Goal: Information Seeking & Learning: Find specific fact

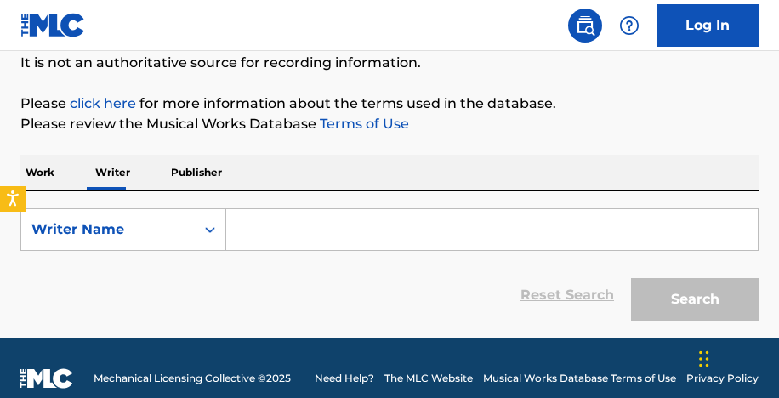
click at [407, 229] on input "Search Form" at bounding box center [491, 229] width 531 height 41
click at [294, 235] on input "Search Form" at bounding box center [491, 229] width 531 height 41
paste input "Oritsefemi [PERSON_NAME]"
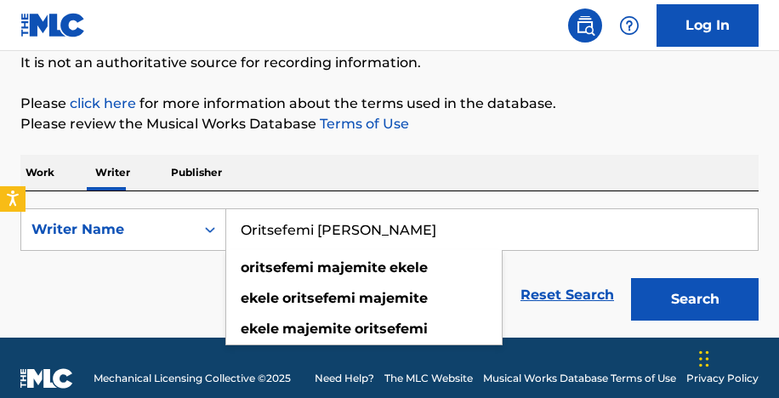
type input "Oritsefemi [PERSON_NAME]"
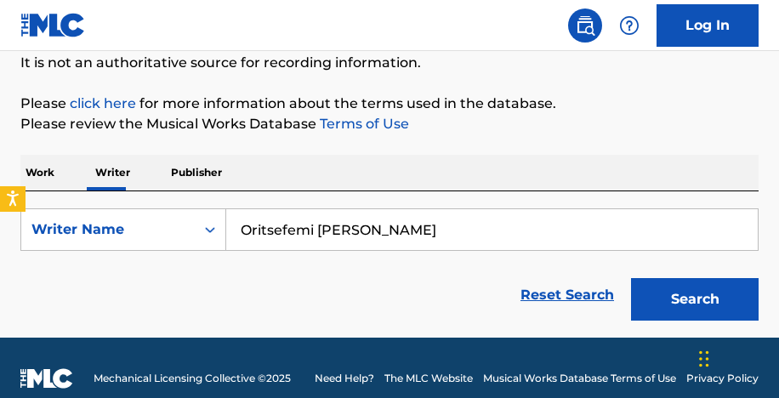
click at [648, 305] on button "Search" at bounding box center [694, 299] width 127 height 42
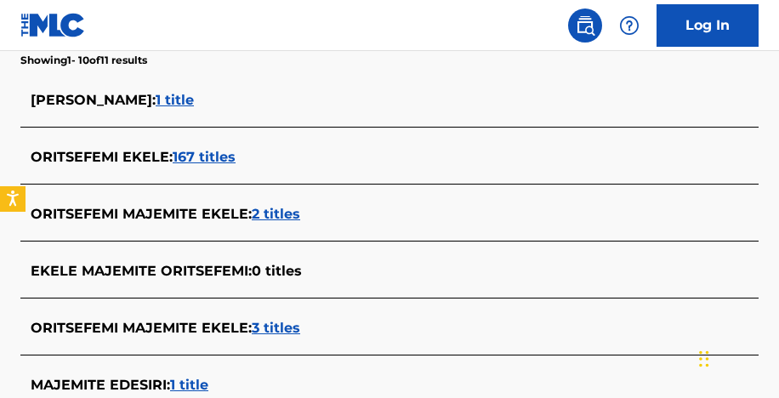
scroll to position [451, 0]
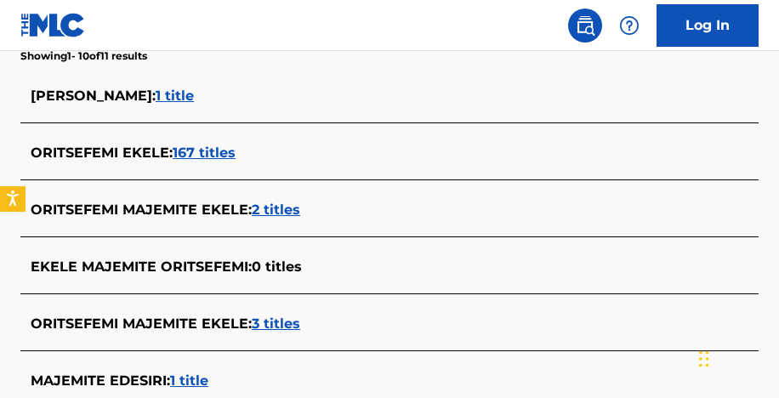
click at [213, 151] on span "167 titles" at bounding box center [204, 152] width 63 height 16
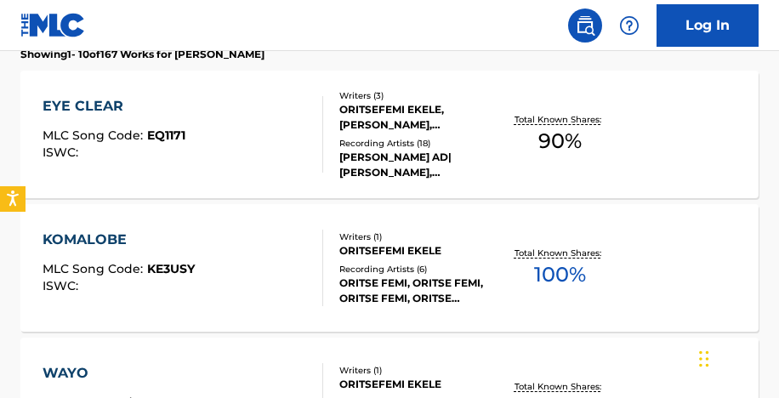
scroll to position [498, 0]
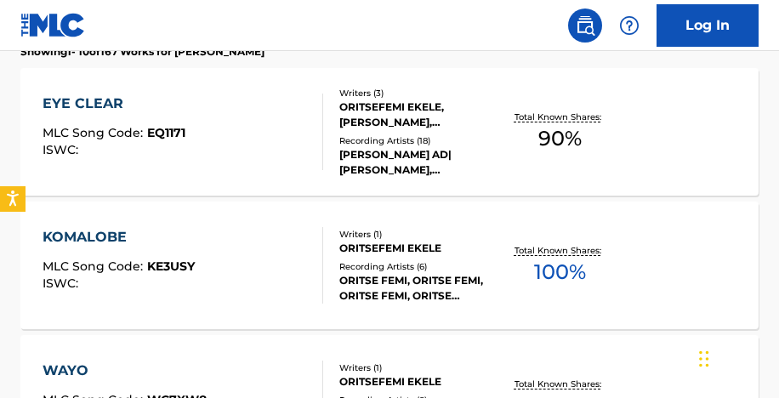
click at [359, 284] on div "ORITSE FEMI, ORITSE FEMI, ORITSE FEMI, ORITSE FEMI,RAYCE,DJ CINCH, ORITSE FEMI" at bounding box center [418, 288] width 159 height 31
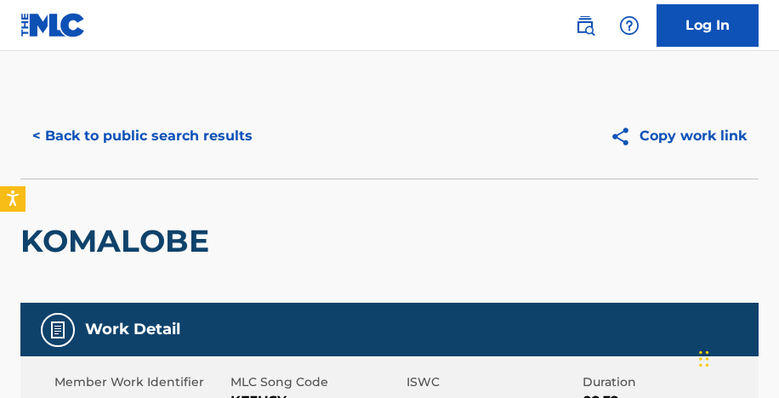
click at [213, 141] on button "< Back to public search results" at bounding box center [142, 136] width 244 height 42
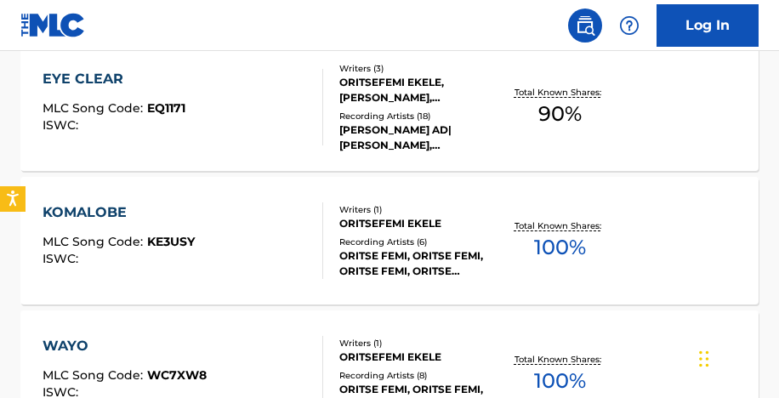
scroll to position [512, 0]
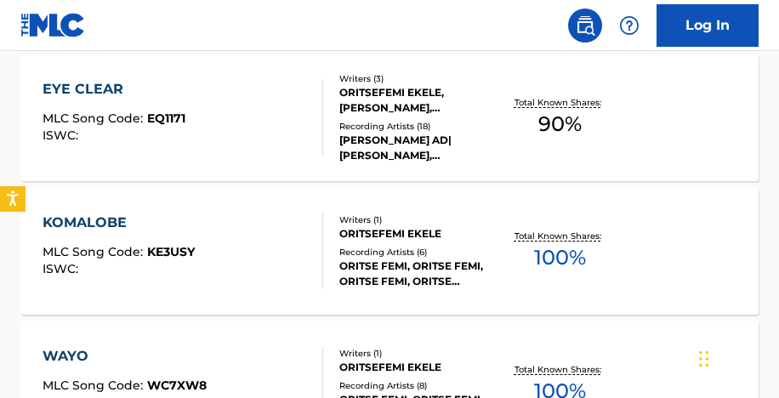
click at [437, 122] on div "Recording Artists ( 18 )" at bounding box center [418, 126] width 159 height 13
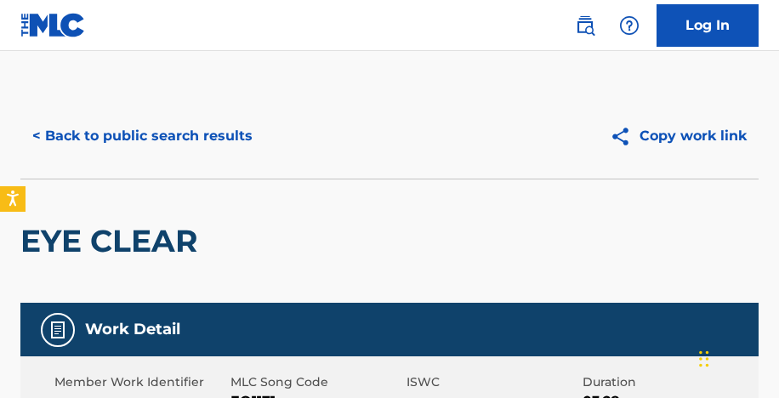
click at [160, 136] on button "< Back to public search results" at bounding box center [142, 136] width 244 height 42
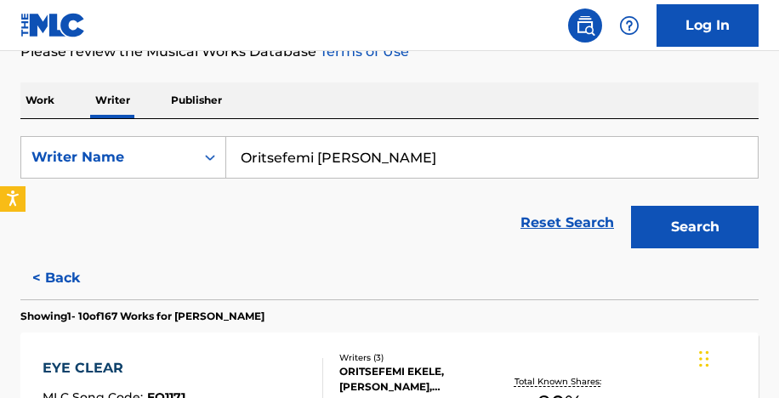
click at [268, 167] on input "Oritsefemi [PERSON_NAME]" at bounding box center [491, 157] width 531 height 41
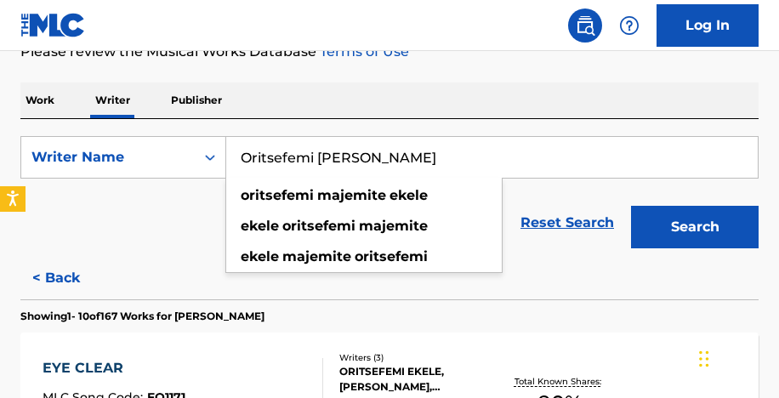
paste input "Chidozie Godsfavour [PERSON_NAME]"
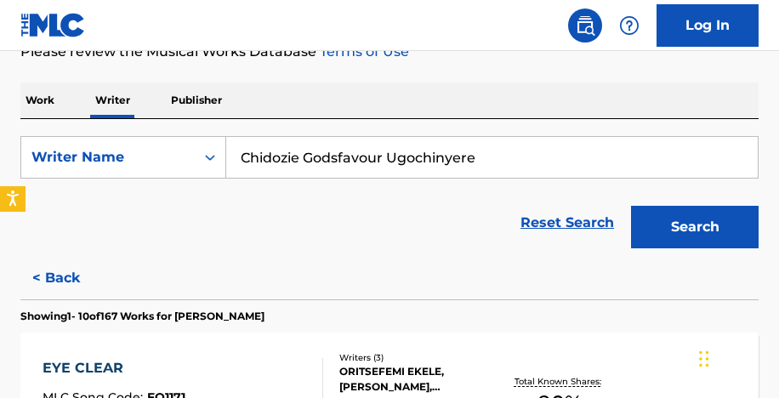
type input "Chidozie Godsfavour Ugochinyere"
click at [631, 206] on button "Search" at bounding box center [694, 227] width 127 height 42
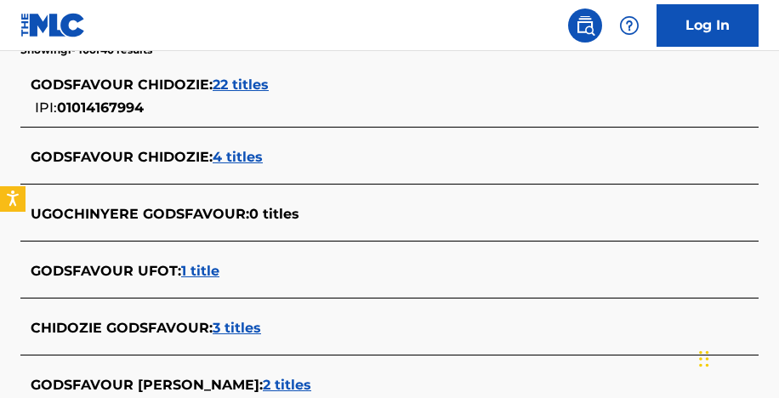
scroll to position [459, 0]
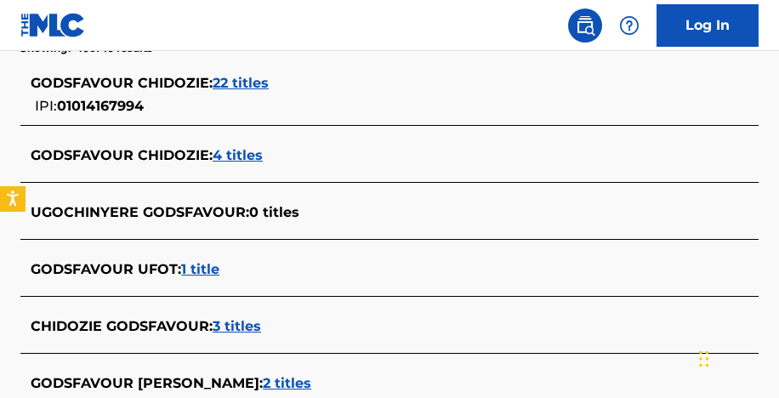
click at [234, 80] on span "22 titles" at bounding box center [240, 83] width 56 height 16
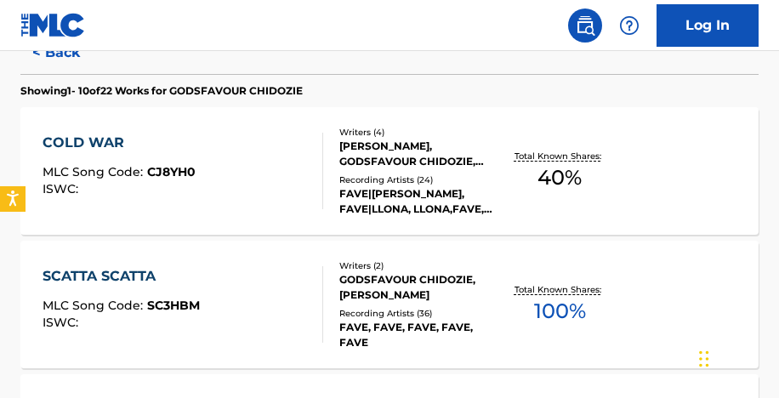
click at [414, 208] on div "FAVE|[PERSON_NAME], FAVE|LLONA, LLONA,FAVE, [PERSON_NAME] AND FAVE, [PERSON_NAM…" at bounding box center [418, 201] width 159 height 31
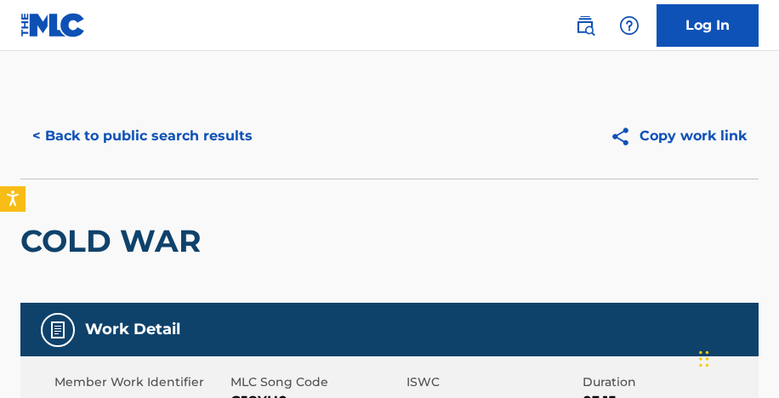
click at [192, 136] on button "< Back to public search results" at bounding box center [142, 136] width 244 height 42
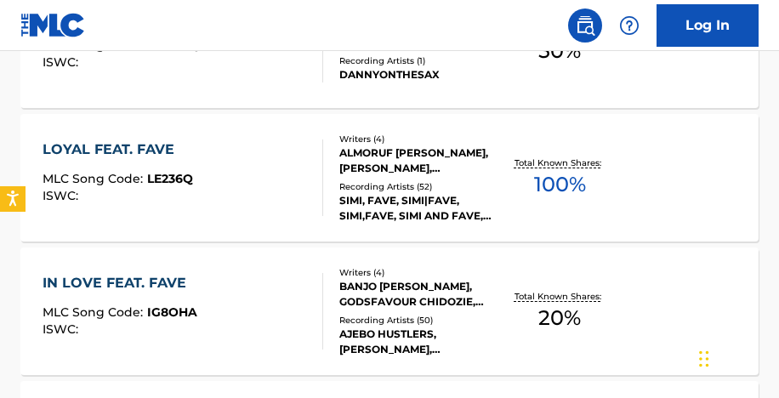
scroll to position [1258, 0]
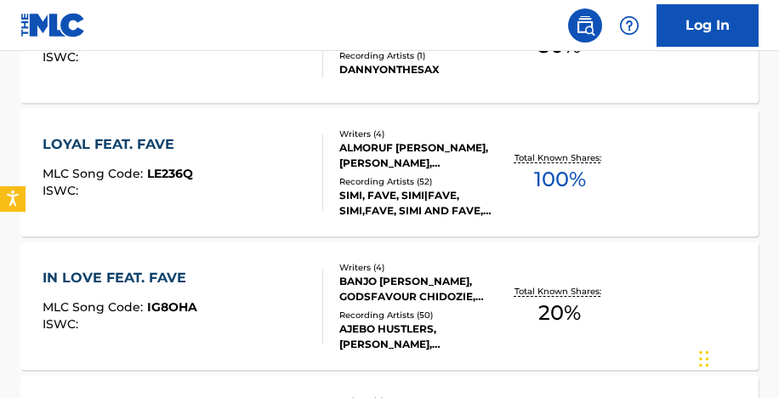
click at [405, 198] on div "SIMI, FAVE, SIMI|FAVE, SIMI,FAVE, SIMI AND FAVE, SIMI" at bounding box center [418, 203] width 159 height 31
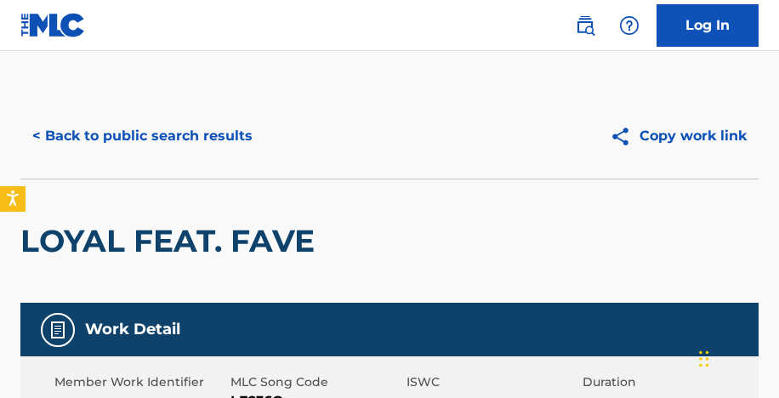
click at [190, 134] on button "< Back to public search results" at bounding box center [142, 136] width 244 height 42
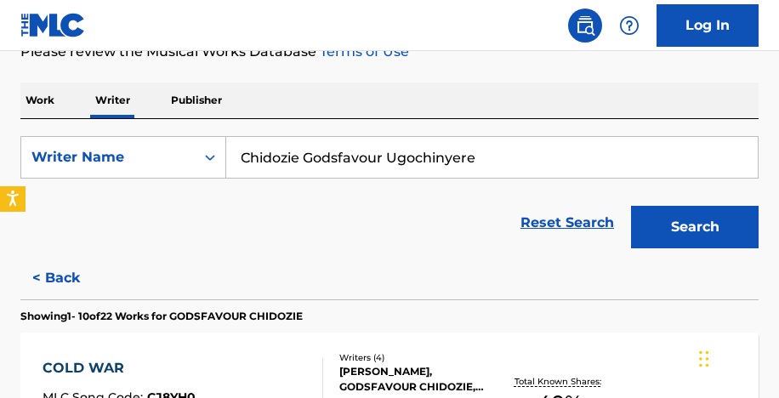
click at [312, 159] on input "Chidozie Godsfavour Ugochinyere" at bounding box center [491, 157] width 531 height 41
paste input "[PERSON_NAME]"
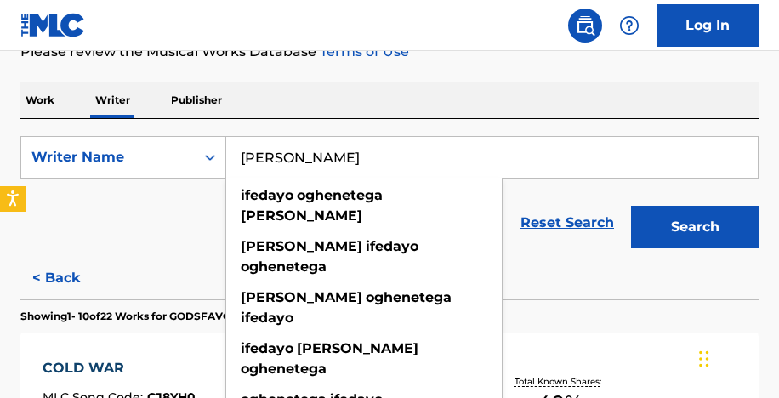
type input "[PERSON_NAME]"
click at [631, 206] on button "Search" at bounding box center [694, 227] width 127 height 42
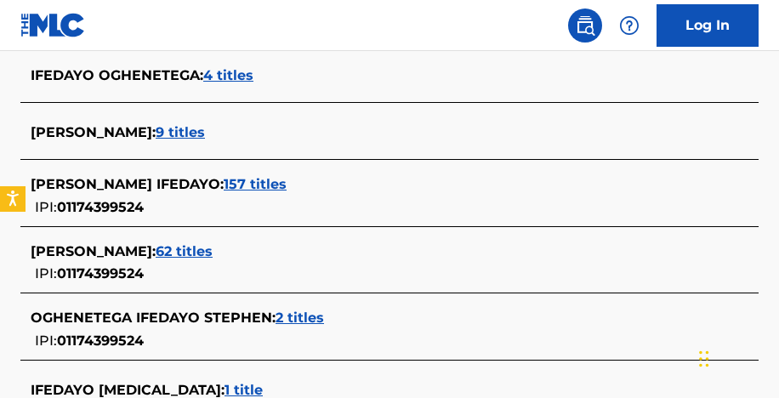
scroll to position [476, 0]
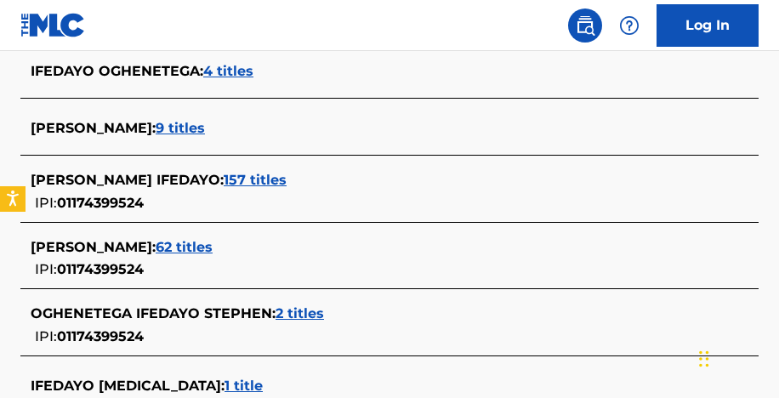
click at [286, 178] on span "157 titles" at bounding box center [255, 180] width 63 height 16
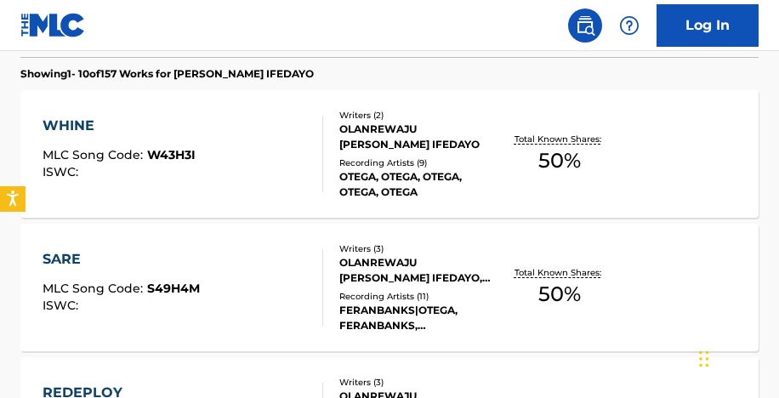
click at [439, 160] on div "Recording Artists ( 9 )" at bounding box center [418, 162] width 159 height 13
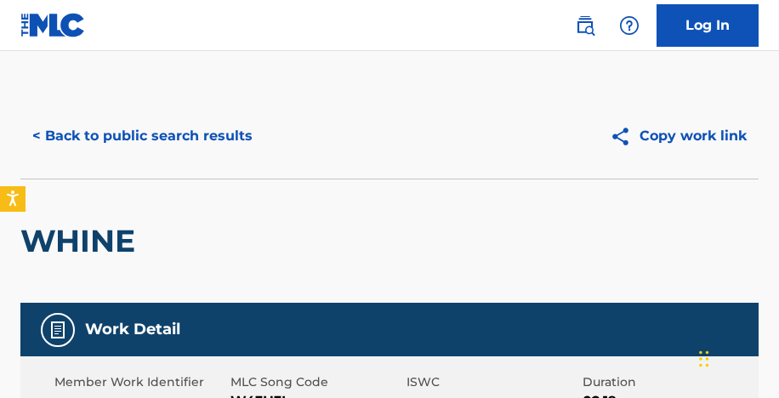
click at [190, 143] on button "< Back to public search results" at bounding box center [142, 136] width 244 height 42
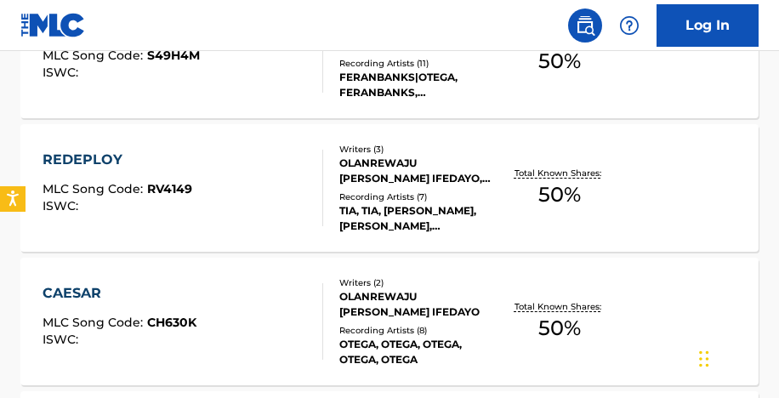
scroll to position [726, 0]
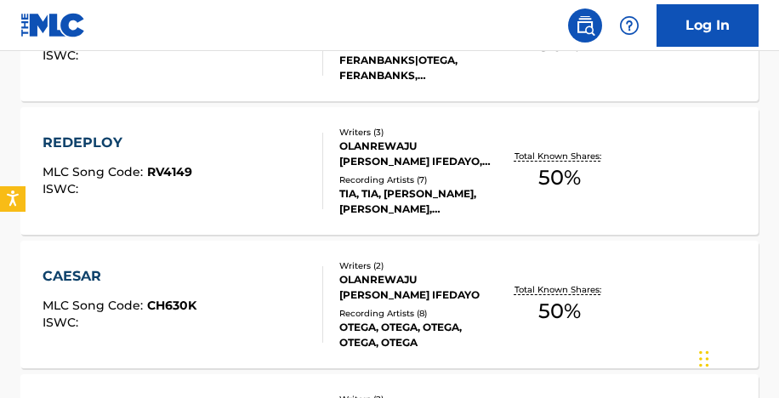
click at [420, 150] on div "OLANREWAJU [PERSON_NAME] IFEDAYO, [PERSON_NAME]" at bounding box center [418, 154] width 159 height 31
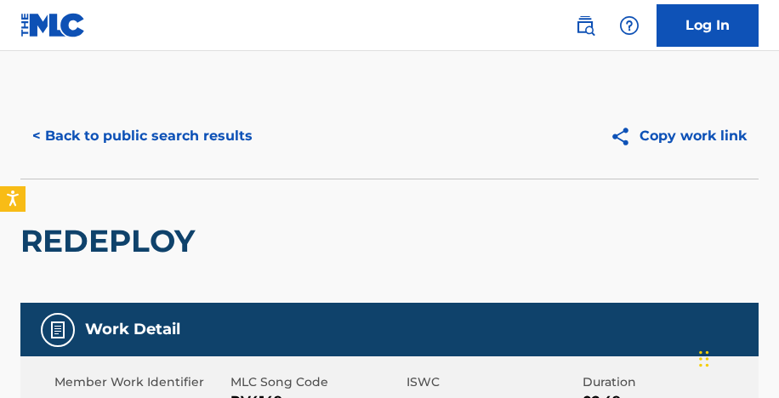
click at [158, 135] on button "< Back to public search results" at bounding box center [142, 136] width 244 height 42
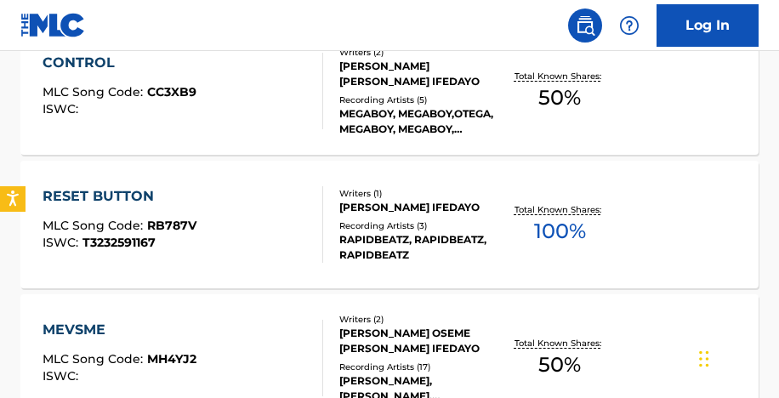
scroll to position [1274, 0]
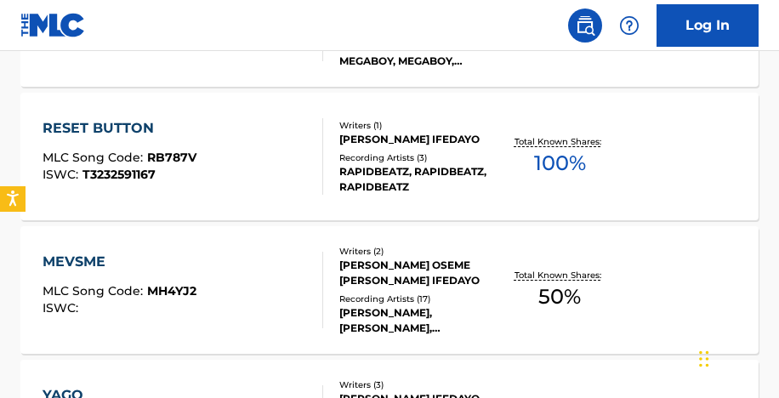
click at [384, 313] on div "[PERSON_NAME], [PERSON_NAME], [PERSON_NAME], [PERSON_NAME], [PERSON_NAME]" at bounding box center [418, 320] width 159 height 31
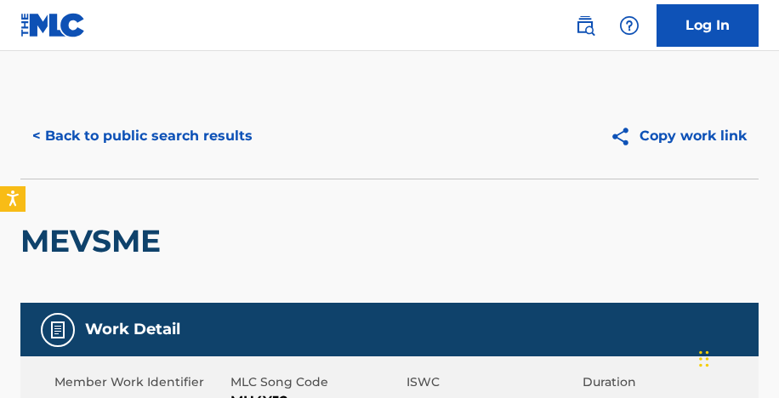
click at [192, 132] on button "< Back to public search results" at bounding box center [142, 136] width 244 height 42
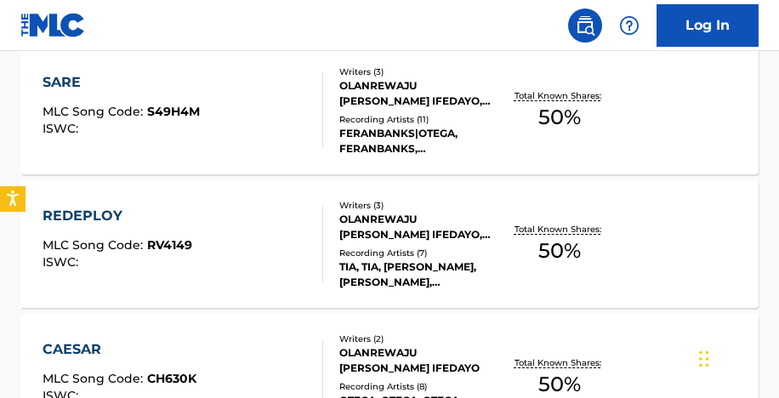
scroll to position [1673, 0]
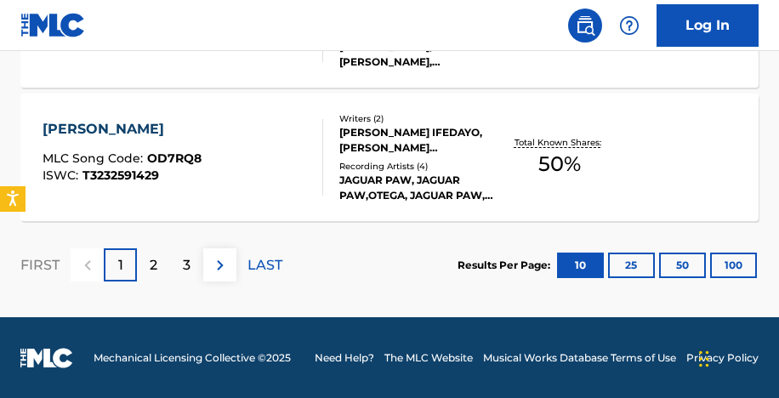
click at [412, 168] on div "Recording Artists ( 4 )" at bounding box center [418, 166] width 159 height 13
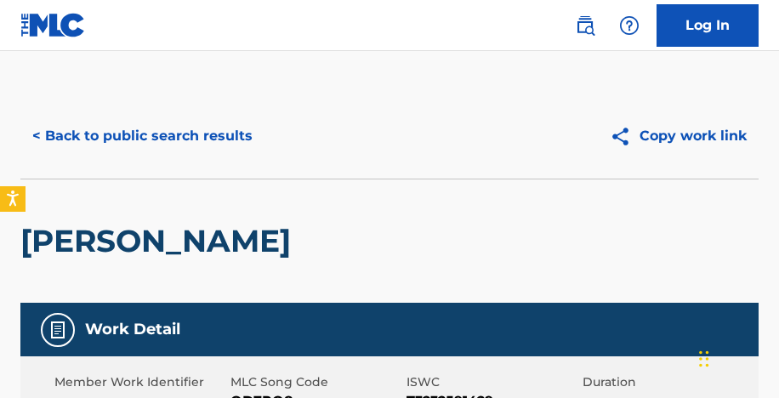
click at [231, 136] on button "< Back to public search results" at bounding box center [142, 136] width 244 height 42
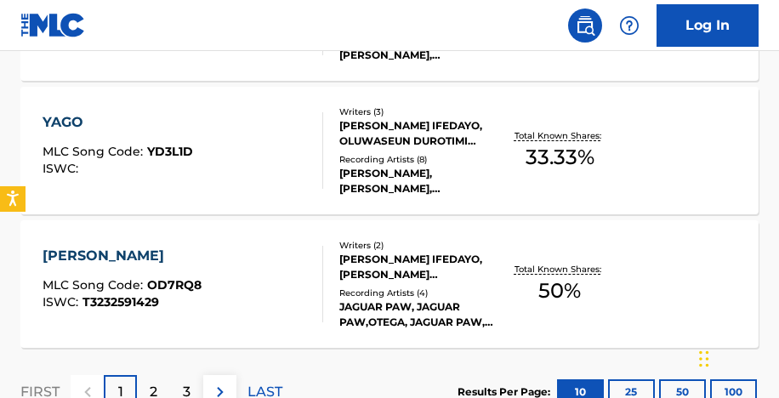
scroll to position [1559, 0]
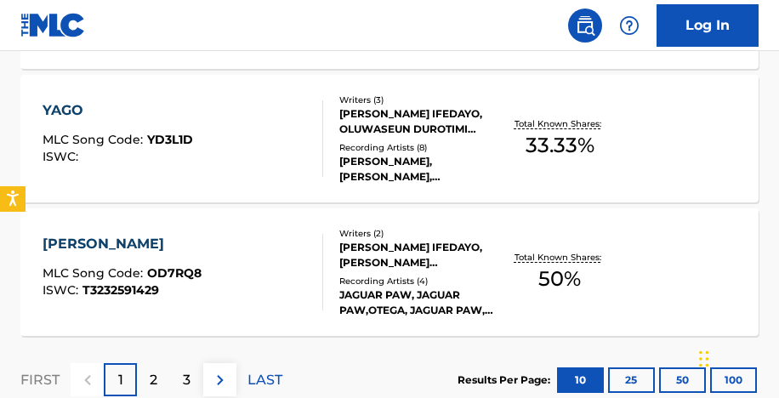
click at [398, 181] on div "[PERSON_NAME],[PERSON_NAME],[PERSON_NAME], [PERSON_NAME], [PERSON_NAME], [PERSO…" at bounding box center [418, 169] width 159 height 31
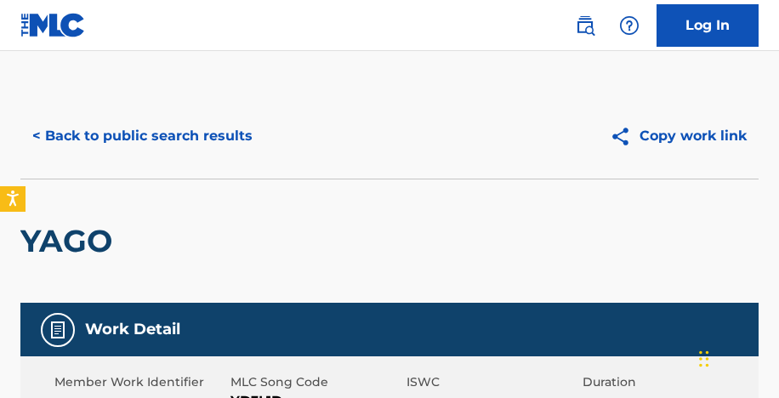
click at [171, 144] on button "< Back to public search results" at bounding box center [142, 136] width 244 height 42
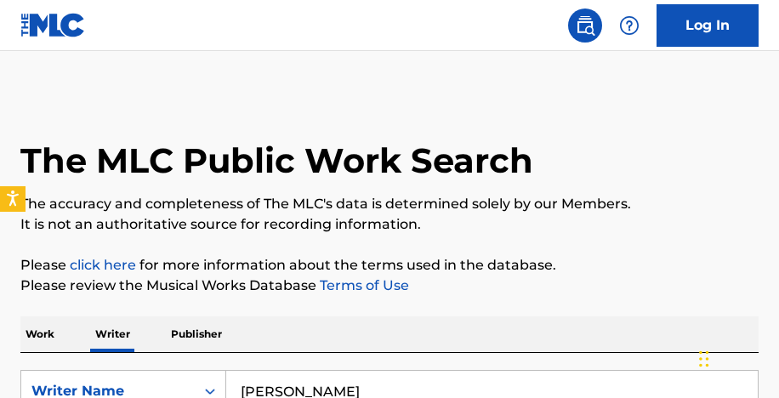
scroll to position [234, 0]
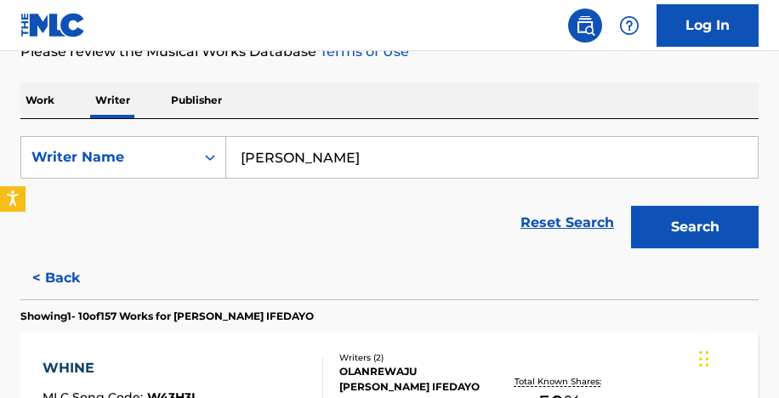
click at [326, 159] on input "[PERSON_NAME]" at bounding box center [491, 157] width 531 height 41
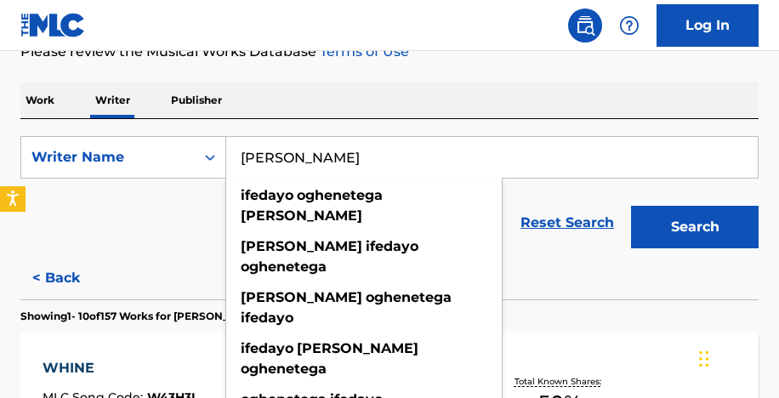
click at [326, 159] on input "[PERSON_NAME]" at bounding box center [491, 157] width 531 height 41
drag, startPoint x: 238, startPoint y: 153, endPoint x: 511, endPoint y: 157, distance: 272.9
click at [511, 157] on input "[PERSON_NAME]" at bounding box center [491, 157] width 531 height 41
click at [172, 235] on div "Reset Search Search" at bounding box center [389, 223] width 738 height 68
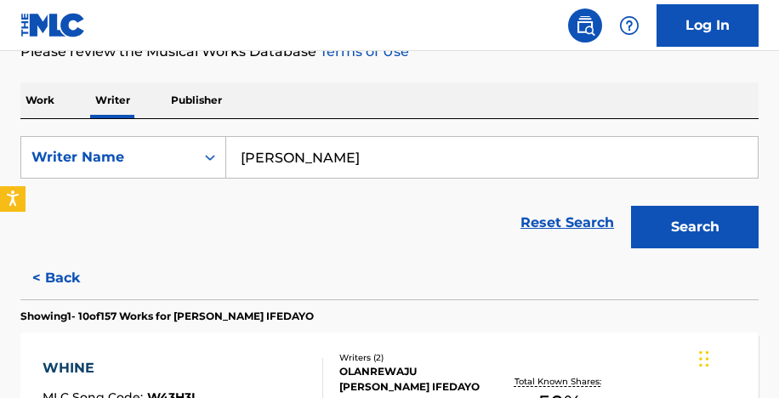
click at [309, 164] on input "[PERSON_NAME]" at bounding box center [491, 157] width 531 height 41
paste input "Abayomi ilerioluwa Opemipo"
click at [631, 206] on button "Search" at bounding box center [694, 227] width 127 height 42
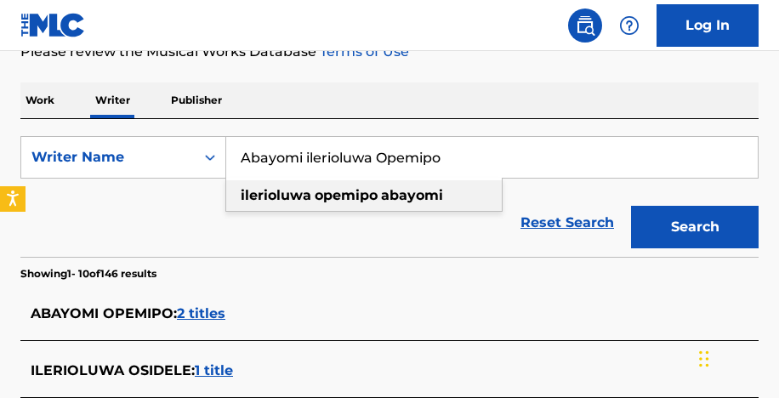
click at [276, 198] on strong "ilerioluwa" at bounding box center [276, 195] width 71 height 16
type input "ilerioluwa opemipo abayomi"
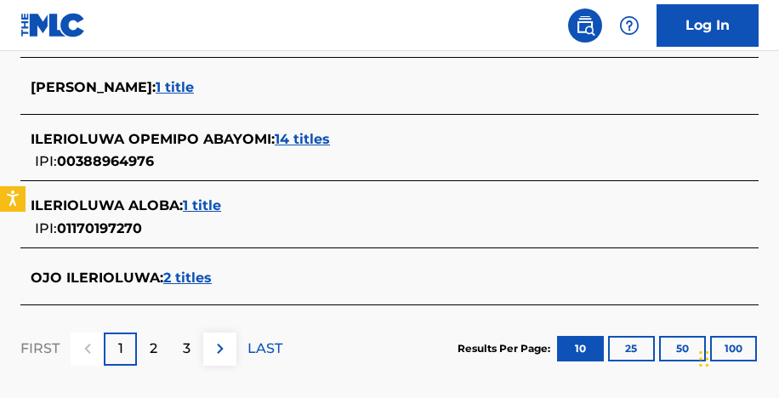
scroll to position [809, 0]
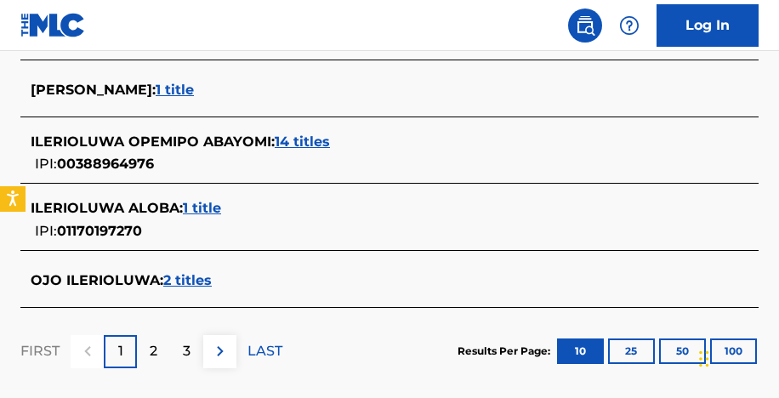
click at [315, 139] on span "14 titles" at bounding box center [302, 141] width 55 height 16
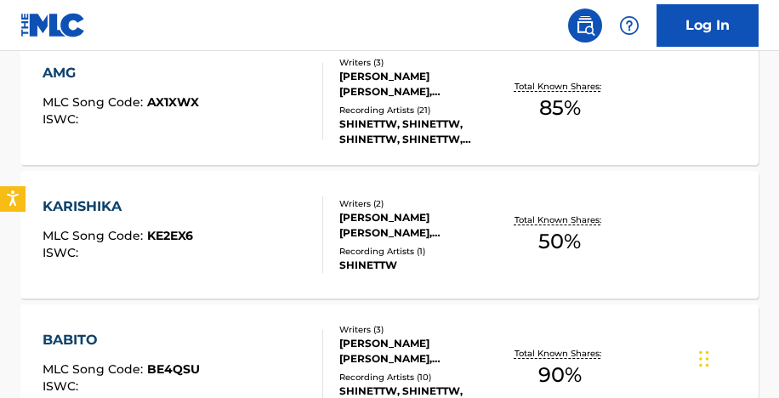
scroll to position [526, 0]
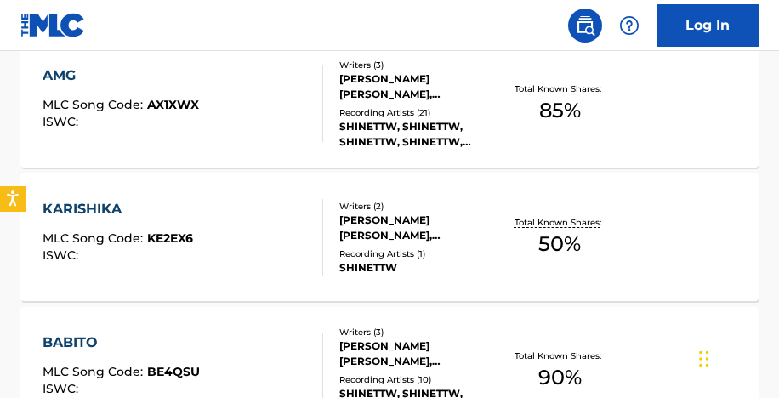
click at [384, 120] on div "SHINETTW, SHINETTW, SHINETTW, SHINETTW, SHINETTW" at bounding box center [418, 134] width 159 height 31
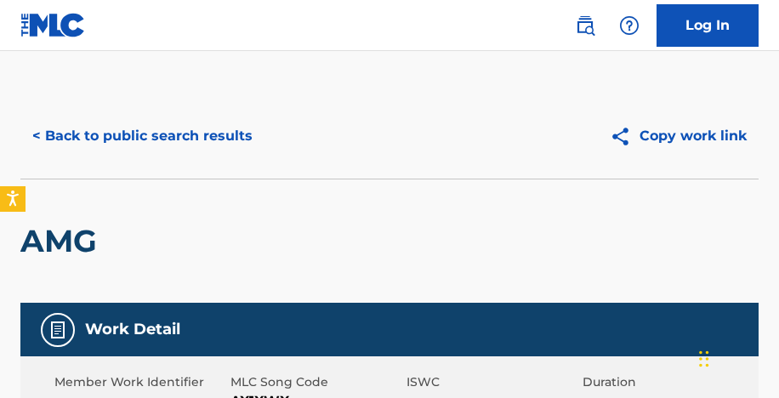
click at [110, 133] on button "< Back to public search results" at bounding box center [142, 136] width 244 height 42
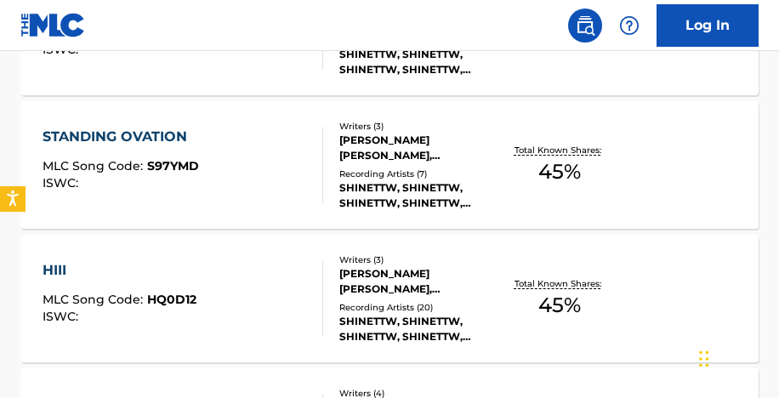
scroll to position [869, 0]
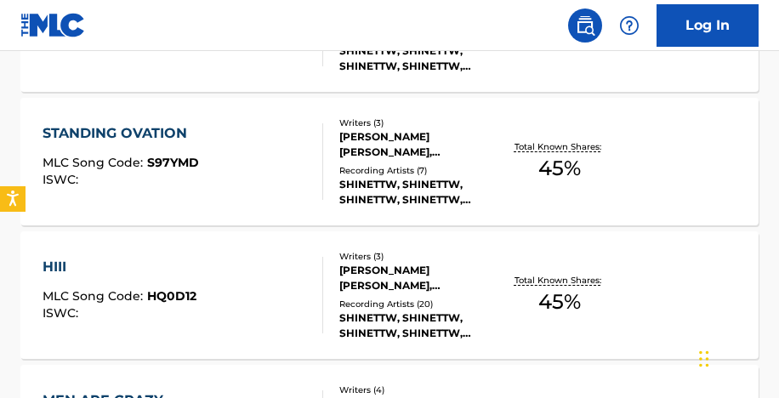
click at [413, 275] on div "[PERSON_NAME] [PERSON_NAME], ILERIOLUWA [PERSON_NAME], BANJO KAYODE" at bounding box center [418, 278] width 159 height 31
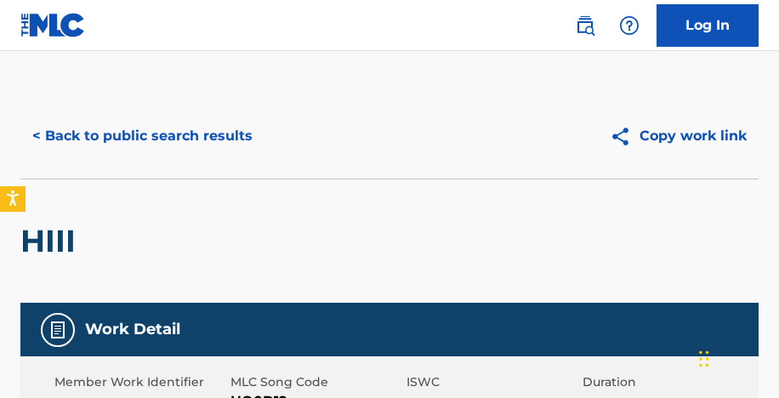
click at [211, 139] on button "< Back to public search results" at bounding box center [142, 136] width 244 height 42
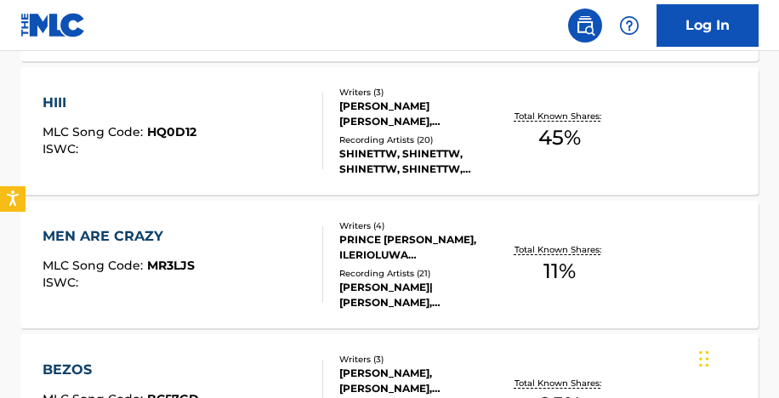
scroll to position [1035, 0]
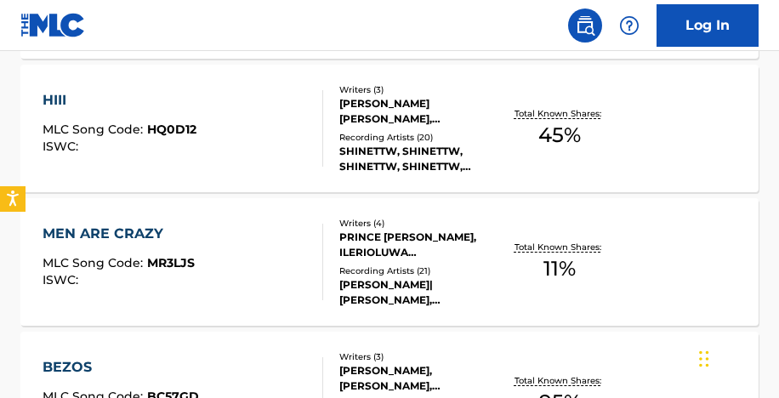
click at [400, 298] on div "[PERSON_NAME]|[PERSON_NAME], [PERSON_NAME] & [PERSON_NAME], [PERSON_NAME],[PERS…" at bounding box center [418, 292] width 159 height 31
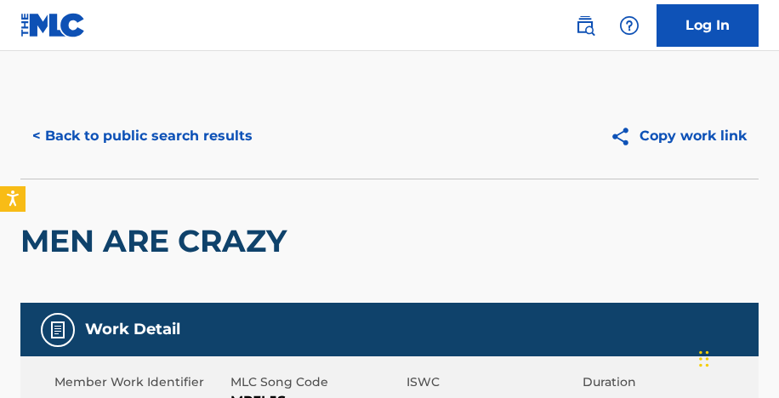
click at [201, 130] on button "< Back to public search results" at bounding box center [142, 136] width 244 height 42
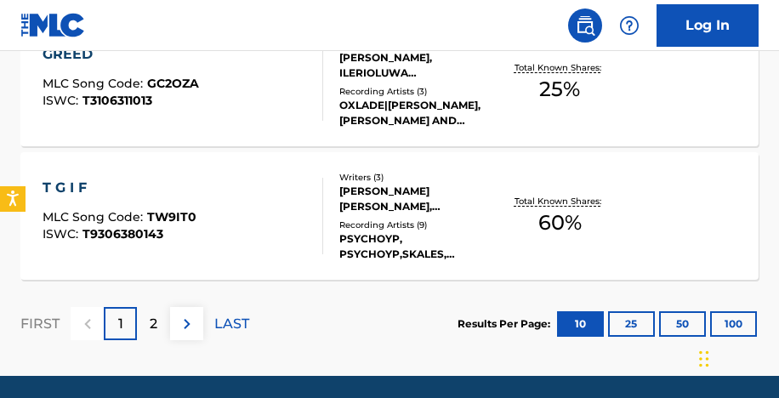
scroll to position [1673, 0]
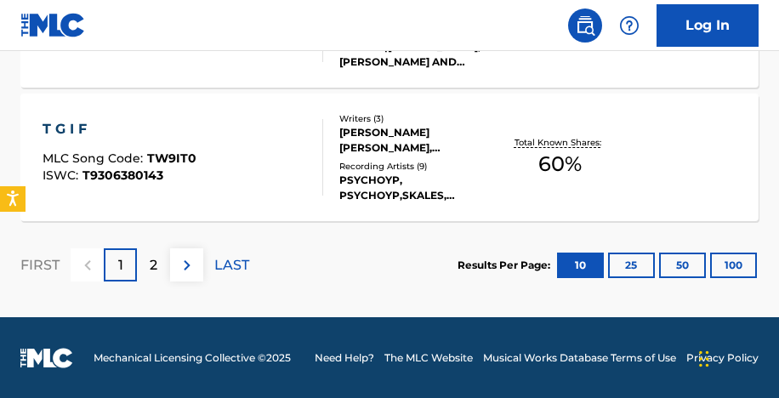
click at [499, 184] on div "T G I F MLC Song Code : TW9IT0 ISWC : T9306380143 Writers ( 3 ) [PERSON_NAME] […" at bounding box center [389, 156] width 738 height 127
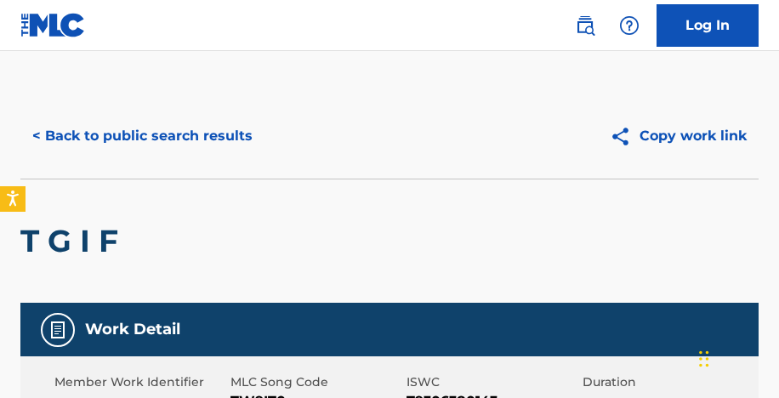
click at [183, 135] on button "< Back to public search results" at bounding box center [142, 136] width 244 height 42
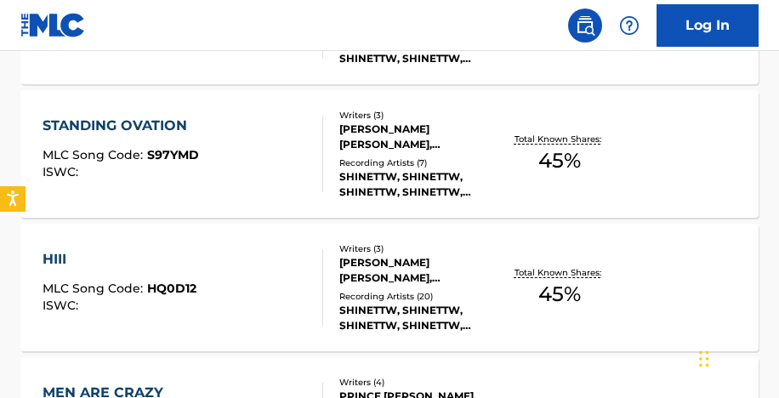
scroll to position [1673, 0]
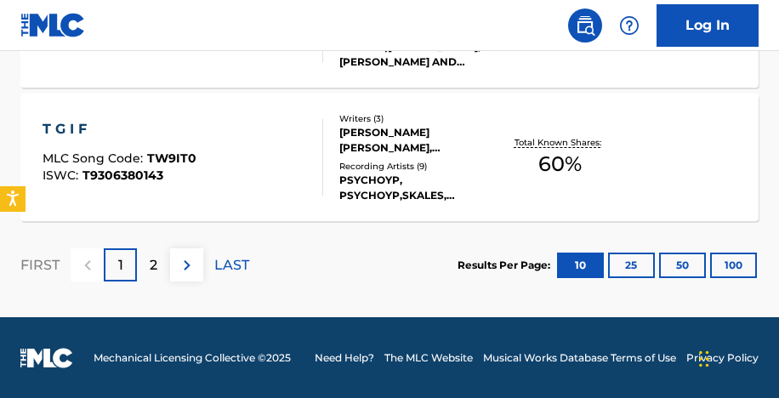
click at [676, 265] on button "50" at bounding box center [682, 264] width 47 height 25
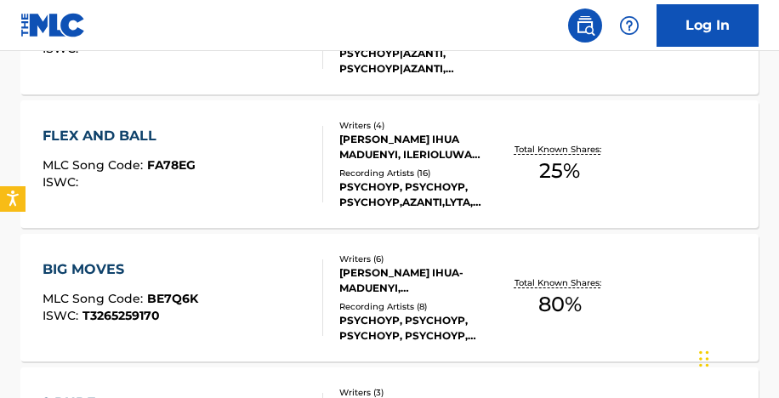
scroll to position [2200, 0]
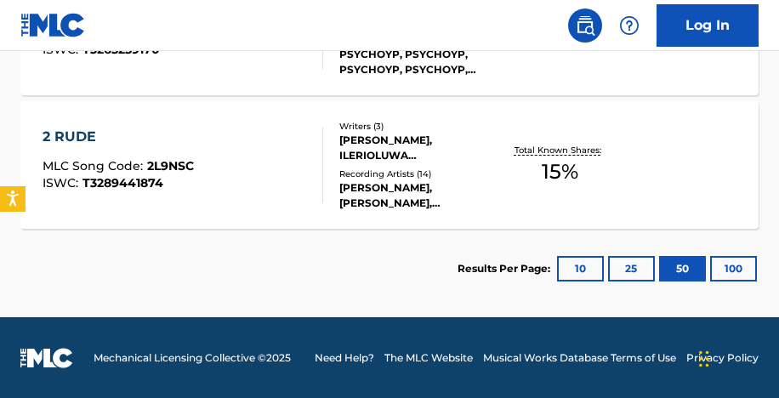
click at [411, 184] on div "[PERSON_NAME], [PERSON_NAME], [PERSON_NAME], [PERSON_NAME], [PERSON_NAME]" at bounding box center [418, 195] width 159 height 31
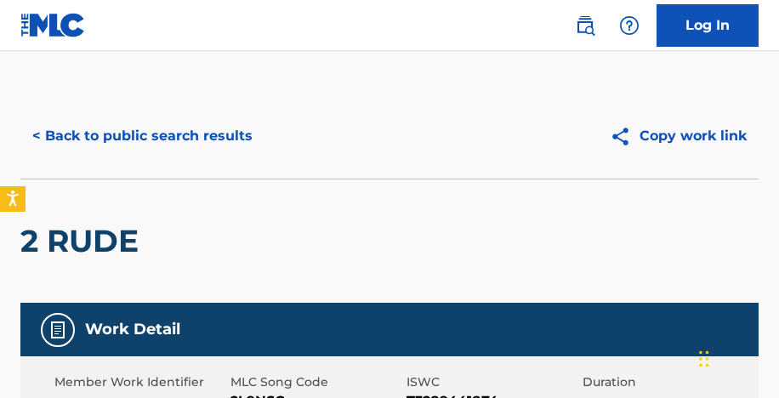
click at [229, 127] on button "< Back to public search results" at bounding box center [142, 136] width 244 height 42
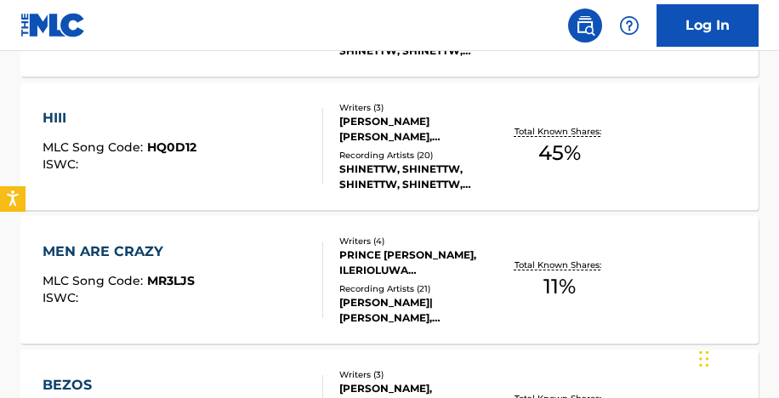
scroll to position [1017, 0]
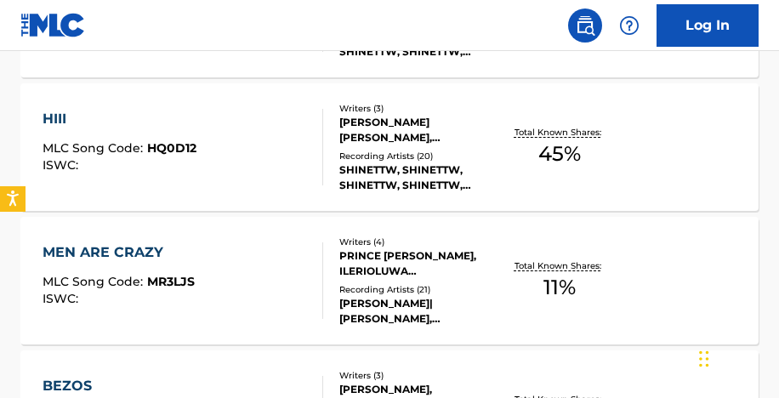
click at [464, 122] on div "[PERSON_NAME] [PERSON_NAME], ILERIOLUWA [PERSON_NAME], BANJO KAYODE" at bounding box center [418, 130] width 159 height 31
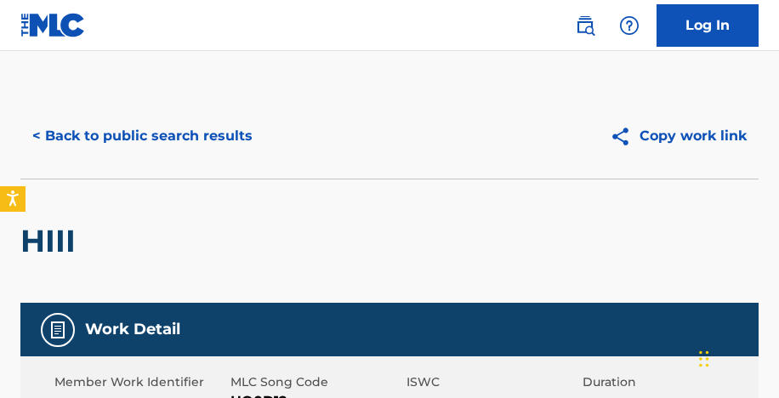
click at [182, 125] on button "< Back to public search results" at bounding box center [142, 136] width 244 height 42
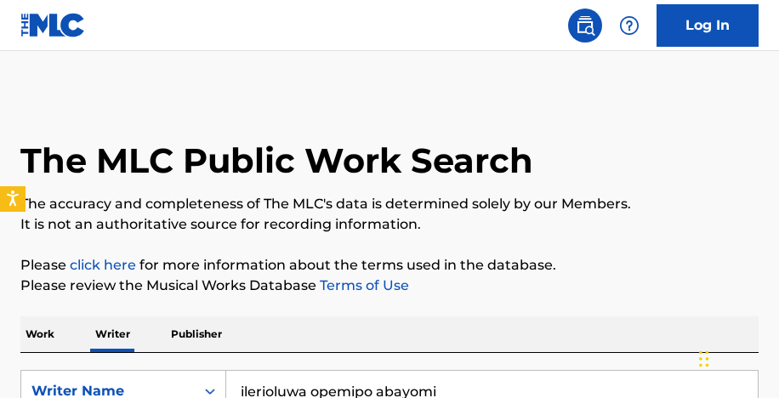
scroll to position [234, 0]
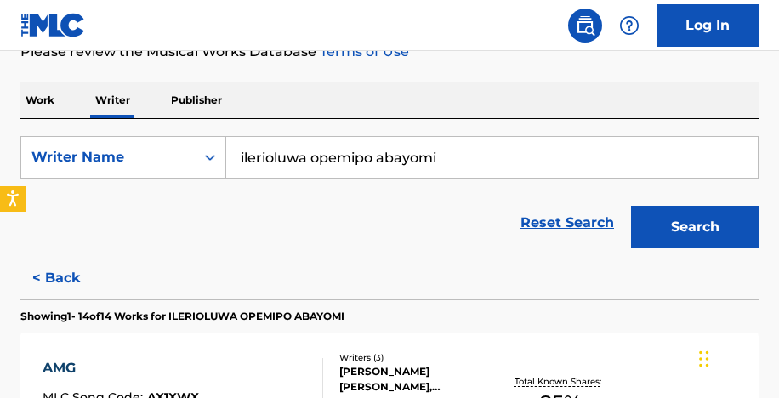
click at [321, 163] on input "ilerioluwa opemipo abayomi" at bounding box center [491, 157] width 531 height 41
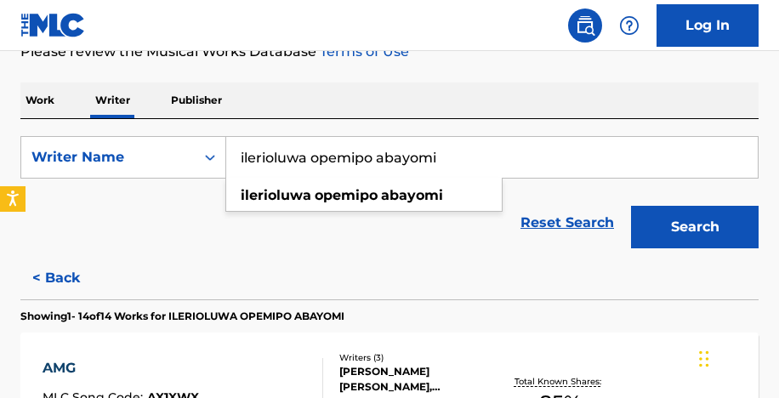
paste input "[PERSON_NAME]"
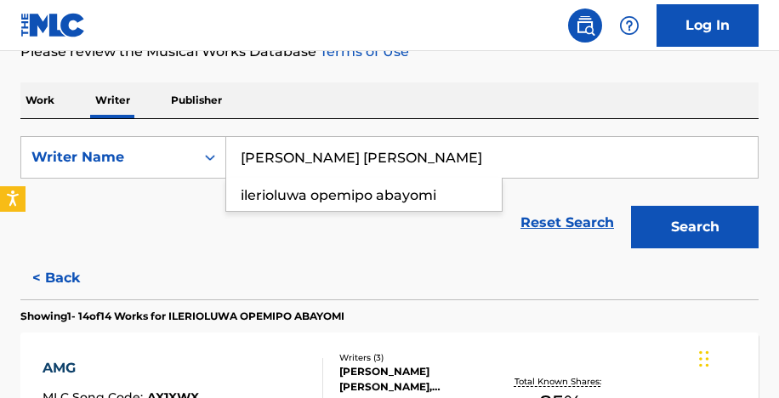
type input "[PERSON_NAME] [PERSON_NAME]"
click at [631, 206] on button "Search" at bounding box center [694, 227] width 127 height 42
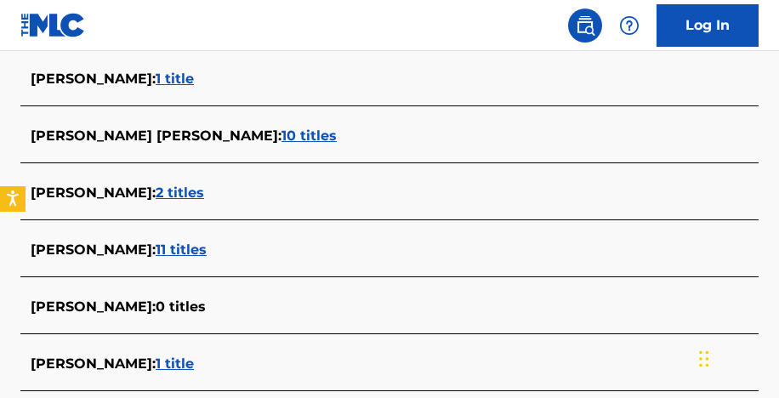
scroll to position [518, 0]
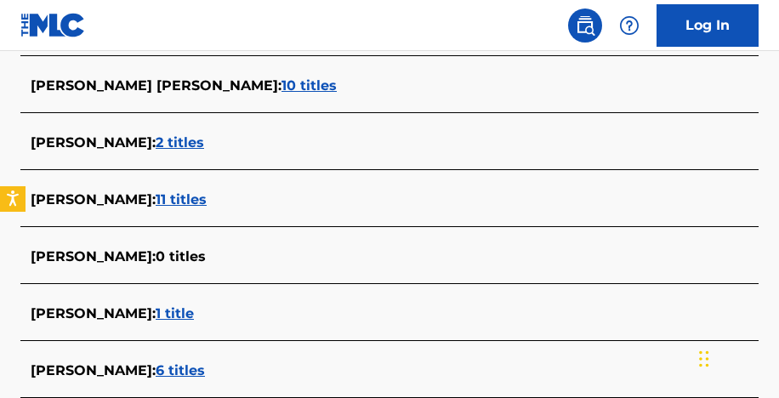
click at [316, 86] on span "10 titles" at bounding box center [308, 85] width 55 height 16
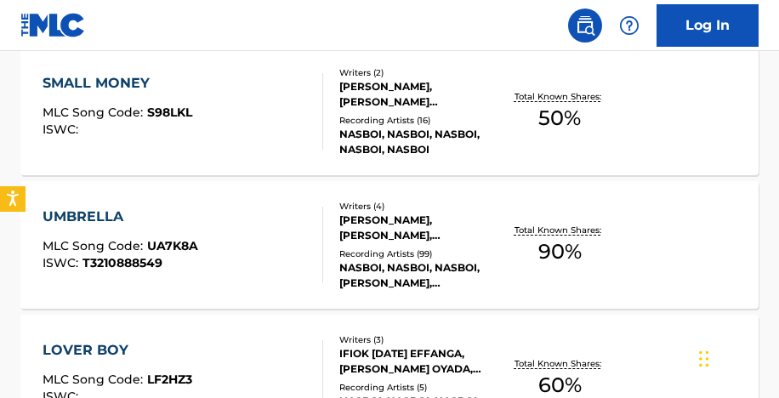
click at [436, 215] on div "[PERSON_NAME], [PERSON_NAME], [PERSON_NAME] [PERSON_NAME], [PERSON_NAME]" at bounding box center [418, 227] width 159 height 31
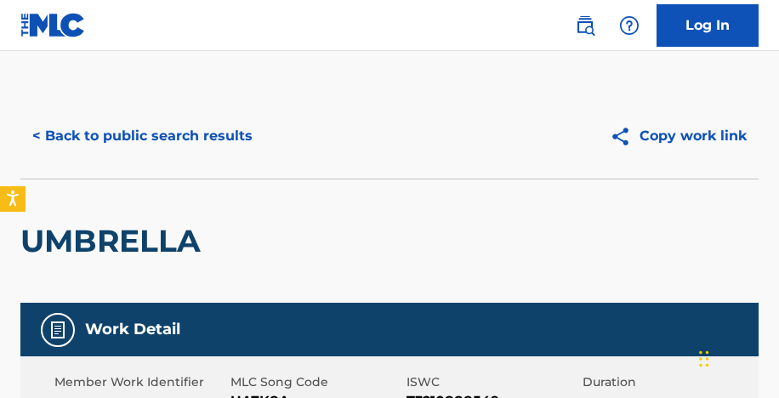
click at [75, 132] on button "< Back to public search results" at bounding box center [142, 136] width 244 height 42
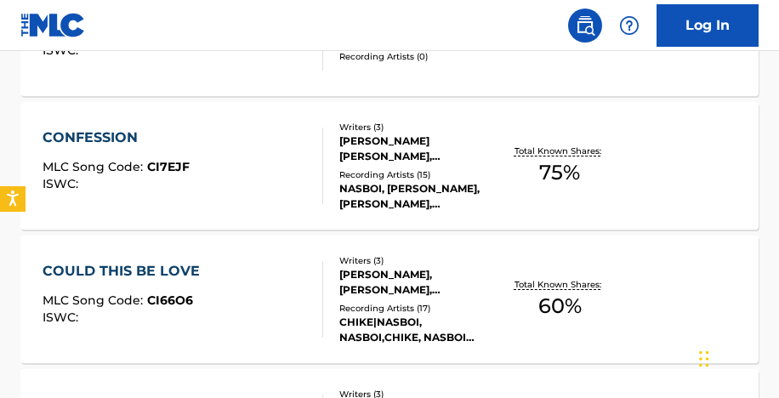
scroll to position [1360, 0]
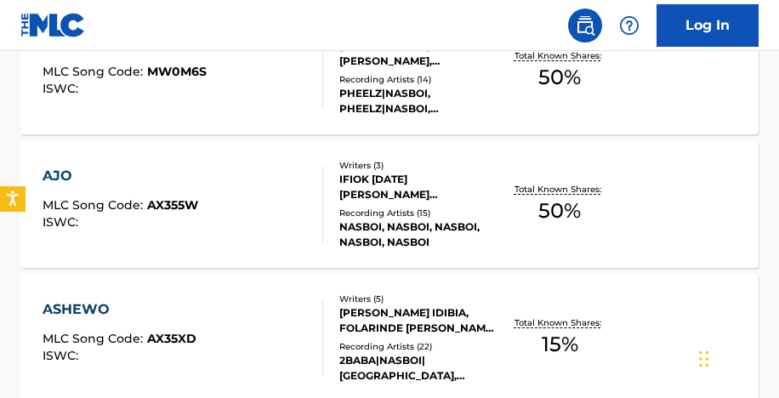
click at [434, 215] on div "Recording Artists ( 15 )" at bounding box center [418, 213] width 159 height 13
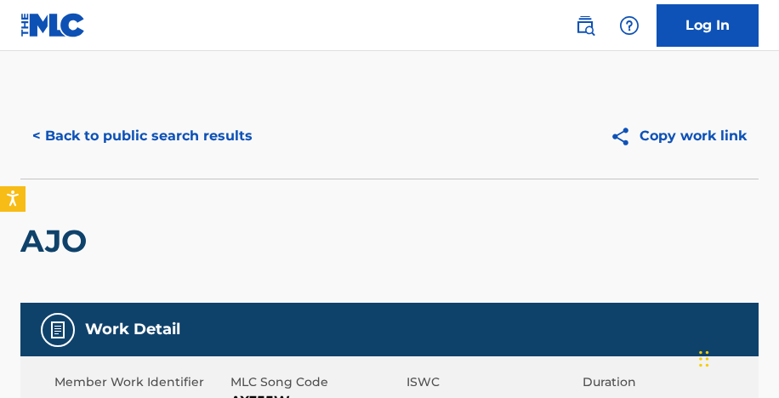
click at [95, 131] on button "< Back to public search results" at bounding box center [142, 136] width 244 height 42
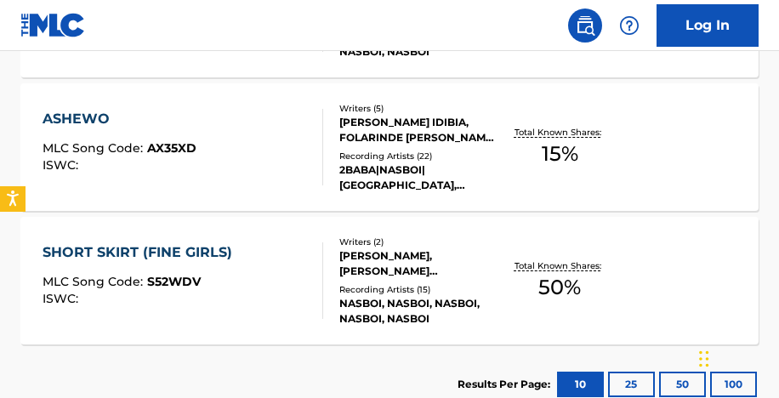
scroll to position [1666, 0]
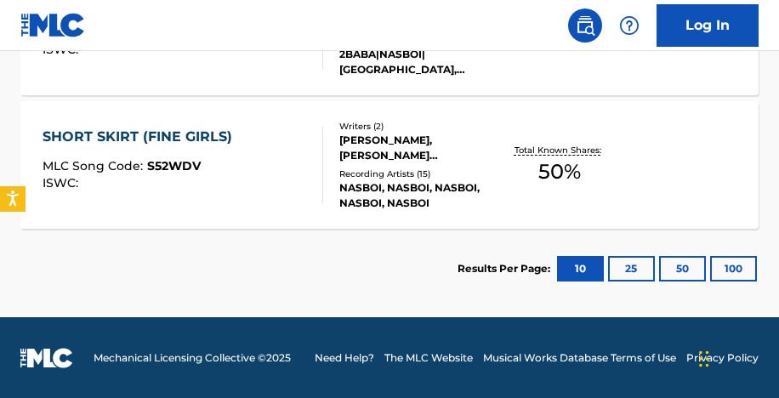
click at [395, 184] on div "NASBOI, NASBOI, NASBOI, NASBOI, NASBOI" at bounding box center [418, 195] width 159 height 31
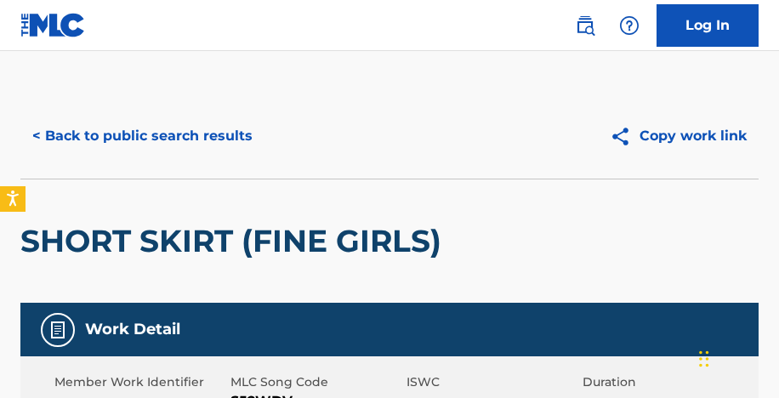
click at [217, 140] on button "< Back to public search results" at bounding box center [142, 136] width 244 height 42
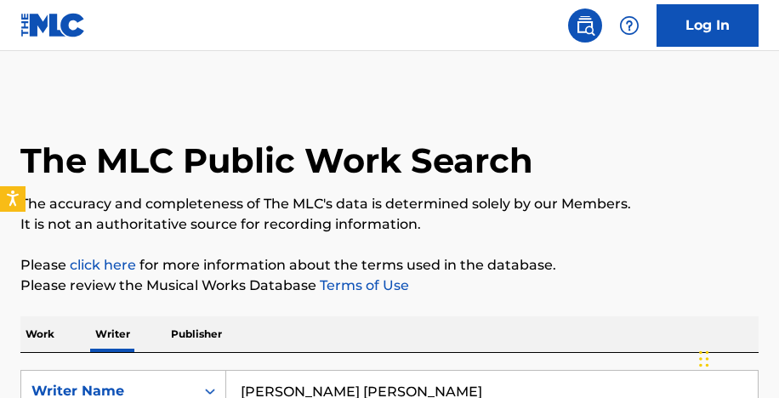
scroll to position [234, 0]
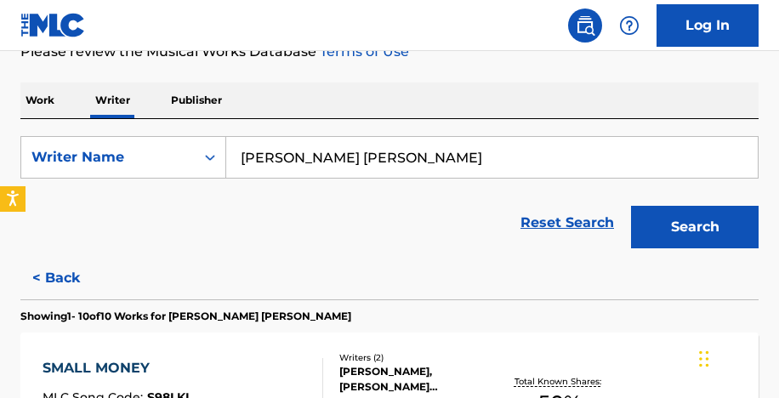
click at [356, 178] on form "SearchWithCriteriad080ea40-3569-4ae5-a465-7cc56419fa2c Writer Name [PERSON_NAME…" at bounding box center [389, 196] width 738 height 121
click at [356, 172] on input "[PERSON_NAME] [PERSON_NAME]" at bounding box center [491, 157] width 531 height 41
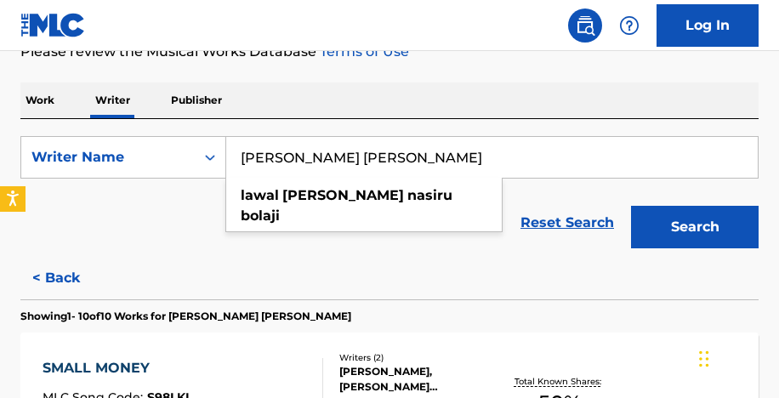
paste input "[PERSON_NAME]"
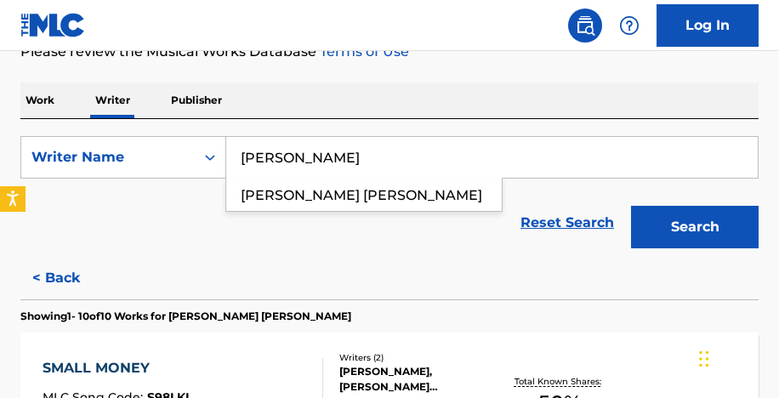
type input "[PERSON_NAME]"
click at [631, 206] on button "Search" at bounding box center [694, 227] width 127 height 42
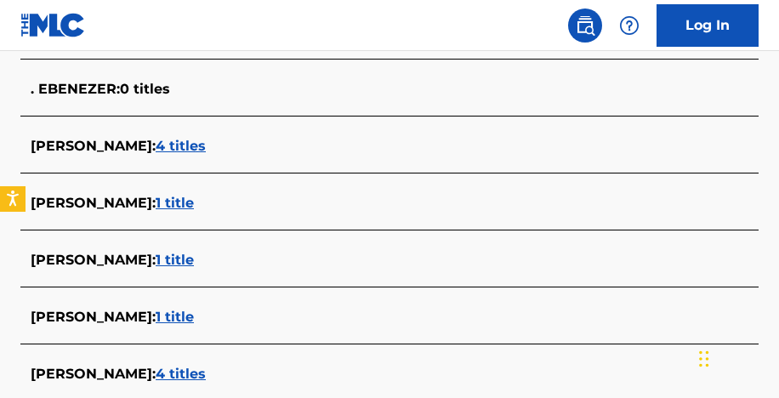
scroll to position [710, 0]
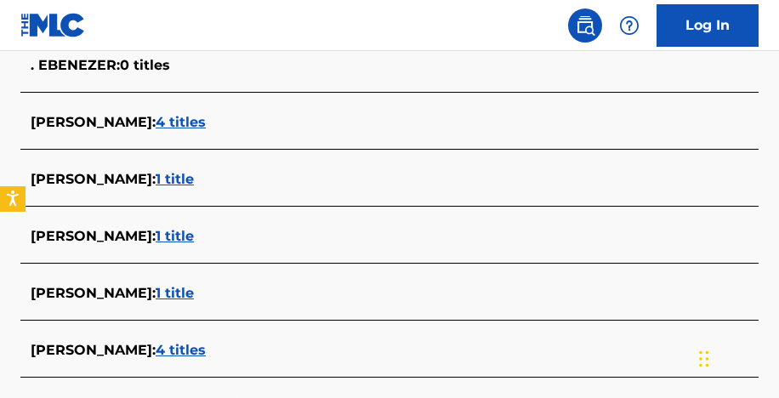
click at [194, 173] on span "1 title" at bounding box center [175, 179] width 38 height 16
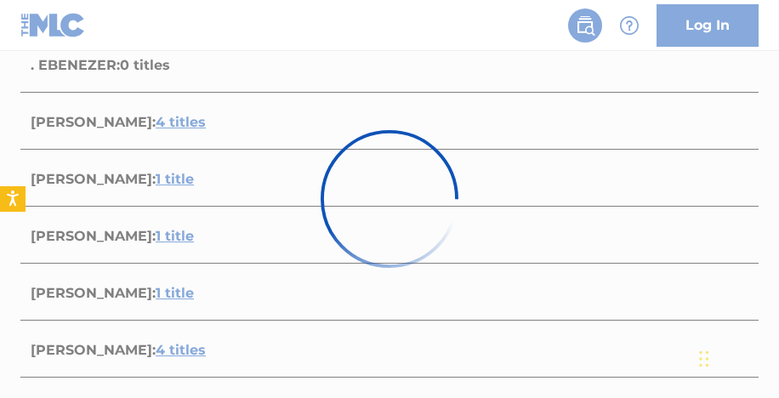
scroll to position [465, 0]
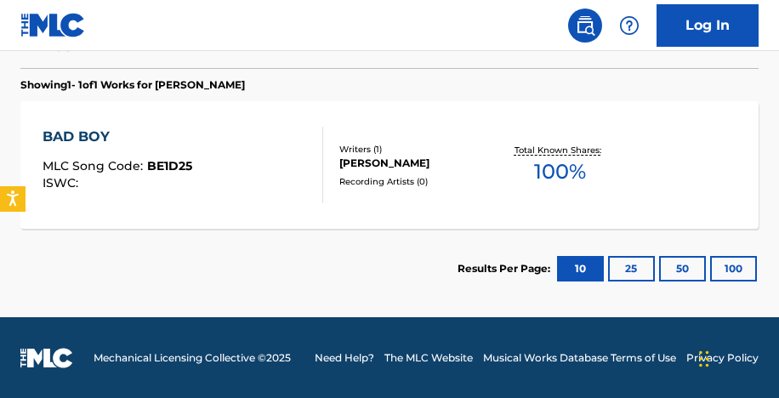
click at [387, 161] on div "[PERSON_NAME]" at bounding box center [418, 163] width 159 height 15
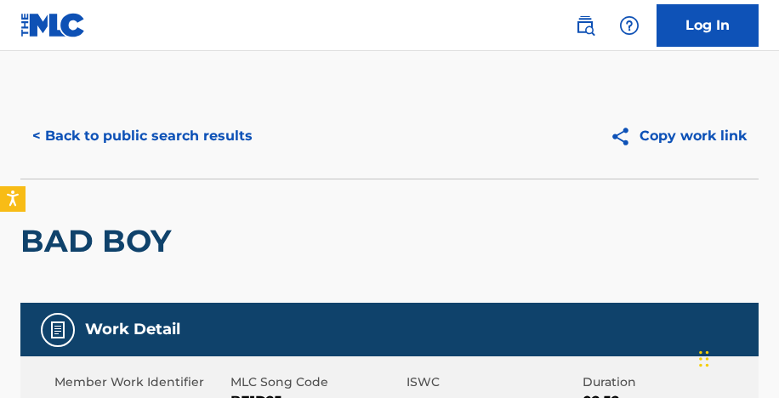
click at [171, 137] on button "< Back to public search results" at bounding box center [142, 136] width 244 height 42
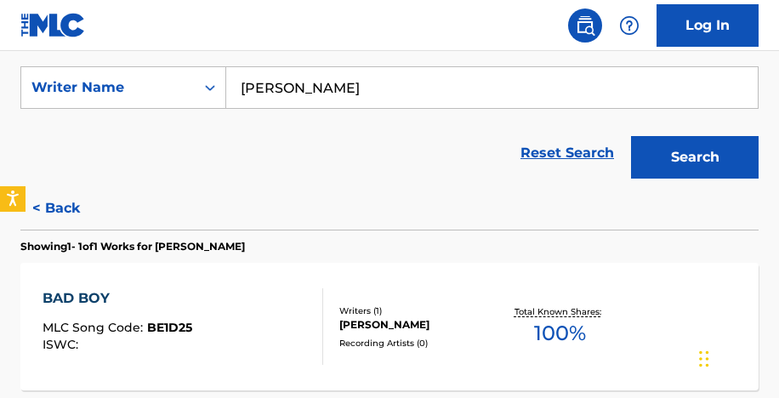
scroll to position [325, 0]
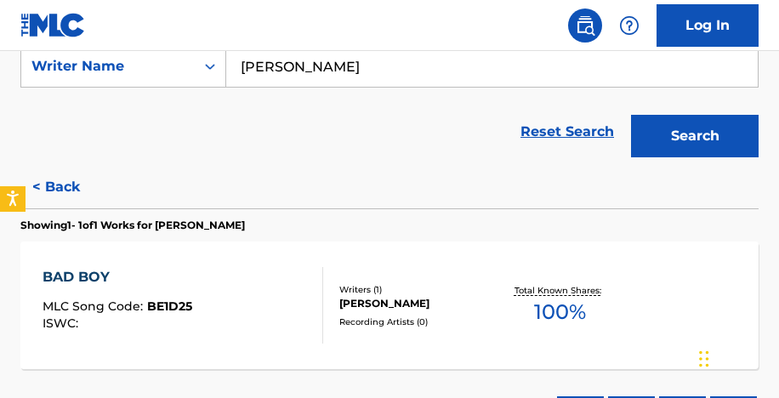
click at [65, 178] on button "< Back" at bounding box center [71, 187] width 102 height 42
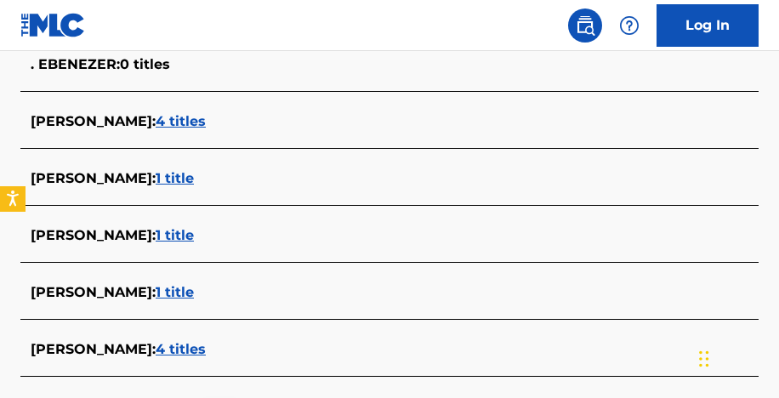
scroll to position [866, 0]
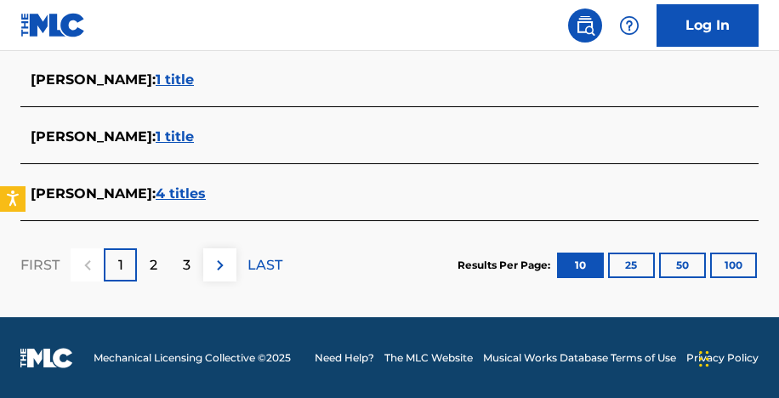
click at [194, 142] on span "1 title" at bounding box center [175, 136] width 38 height 16
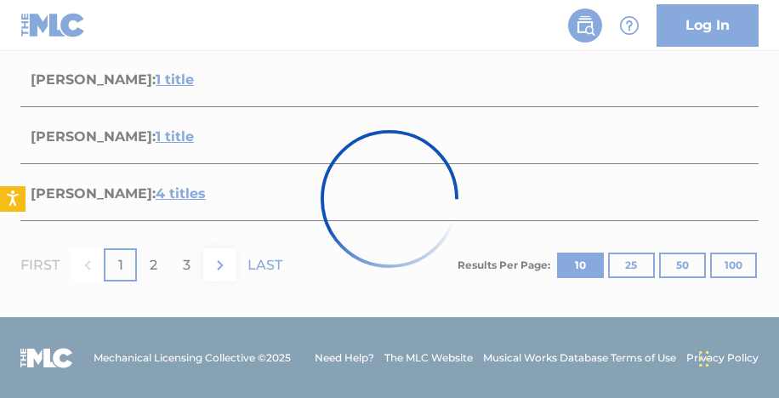
scroll to position [465, 0]
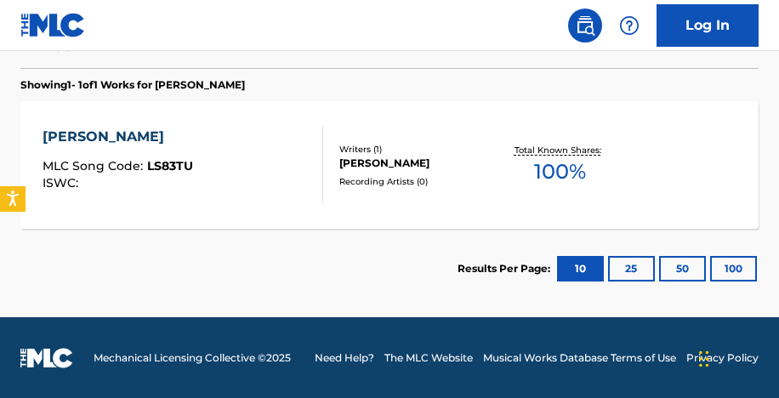
click at [212, 142] on div "LAWON LOJU MLC Song Code : LS83TU ISWC :" at bounding box center [182, 165] width 280 height 76
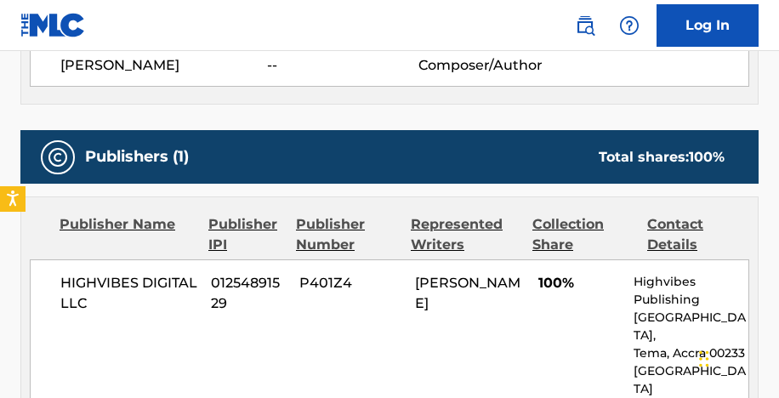
scroll to position [665, 0]
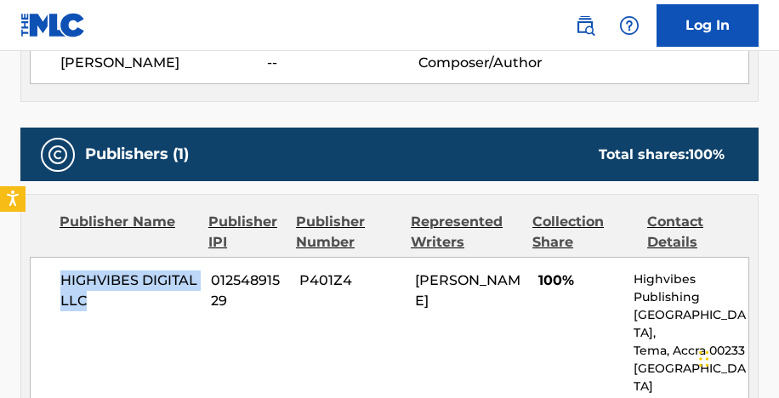
drag, startPoint x: 57, startPoint y: 280, endPoint x: 107, endPoint y: 306, distance: 56.3
click at [107, 306] on div "HIGHVIBES DIGITAL LLC 01254891529 P401Z4 [PERSON_NAME] 100% Highvibes Publishin…" at bounding box center [389, 360] width 719 height 206
copy span "HIGHVIBES DIGITAL LLC"
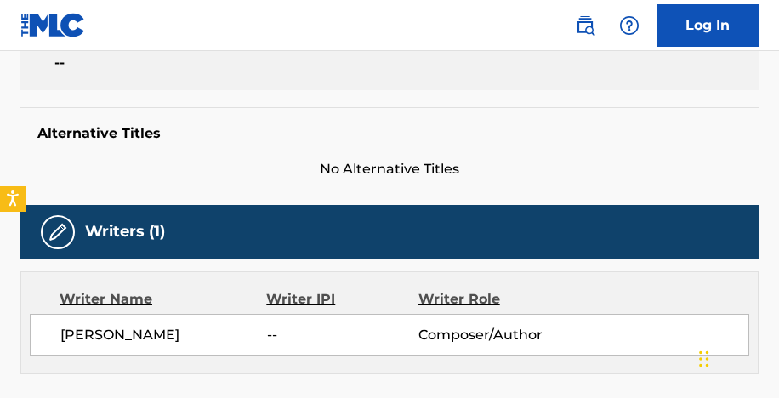
scroll to position [0, 0]
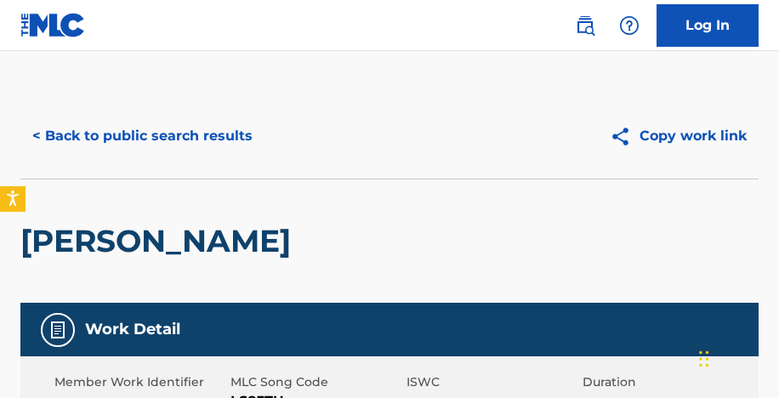
click at [195, 138] on button "< Back to public search results" at bounding box center [142, 136] width 244 height 42
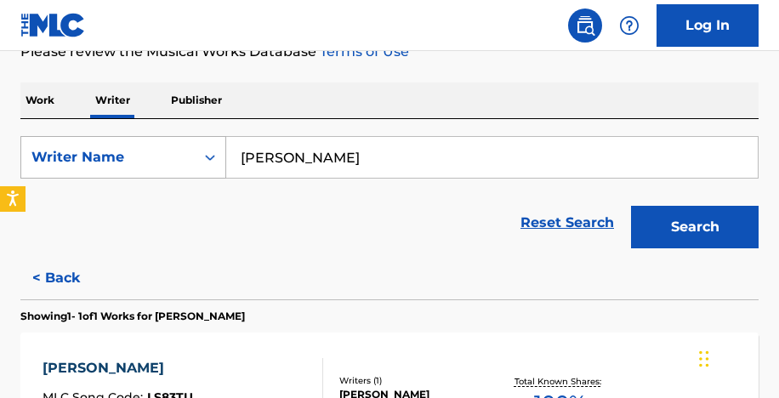
drag, startPoint x: 370, startPoint y: 157, endPoint x: 167, endPoint y: 161, distance: 202.3
click at [167, 161] on div "SearchWithCriteriad080ea40-3569-4ae5-a465-7cc56419fa2c Writer Name [PERSON_NAME]" at bounding box center [389, 157] width 738 height 42
type input "M"
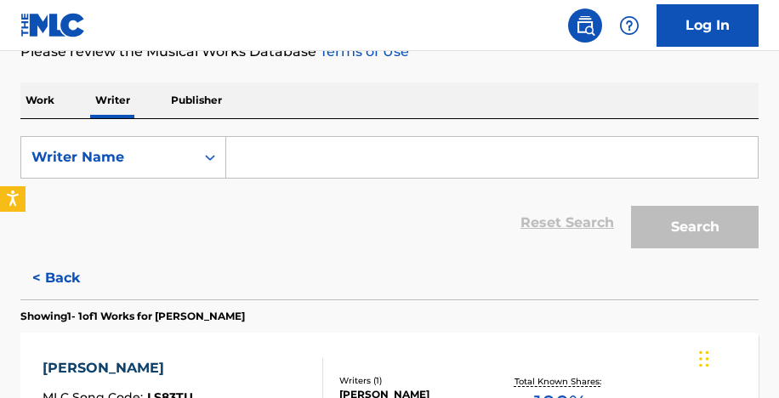
paste input "[DEMOGRAPHIC_DATA][PERSON_NAME]"
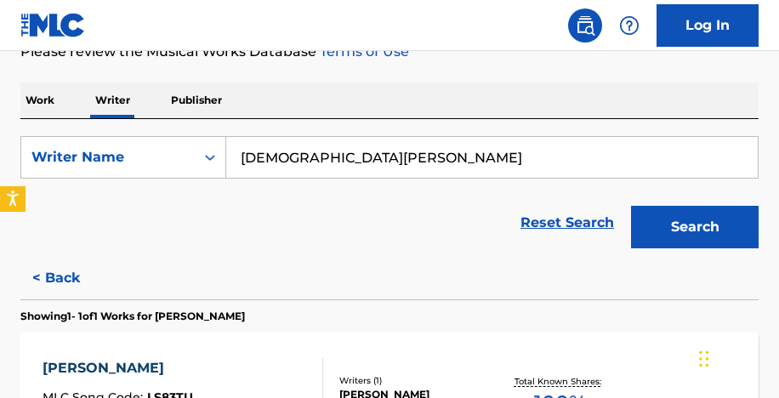
type input "[DEMOGRAPHIC_DATA][PERSON_NAME]"
click at [631, 206] on button "Search" at bounding box center [694, 227] width 127 height 42
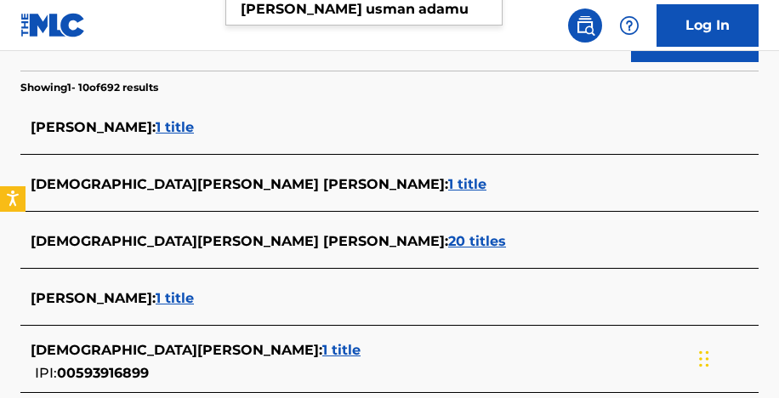
scroll to position [423, 0]
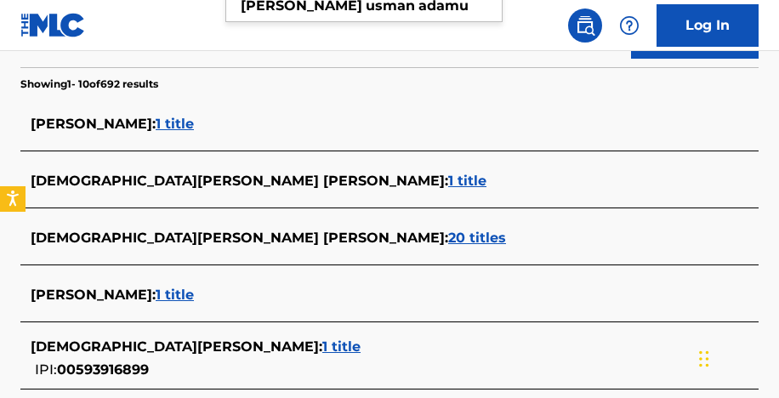
click at [448, 234] on span "20 titles" at bounding box center [477, 237] width 58 height 16
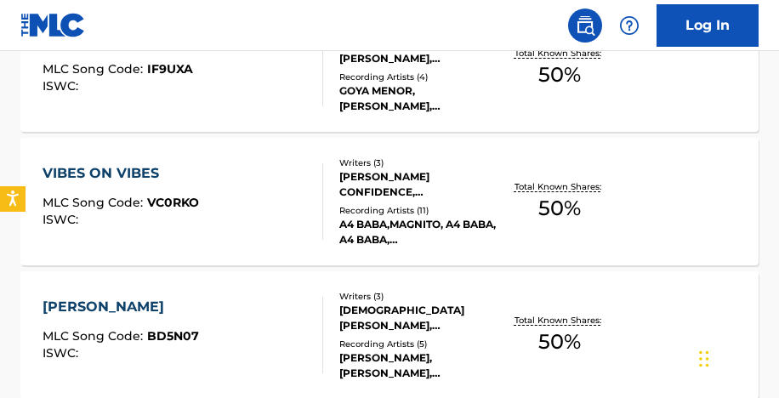
scroll to position [699, 0]
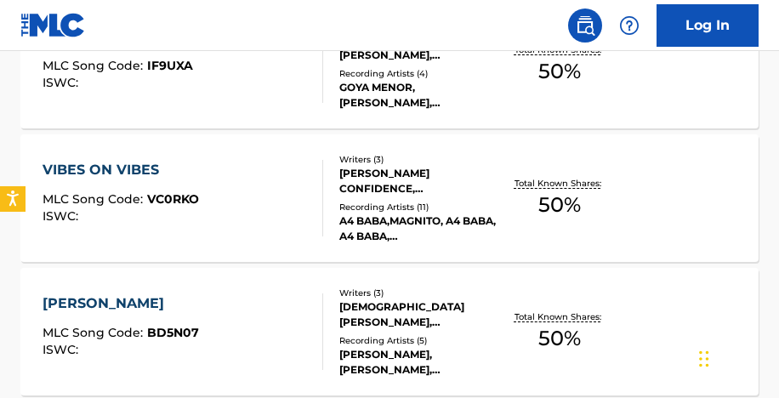
click at [400, 194] on div "[PERSON_NAME] CONFIDENCE, [PERSON_NAME], [PERSON_NAME]" at bounding box center [418, 181] width 159 height 31
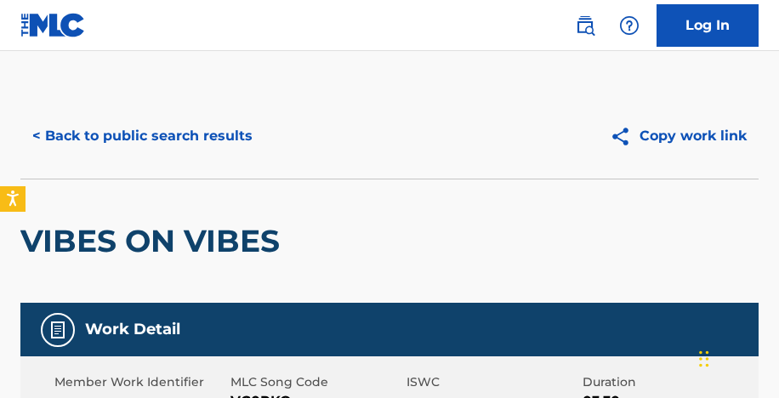
click at [188, 145] on button "< Back to public search results" at bounding box center [142, 136] width 244 height 42
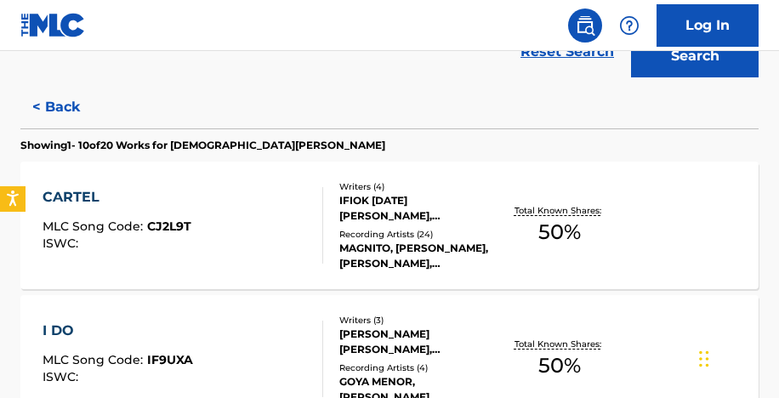
scroll to position [459, 0]
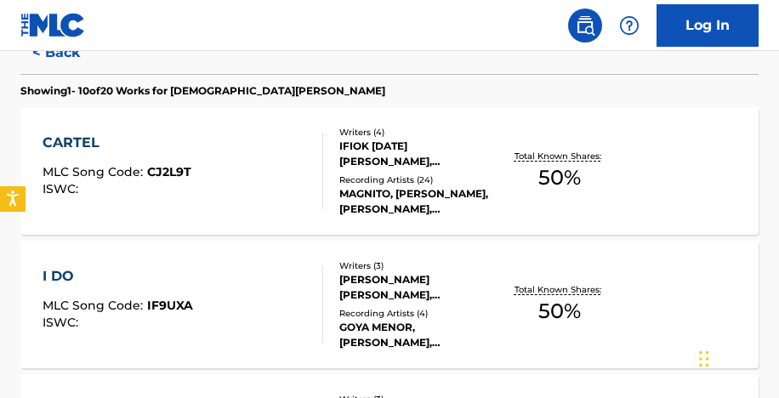
click at [423, 205] on div "MAGNITO, [PERSON_NAME], [PERSON_NAME], [PERSON_NAME], [PERSON_NAME],[PERSON_NAM…" at bounding box center [418, 201] width 159 height 31
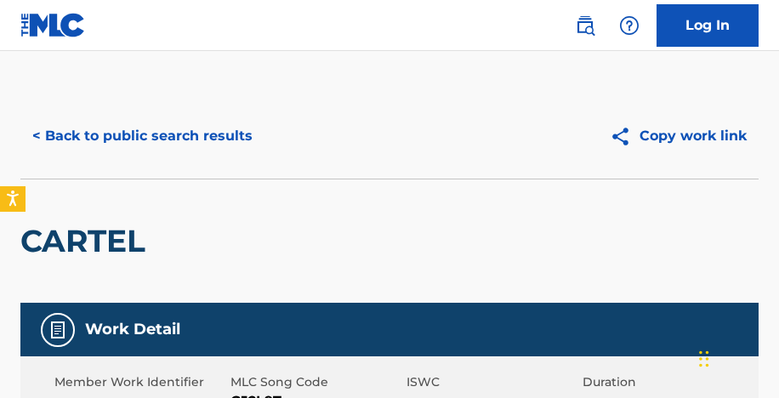
click at [111, 131] on button "< Back to public search results" at bounding box center [142, 136] width 244 height 42
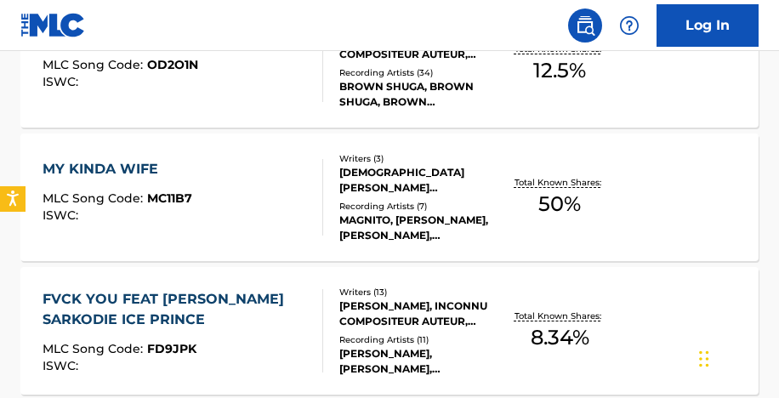
scroll to position [1096, 0]
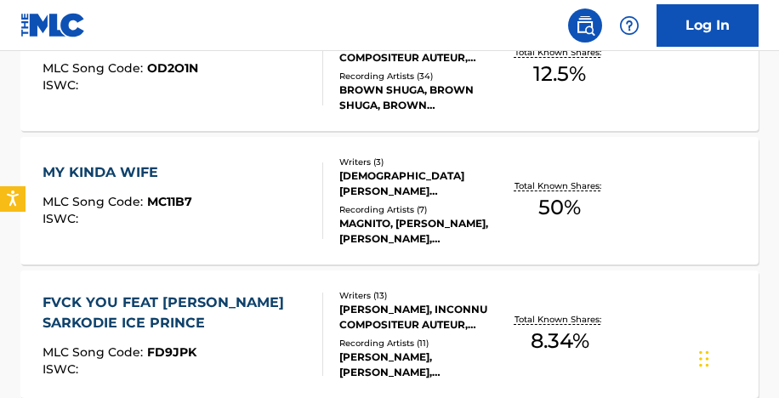
click at [389, 194] on div "[DEMOGRAPHIC_DATA][PERSON_NAME] [PERSON_NAME], [PERSON_NAME]" at bounding box center [418, 183] width 159 height 31
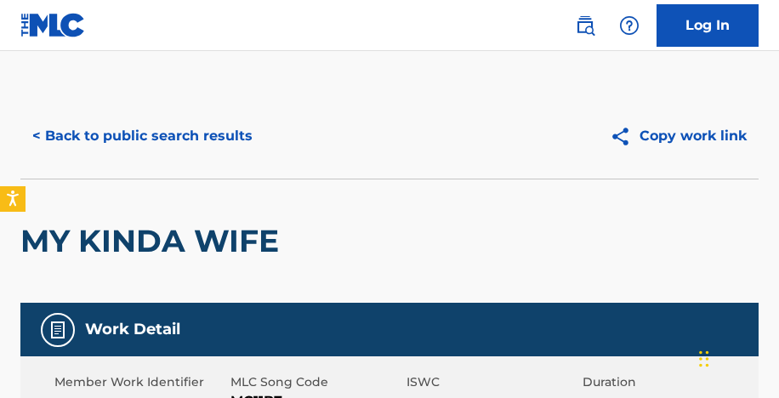
click at [123, 145] on button "< Back to public search results" at bounding box center [142, 136] width 244 height 42
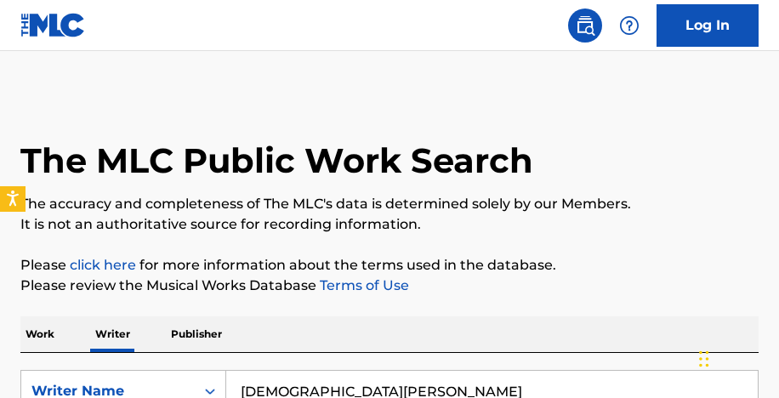
scroll to position [234, 0]
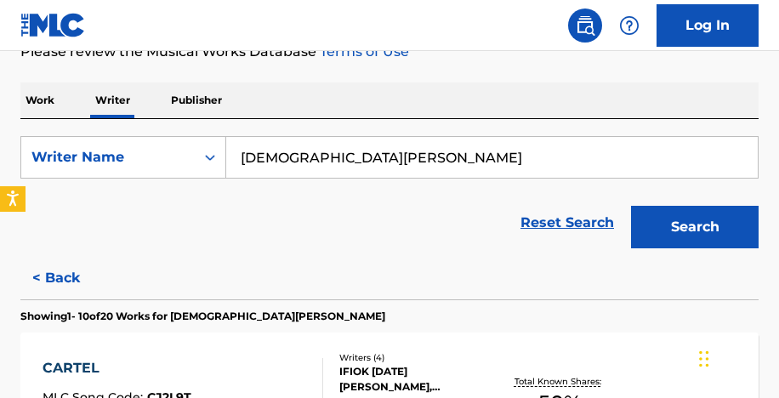
click at [422, 154] on input "[DEMOGRAPHIC_DATA][PERSON_NAME]" at bounding box center [491, 157] width 531 height 41
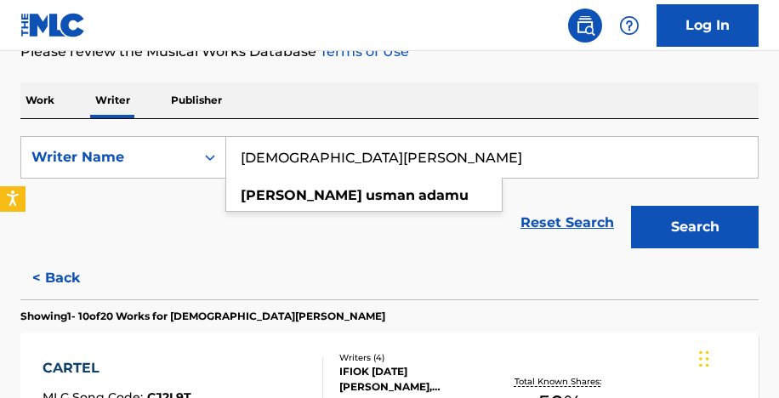
paste input "Olalekan Tunde Olayade"
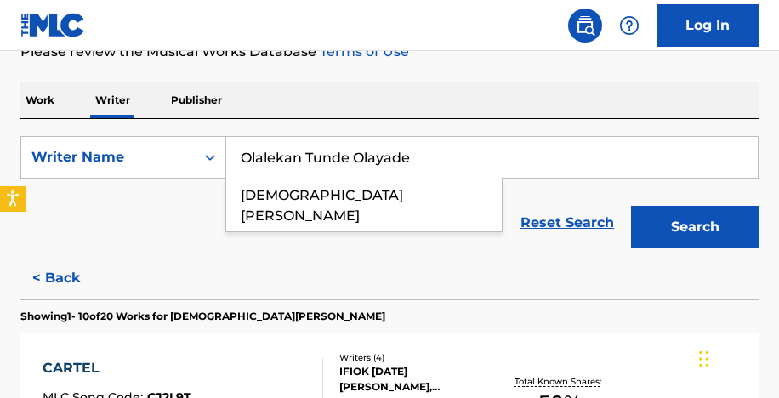
type input "Olalekan Tunde Olayade"
click at [631, 206] on button "Search" at bounding box center [694, 227] width 127 height 42
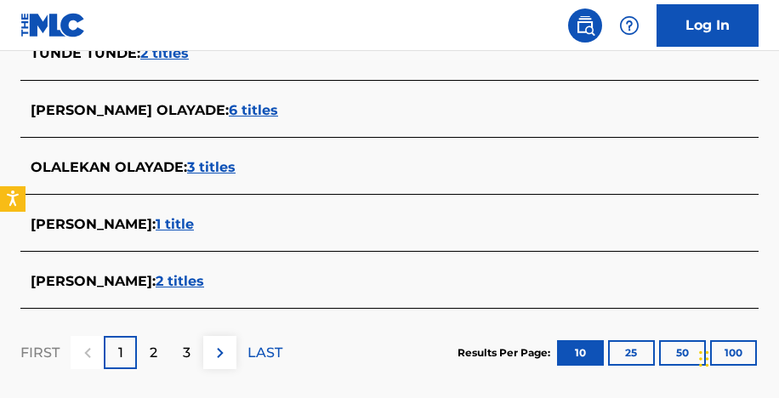
scroll to position [787, 0]
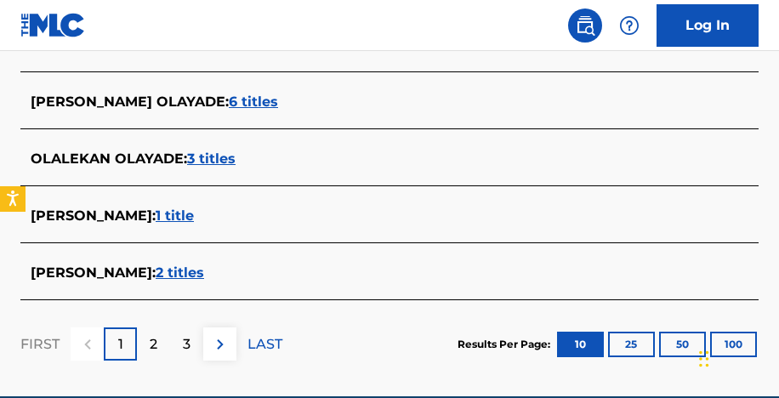
click at [278, 95] on span "6 titles" at bounding box center [253, 101] width 49 height 16
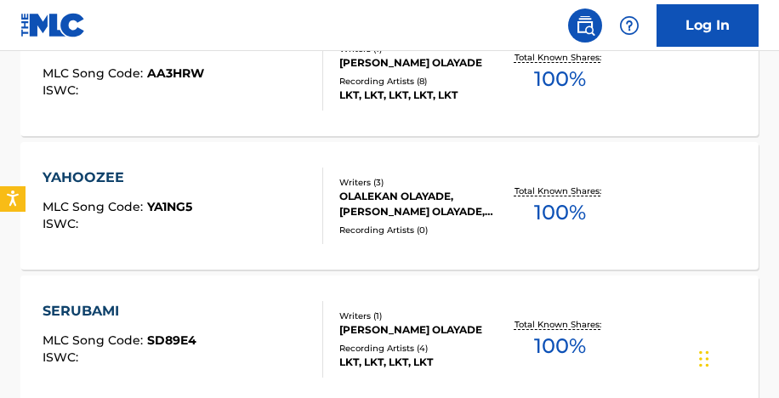
scroll to position [790, 0]
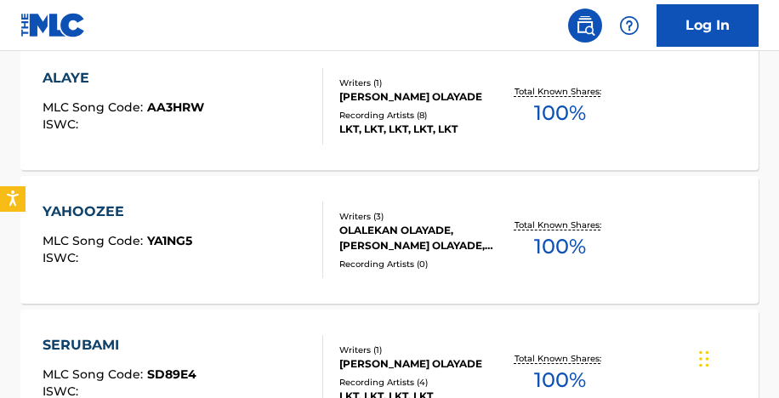
click at [373, 154] on div "ALAYE MLC Song Code : AA3HRW ISWC : Writers ( 1 ) [PERSON_NAME] OLAYADE Recordi…" at bounding box center [389, 105] width 738 height 127
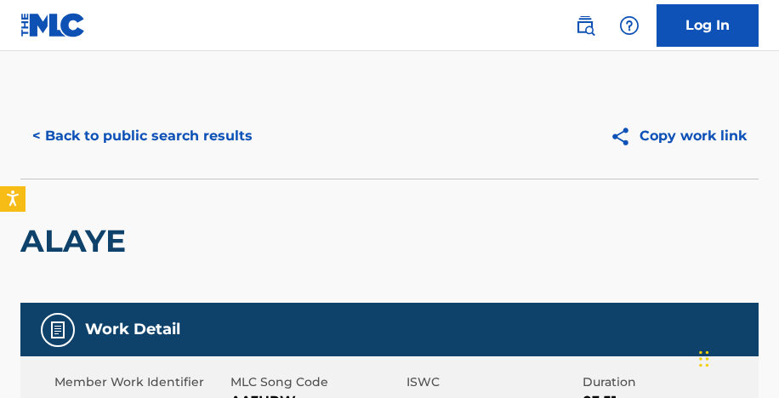
click at [173, 139] on button "< Back to public search results" at bounding box center [142, 136] width 244 height 42
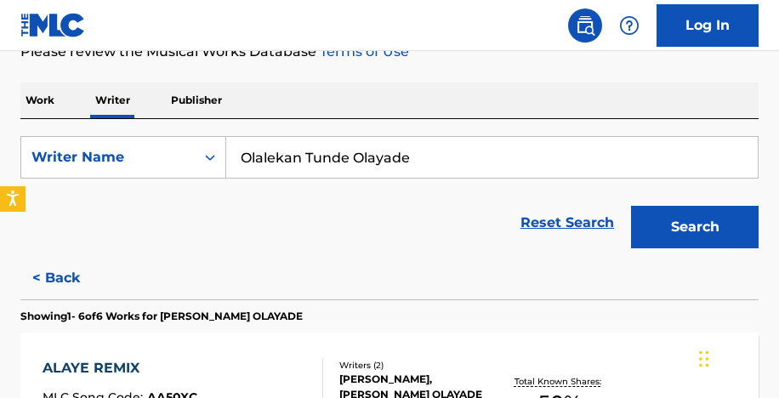
drag, startPoint x: 418, startPoint y: 164, endPoint x: 232, endPoint y: 153, distance: 186.5
click at [232, 153] on input "Olalekan Tunde Olayade" at bounding box center [491, 157] width 531 height 41
paste input "Ibiyemi [PERSON_NAME]"
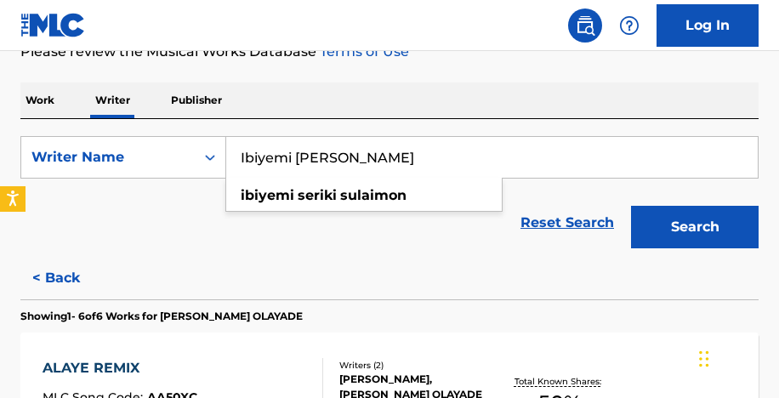
type input "Ibiyemi [PERSON_NAME]"
click at [631, 206] on button "Search" at bounding box center [694, 227] width 127 height 42
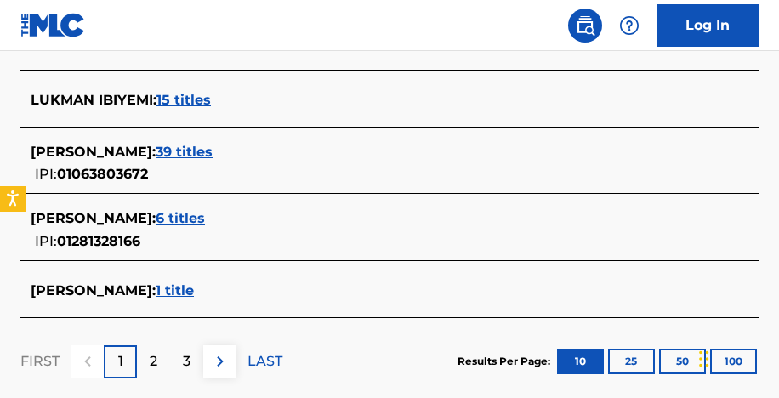
scroll to position [805, 0]
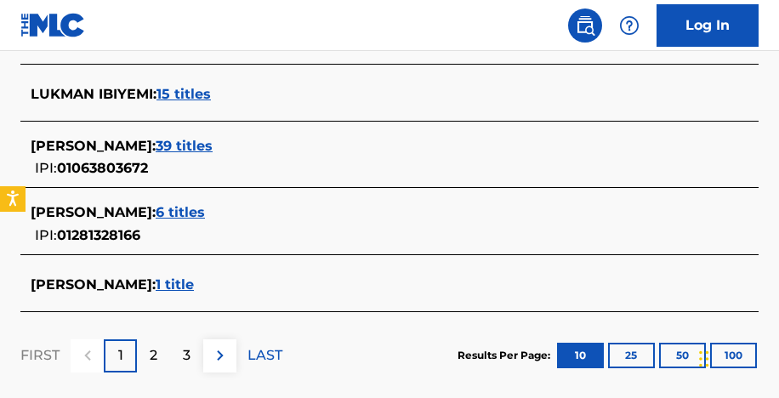
click at [190, 150] on span "39 titles" at bounding box center [184, 146] width 57 height 16
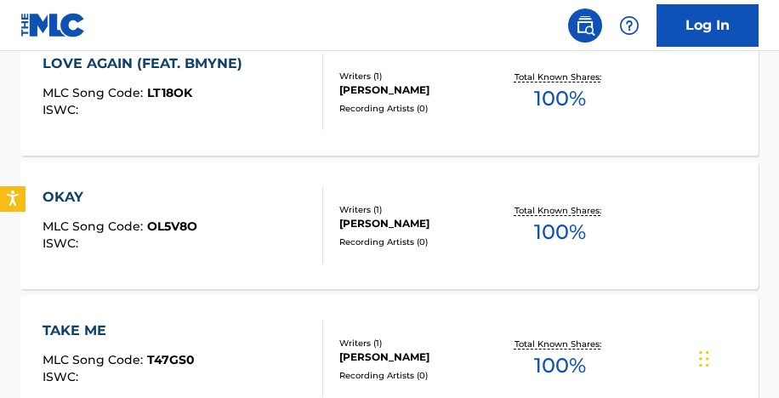
click at [359, 222] on div "[PERSON_NAME]" at bounding box center [418, 223] width 159 height 15
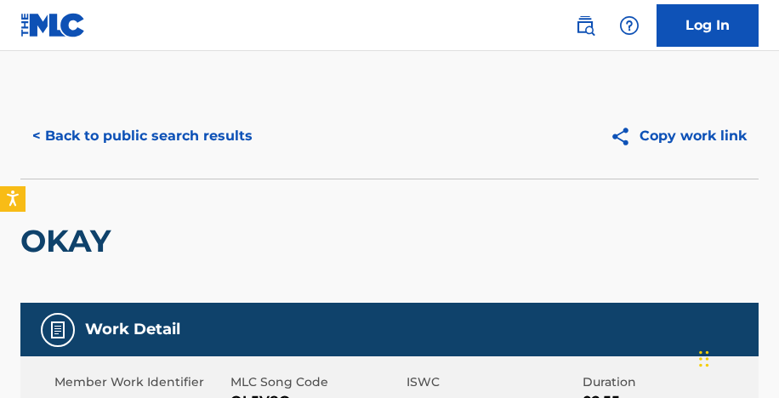
click at [154, 135] on button "< Back to public search results" at bounding box center [142, 136] width 244 height 42
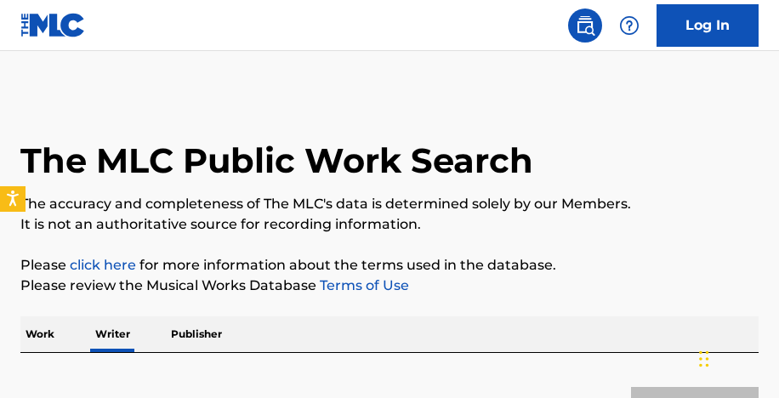
scroll to position [234, 0]
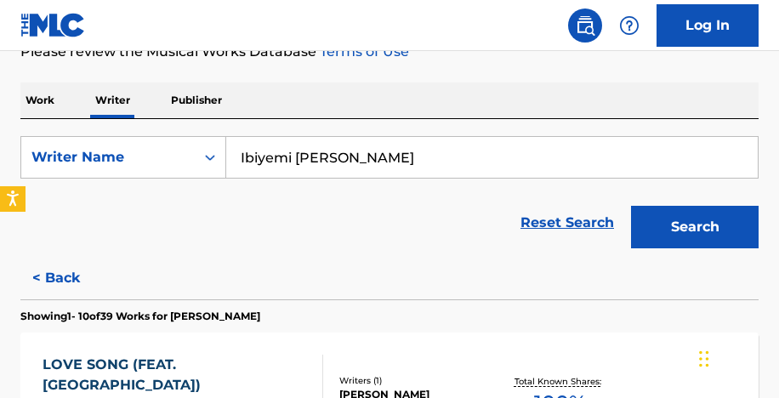
click at [372, 153] on input "Ibiyemi [PERSON_NAME]" at bounding box center [491, 157] width 531 height 41
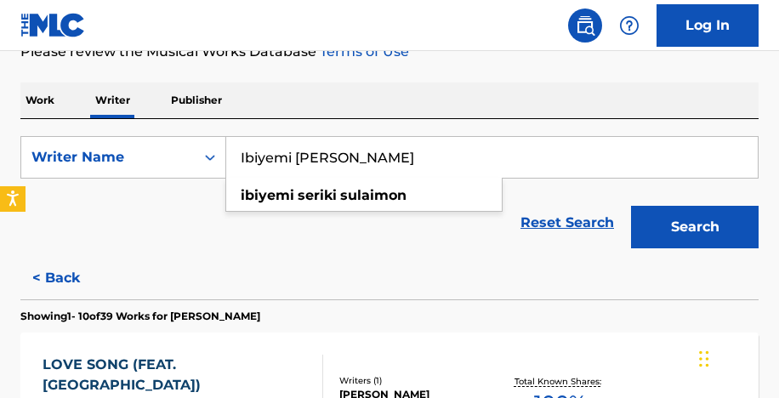
paste input "Haiti’s & Haytee"
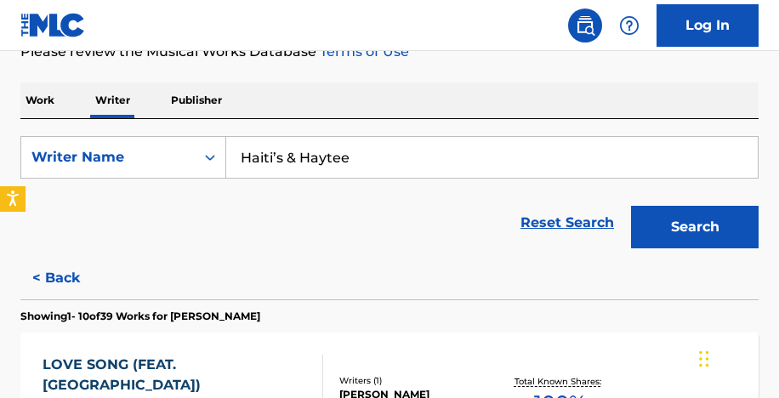
click at [293, 167] on input "Haiti’s & Haytee" at bounding box center [491, 157] width 531 height 41
paste input "[PERSON_NAME]"
type input "[PERSON_NAME]"
click at [631, 206] on button "Search" at bounding box center [694, 227] width 127 height 42
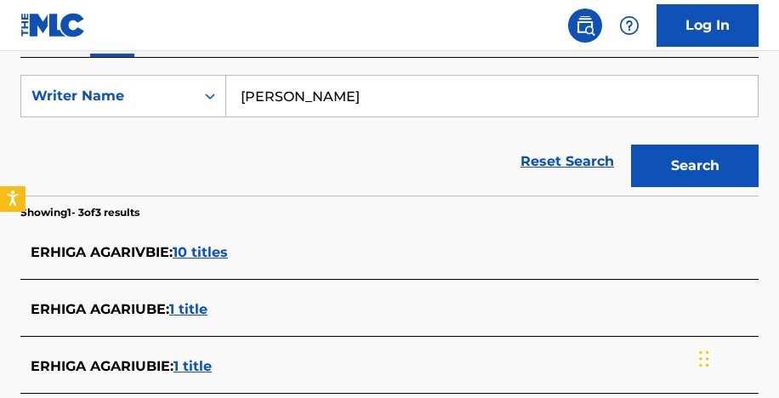
scroll to position [388, 0]
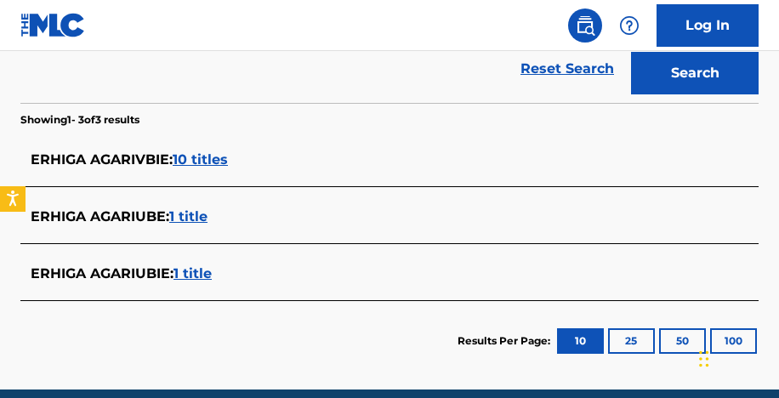
click at [206, 155] on span "10 titles" at bounding box center [200, 159] width 55 height 16
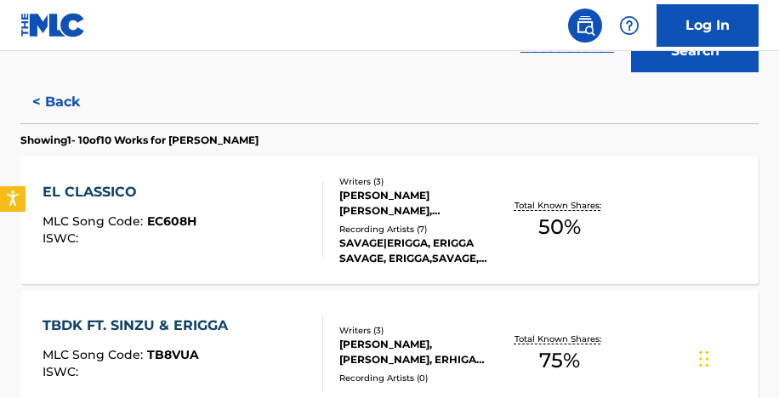
scroll to position [415, 0]
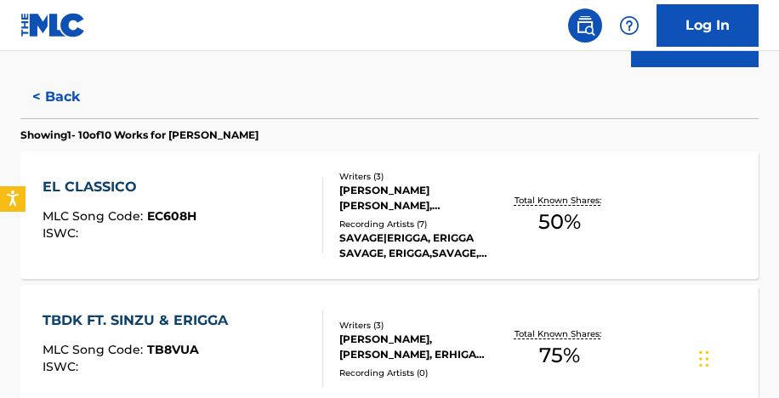
click at [405, 218] on div "Recording Artists ( 7 )" at bounding box center [418, 224] width 159 height 13
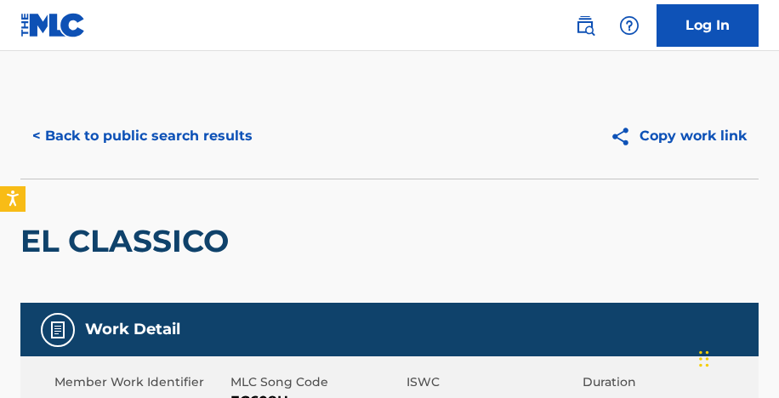
click at [196, 133] on button "< Back to public search results" at bounding box center [142, 136] width 244 height 42
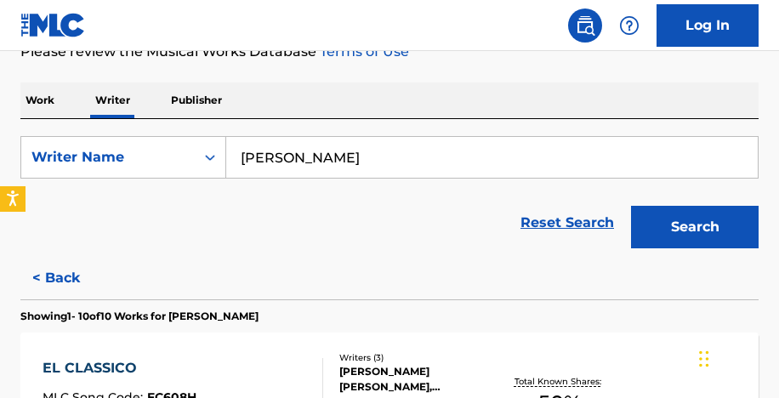
click at [306, 155] on input "[PERSON_NAME]" at bounding box center [491, 157] width 531 height 41
paste input "[PERSON_NAME]"
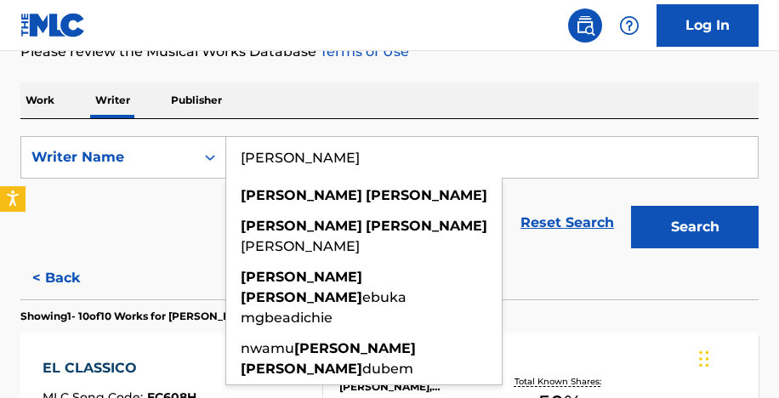
type input "[PERSON_NAME]"
click at [631, 206] on button "Search" at bounding box center [694, 227] width 127 height 42
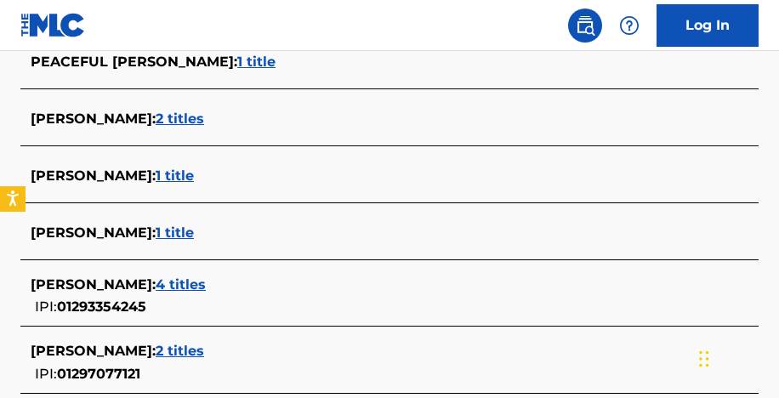
scroll to position [722, 0]
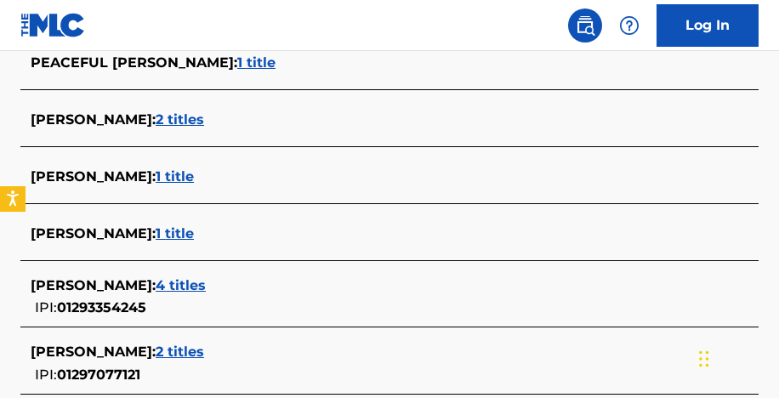
click at [194, 235] on span "1 title" at bounding box center [175, 233] width 38 height 16
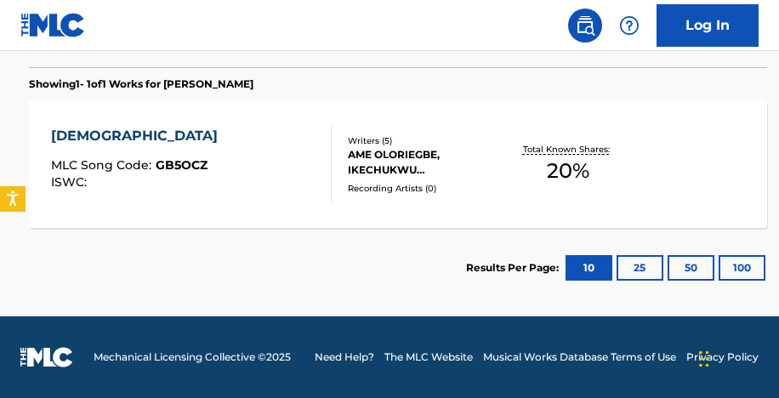
scroll to position [465, 0]
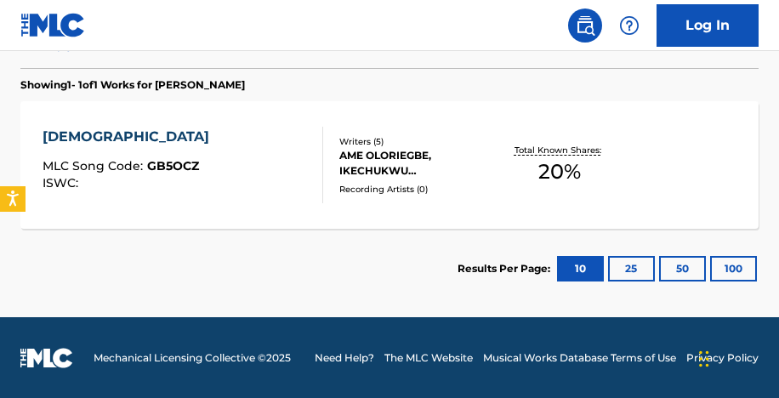
click at [359, 154] on div "AME OLORIEGBE, IKECHUKWU [PERSON_NAME], [PERSON_NAME], [PERSON_NAME], RUGGED RU…" at bounding box center [418, 163] width 159 height 31
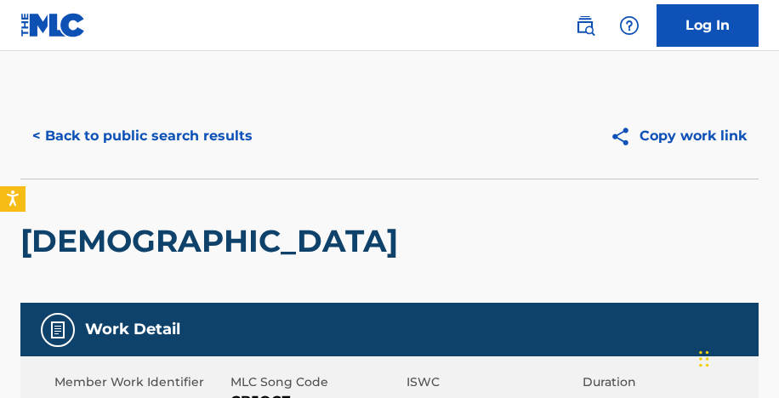
click at [190, 140] on button "< Back to public search results" at bounding box center [142, 136] width 244 height 42
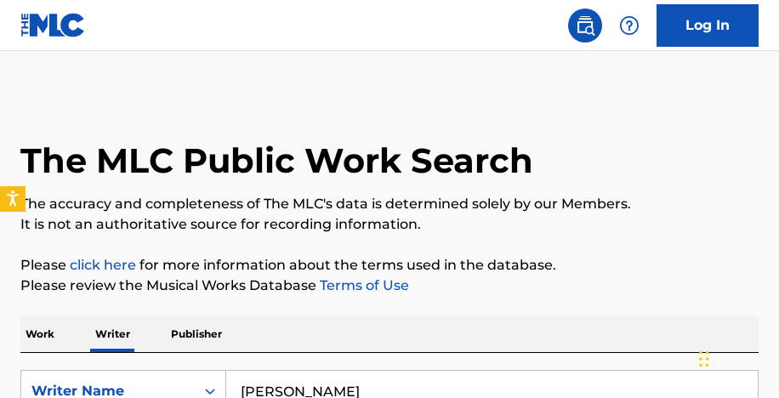
scroll to position [234, 0]
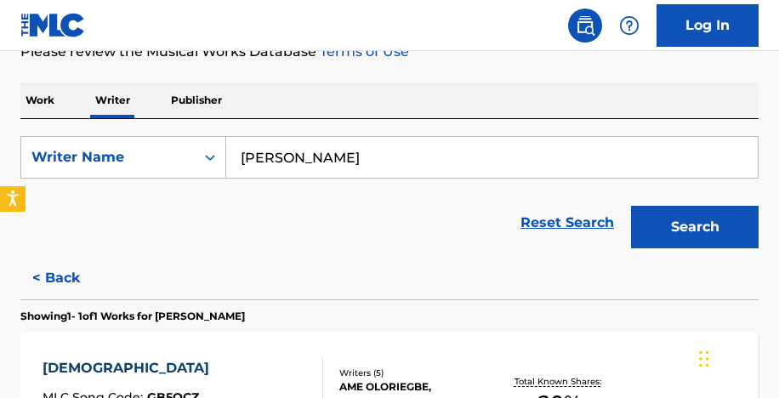
click at [302, 151] on input "[PERSON_NAME]" at bounding box center [491, 157] width 531 height 41
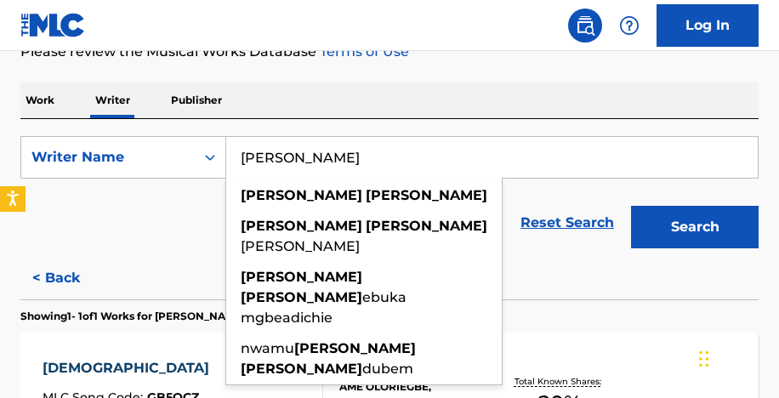
paste input "[PERSON_NAME]."
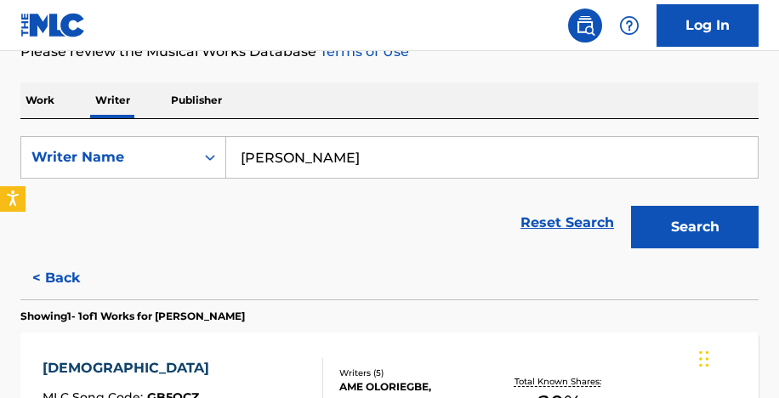
type input "[PERSON_NAME]"
click at [643, 216] on button "Search" at bounding box center [694, 227] width 127 height 42
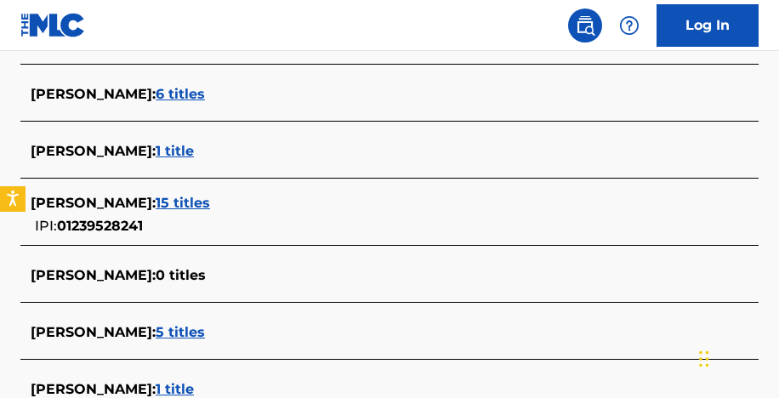
scroll to position [625, 0]
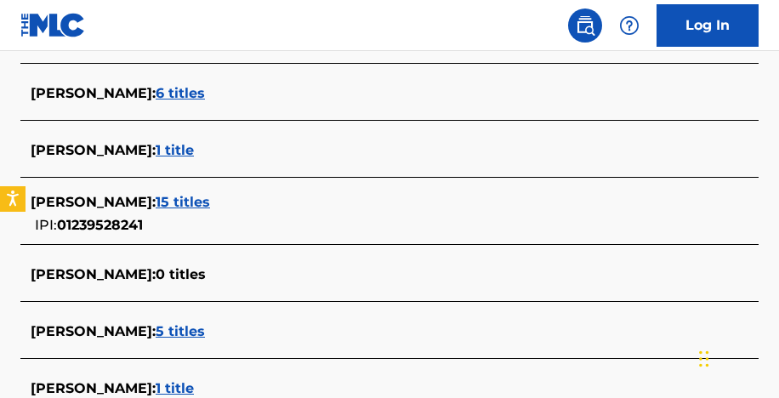
click at [210, 205] on span "15 titles" at bounding box center [183, 202] width 54 height 16
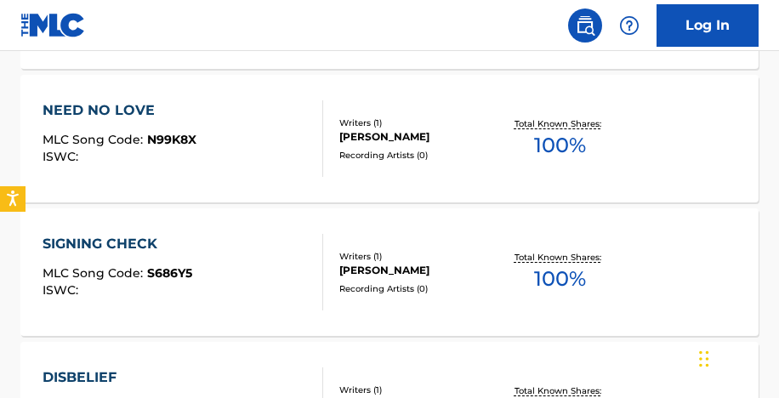
click at [390, 161] on div "NEED NO LOVE MLC Song Code : N99K8X ISWC : Writers ( 1 ) [PERSON_NAME] Recordin…" at bounding box center [389, 138] width 738 height 127
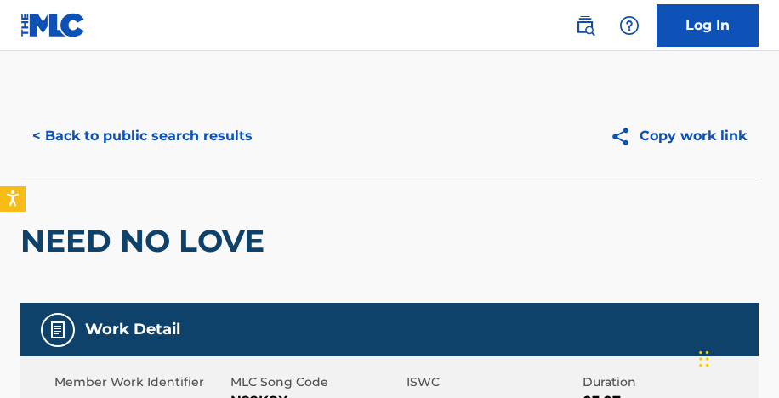
click at [144, 134] on button "< Back to public search results" at bounding box center [142, 136] width 244 height 42
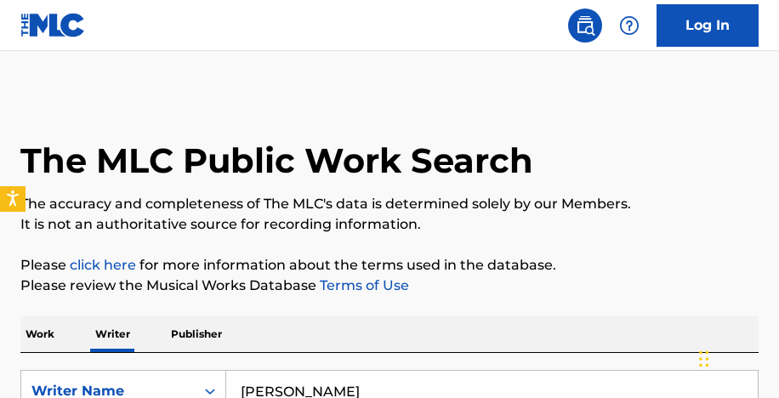
scroll to position [234, 0]
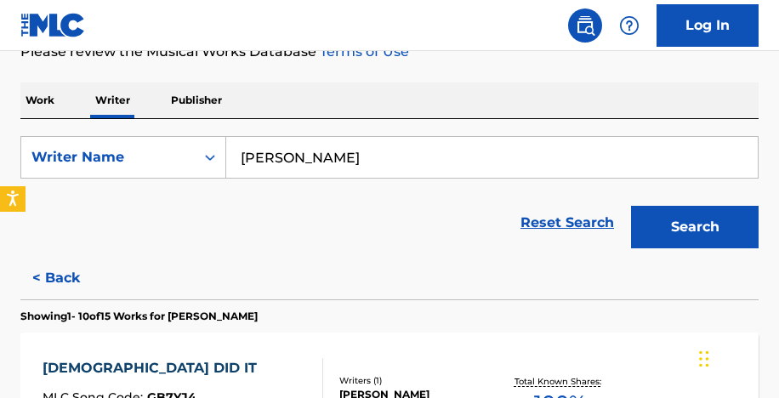
click at [318, 163] on input "[PERSON_NAME]" at bounding box center [491, 157] width 531 height 41
paste input "[PERSON_NAME]"
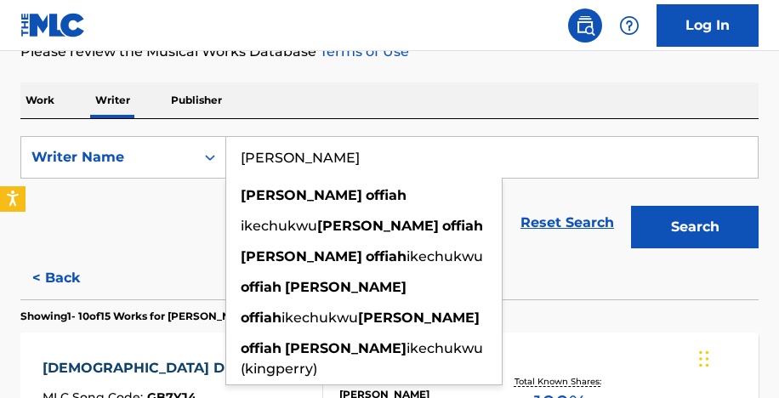
type input "[PERSON_NAME]"
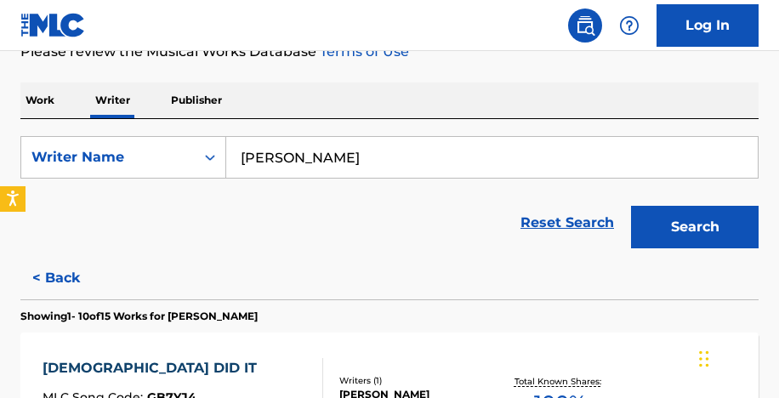
click at [678, 229] on button "Search" at bounding box center [694, 227] width 127 height 42
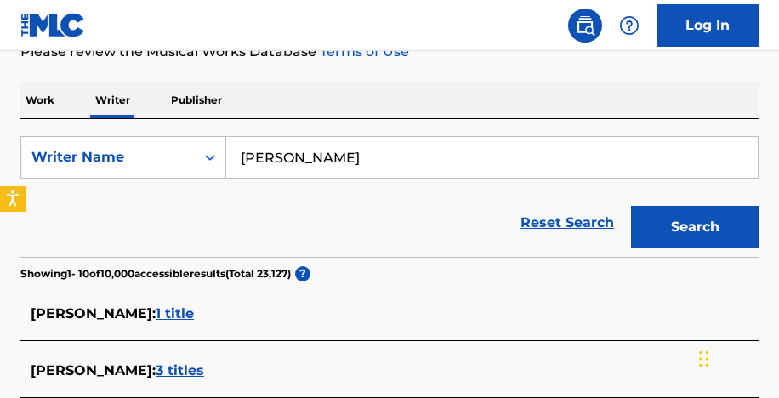
scroll to position [302, 0]
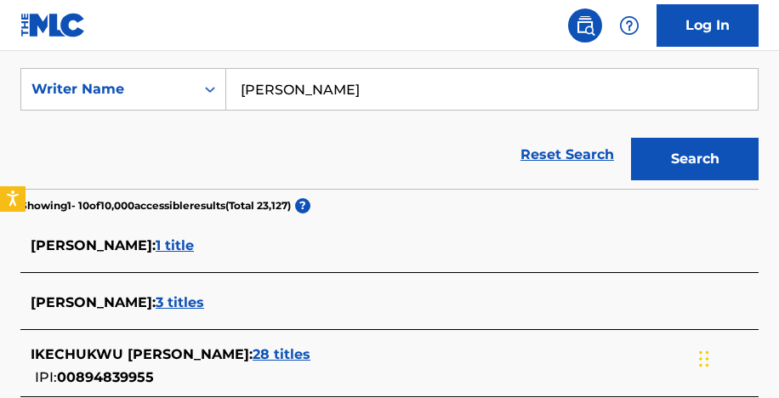
click at [194, 247] on span "1 title" at bounding box center [175, 245] width 38 height 16
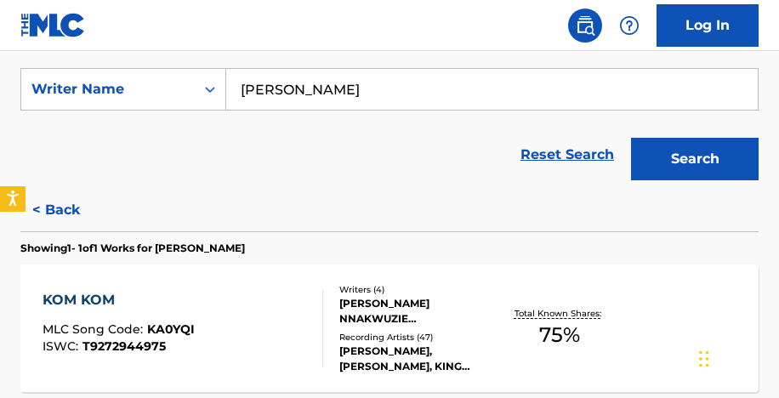
click at [371, 333] on div "Recording Artists ( 47 )" at bounding box center [418, 337] width 159 height 13
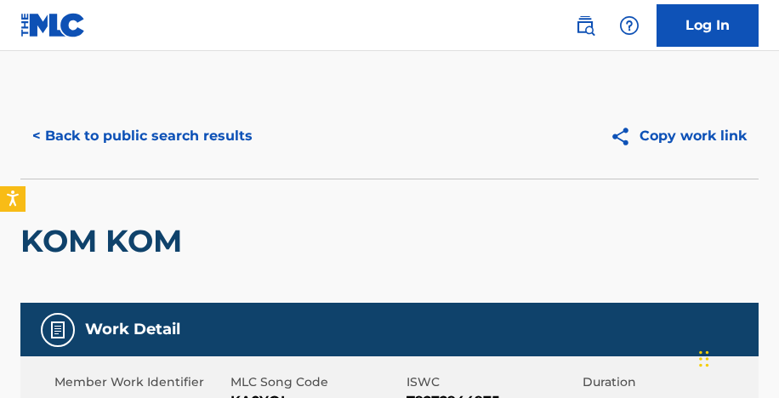
click at [152, 139] on button "< Back to public search results" at bounding box center [142, 136] width 244 height 42
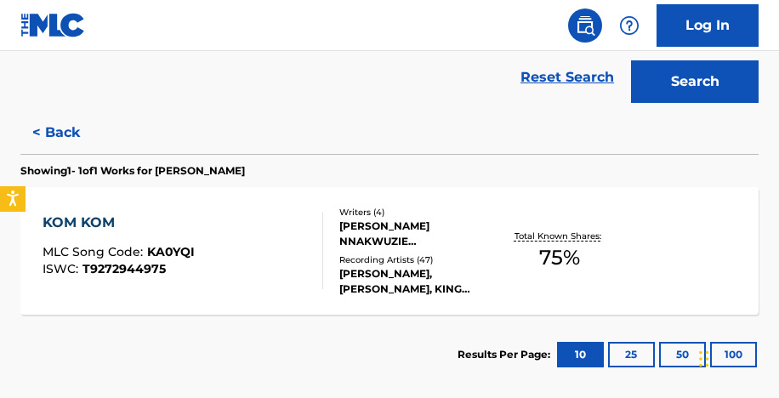
scroll to position [156, 0]
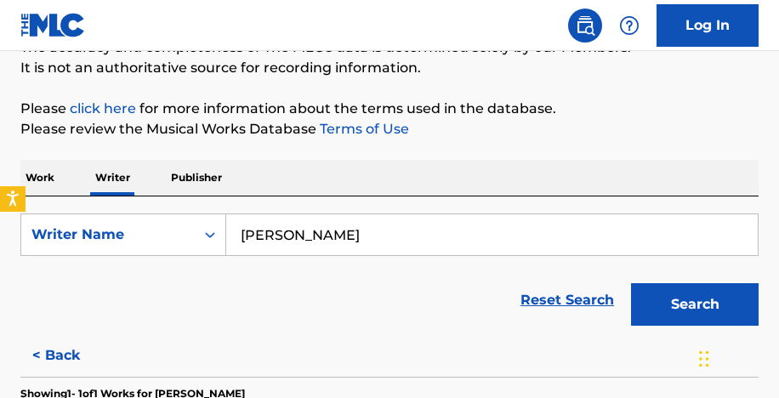
click at [65, 356] on button "< Back" at bounding box center [71, 355] width 102 height 42
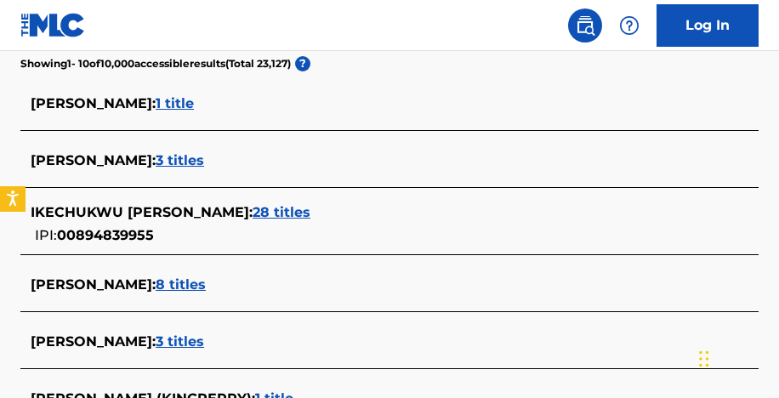
scroll to position [434, 0]
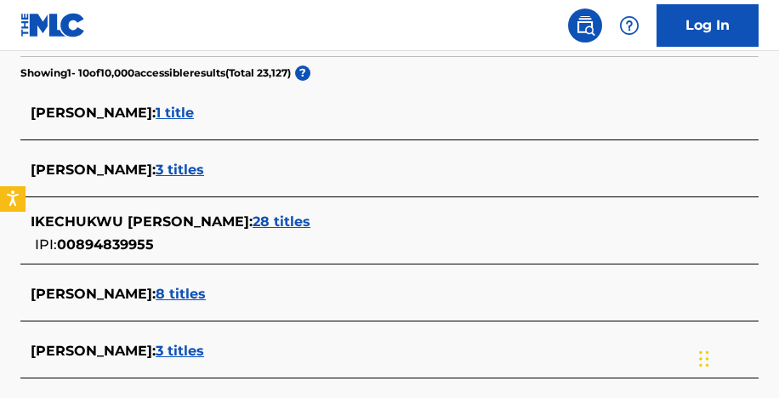
click at [269, 220] on span "28 titles" at bounding box center [281, 221] width 58 height 16
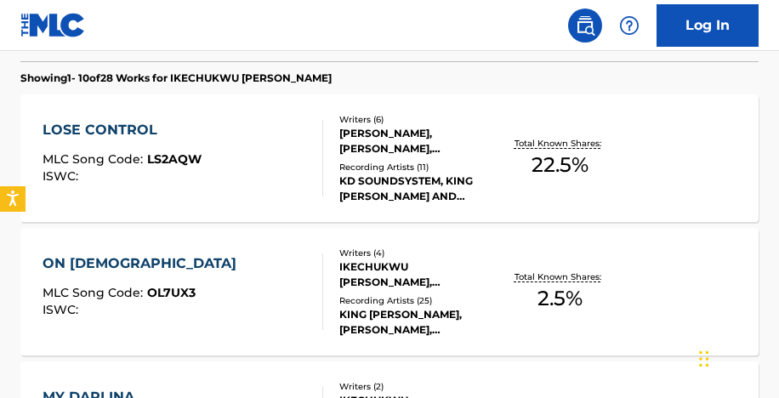
scroll to position [478, 0]
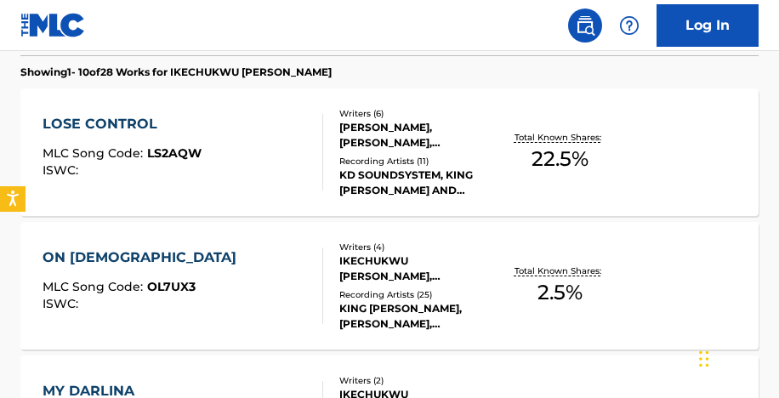
click at [394, 173] on div "KD SOUNDSYSTEM, KING [PERSON_NAME] AND [PERSON_NAME], KD SOUNDSYSTEM,KING [PERS…" at bounding box center [418, 182] width 159 height 31
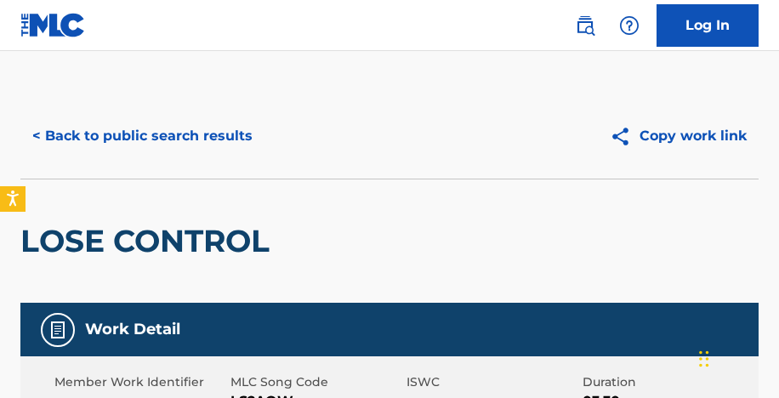
click at [172, 133] on button "< Back to public search results" at bounding box center [142, 136] width 244 height 42
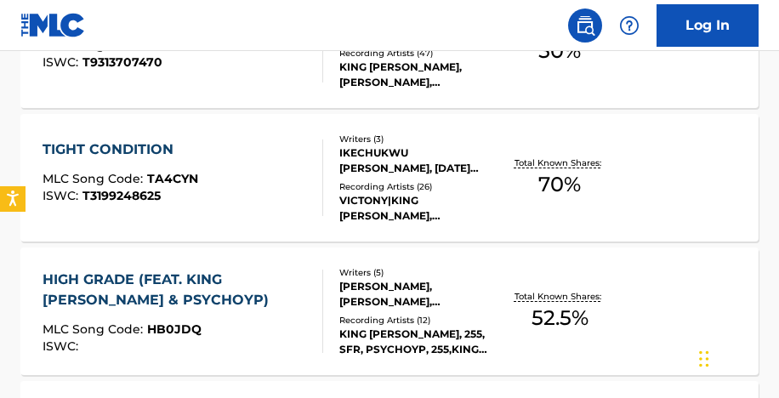
scroll to position [858, 0]
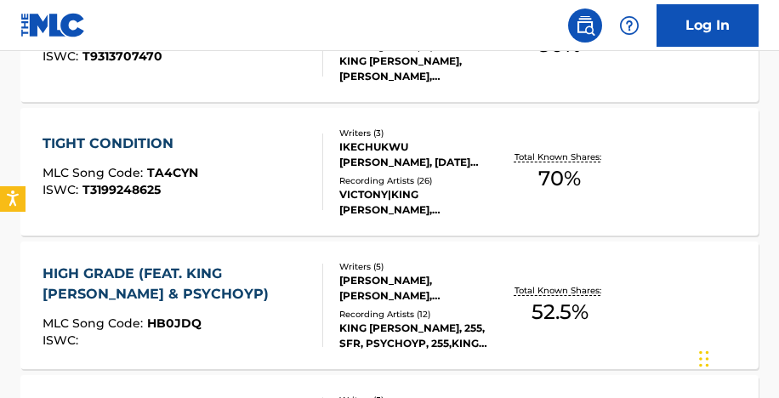
click at [442, 196] on div "VICTONY|KING [PERSON_NAME], [PERSON_NAME],[PERSON_NAME], [PERSON_NAME] [PERSON_…" at bounding box center [418, 202] width 159 height 31
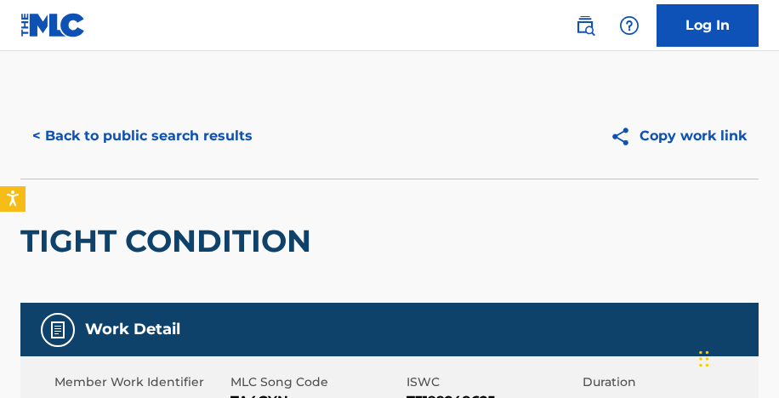
click at [212, 142] on button "< Back to public search results" at bounding box center [142, 136] width 244 height 42
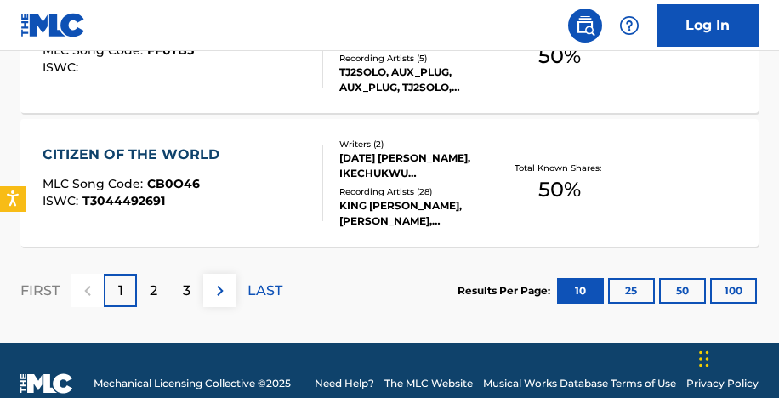
scroll to position [1673, 0]
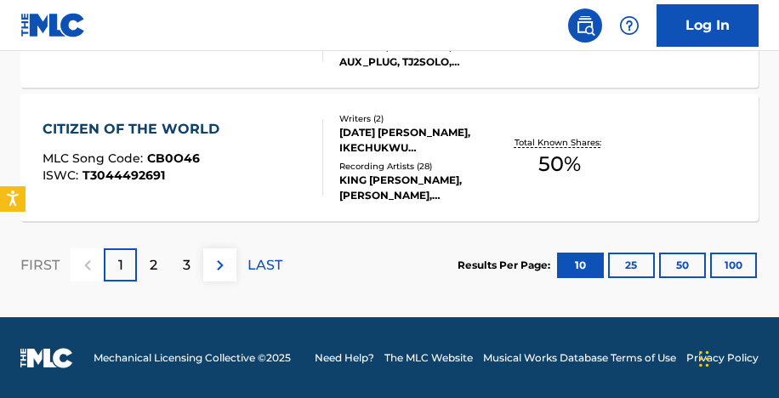
click at [439, 134] on div "[DATE] [PERSON_NAME], IKECHUKWU [PERSON_NAME]" at bounding box center [418, 140] width 159 height 31
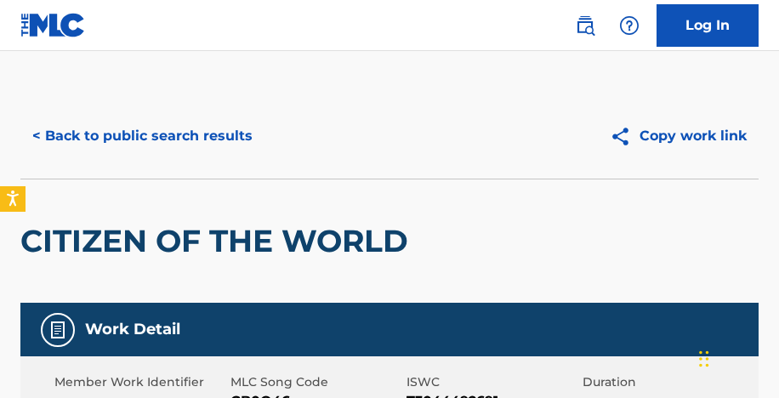
click at [212, 132] on button "< Back to public search results" at bounding box center [142, 136] width 244 height 42
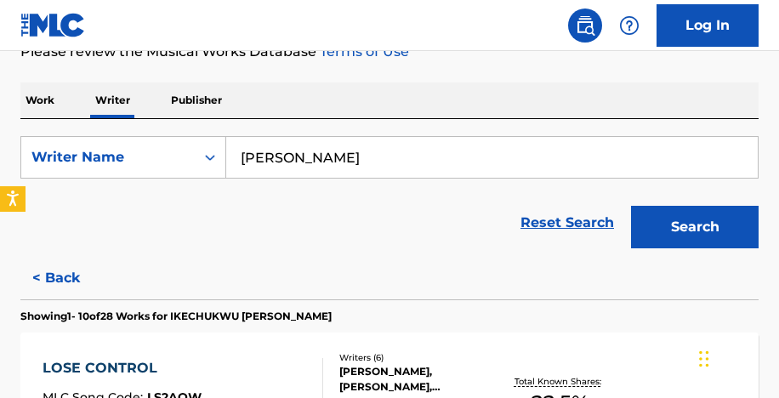
click at [317, 163] on input "[PERSON_NAME]" at bounding box center [491, 157] width 531 height 41
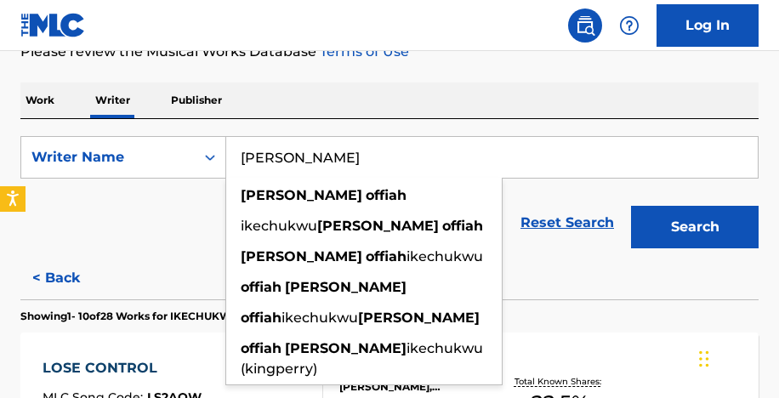
paste input "[PERSON_NAME] [PERSON_NAME]"
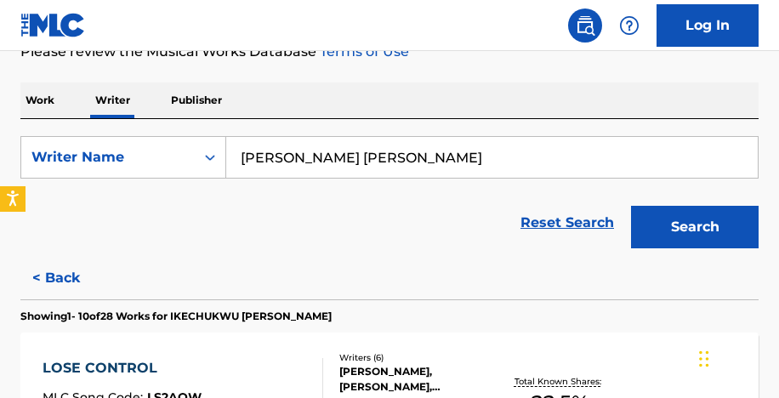
type input "[PERSON_NAME] [PERSON_NAME]"
click at [712, 222] on button "Search" at bounding box center [694, 227] width 127 height 42
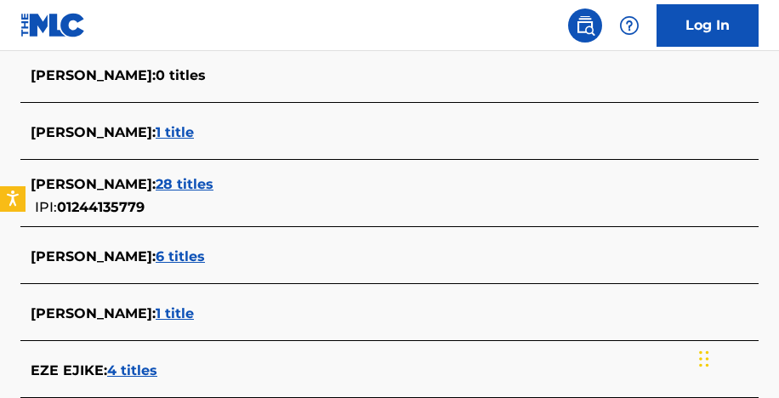
scroll to position [475, 0]
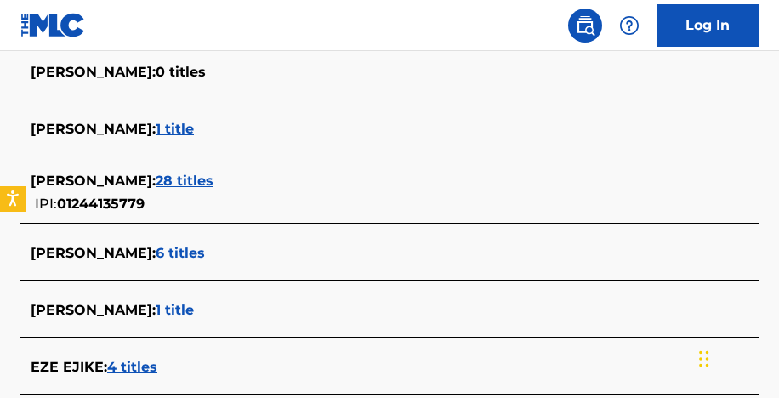
click at [156, 180] on span "28 titles" at bounding box center [185, 181] width 58 height 16
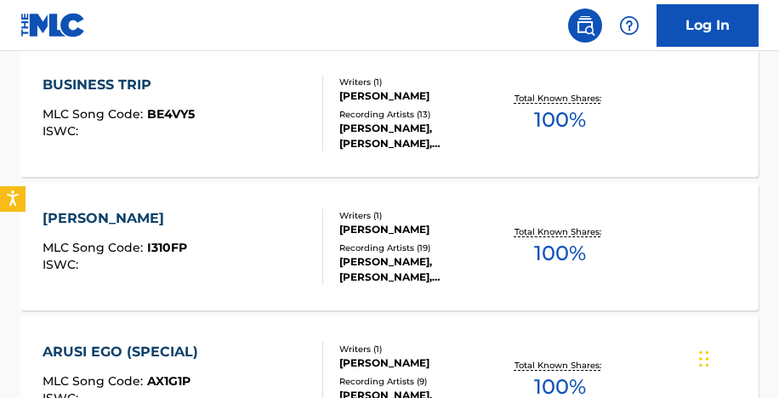
scroll to position [520, 0]
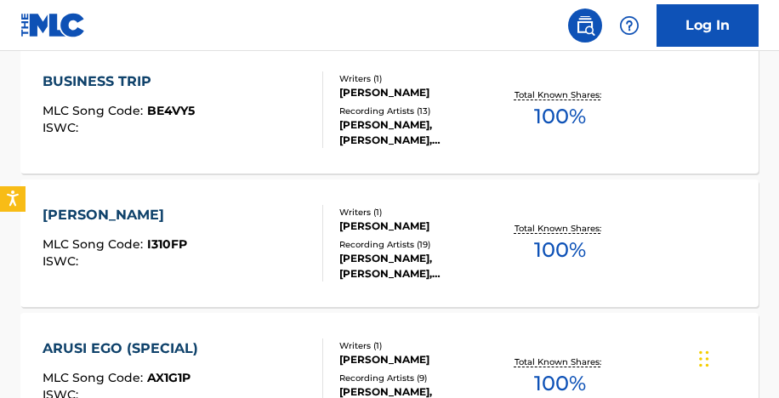
click at [382, 136] on div "[PERSON_NAME], [PERSON_NAME], [PERSON_NAME],[GEOGRAPHIC_DATA],[GEOGRAPHIC_DATA]…" at bounding box center [418, 132] width 159 height 31
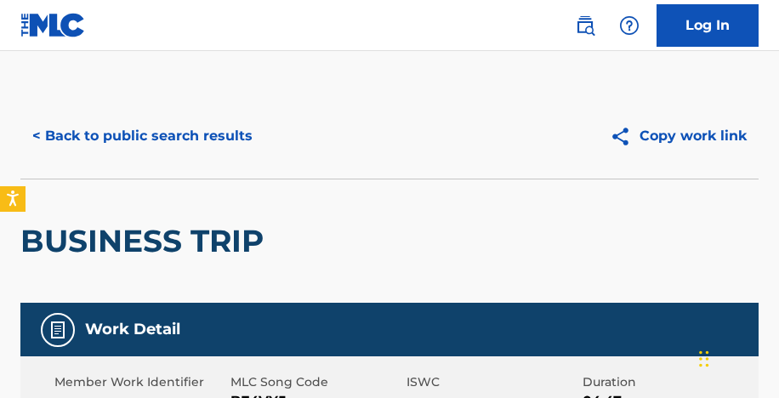
click at [141, 135] on button "< Back to public search results" at bounding box center [142, 136] width 244 height 42
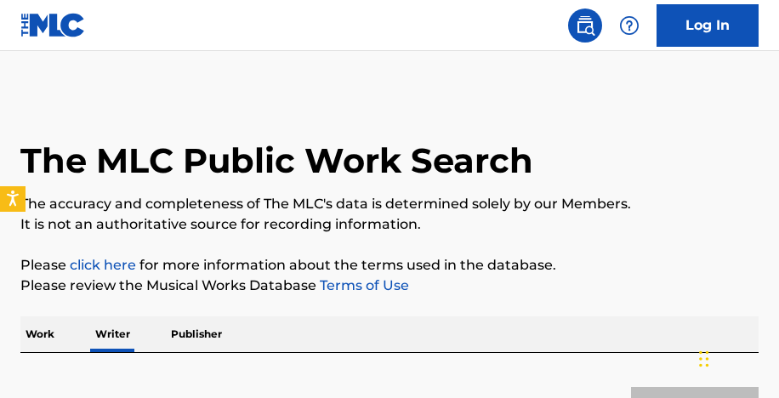
scroll to position [234, 0]
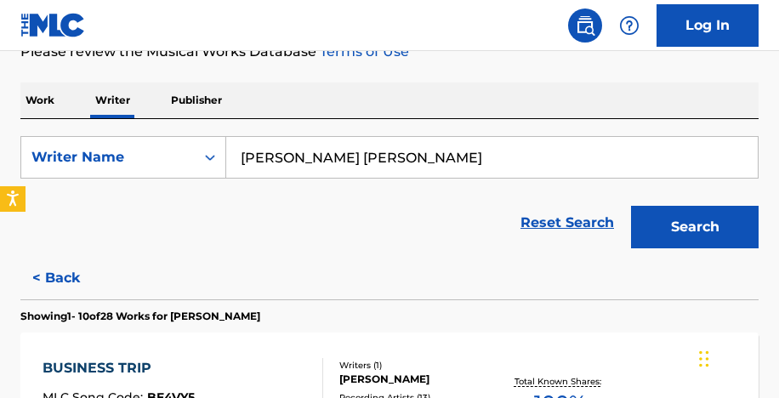
click at [303, 171] on input "[PERSON_NAME] [PERSON_NAME]" at bounding box center [491, 157] width 531 height 41
paste input "Bowofoluwa [PERSON_NAME]"
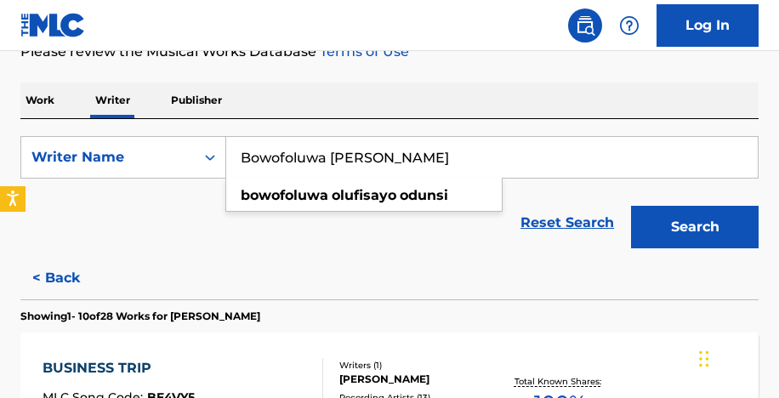
type input "Bowofoluwa [PERSON_NAME]"
click at [654, 220] on button "Search" at bounding box center [694, 227] width 127 height 42
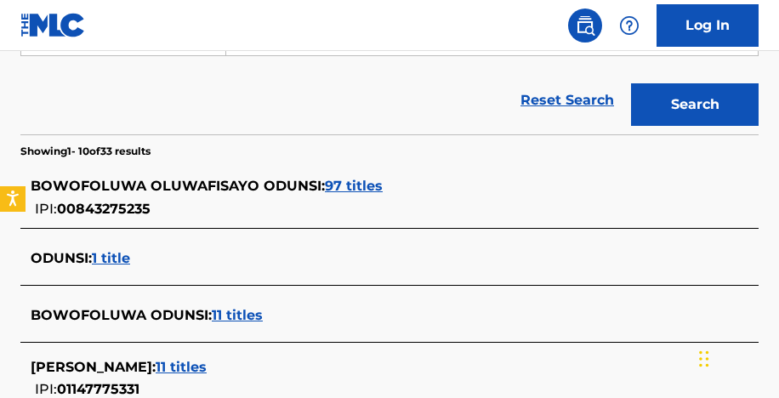
scroll to position [366, 0]
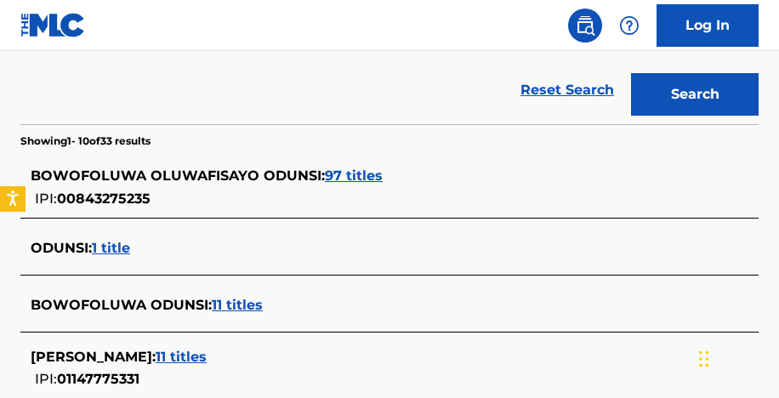
click at [356, 182] on span "97 titles" at bounding box center [354, 175] width 58 height 16
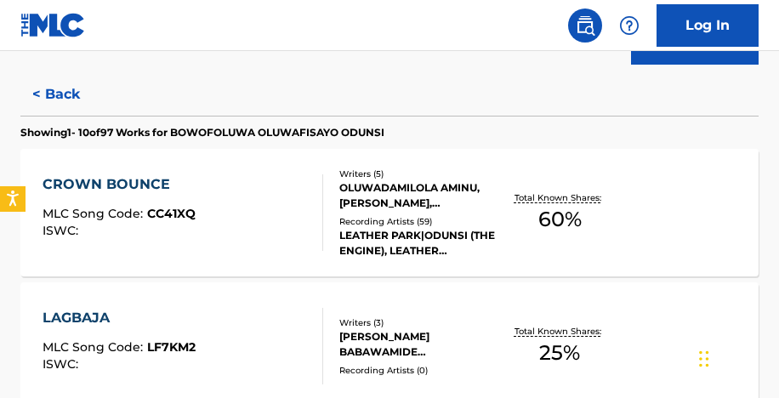
scroll to position [462, 0]
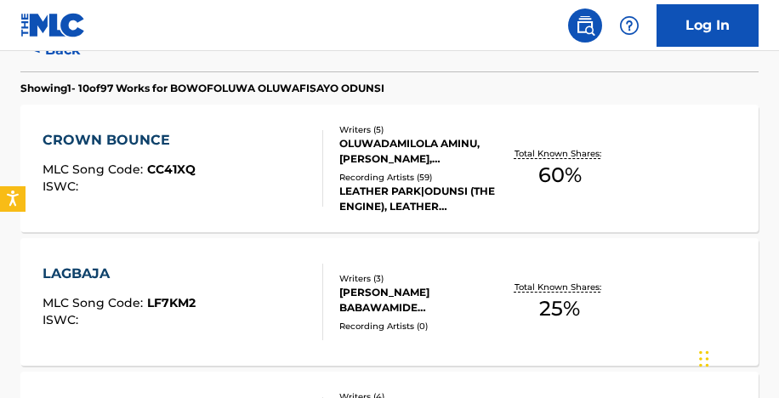
click at [376, 179] on div "Recording Artists ( 59 )" at bounding box center [418, 177] width 159 height 13
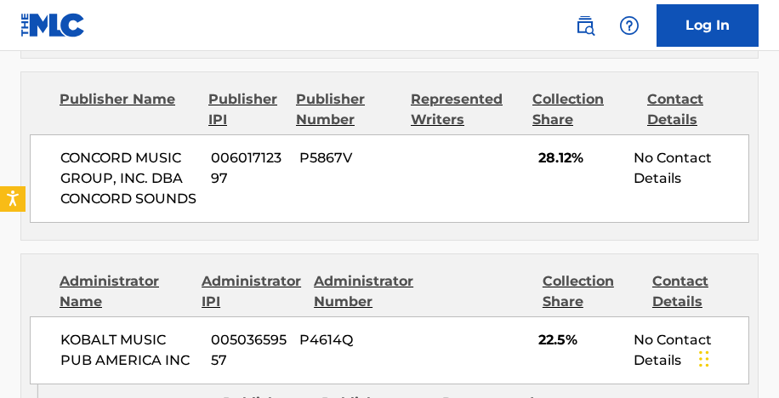
scroll to position [1186, 0]
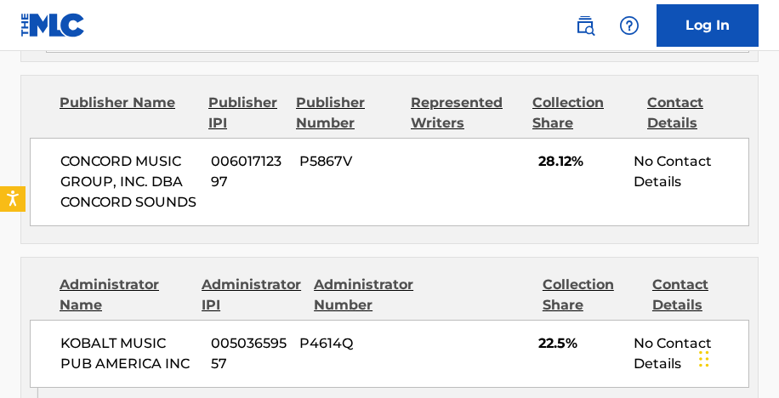
click at [328, 99] on div "Publisher Name Publisher IPI Publisher Number Represented Writers Collection Sh…" at bounding box center [389, 159] width 736 height 167
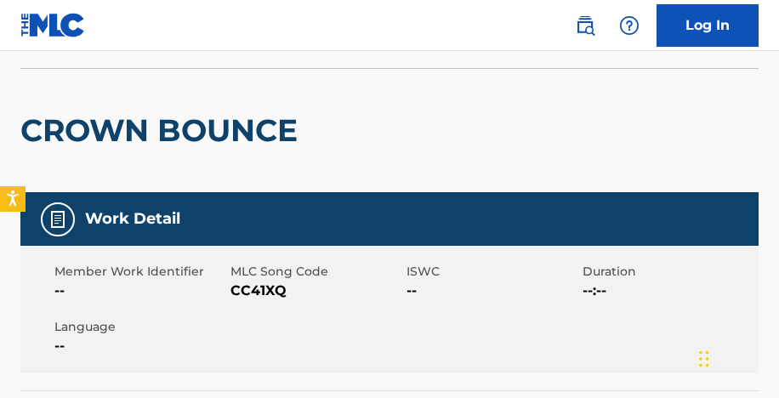
scroll to position [0, 0]
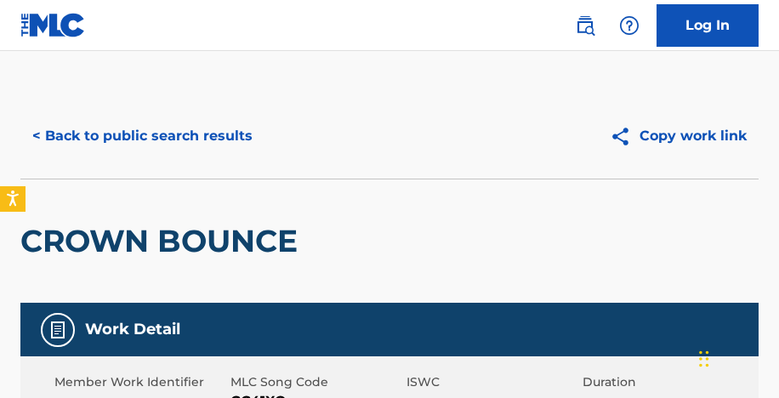
click at [207, 132] on button "< Back to public search results" at bounding box center [142, 136] width 244 height 42
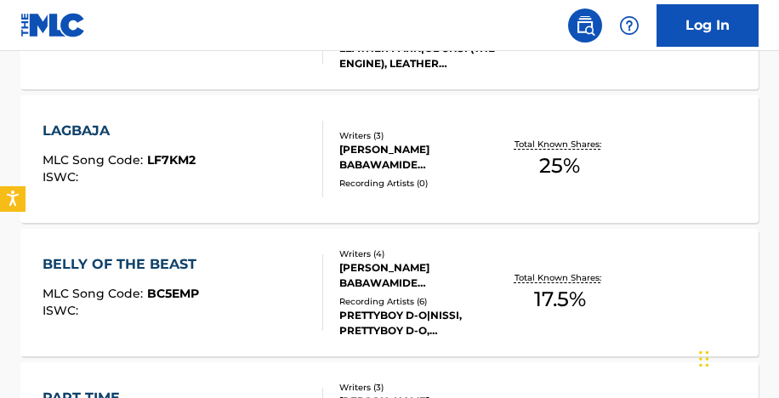
scroll to position [617, 0]
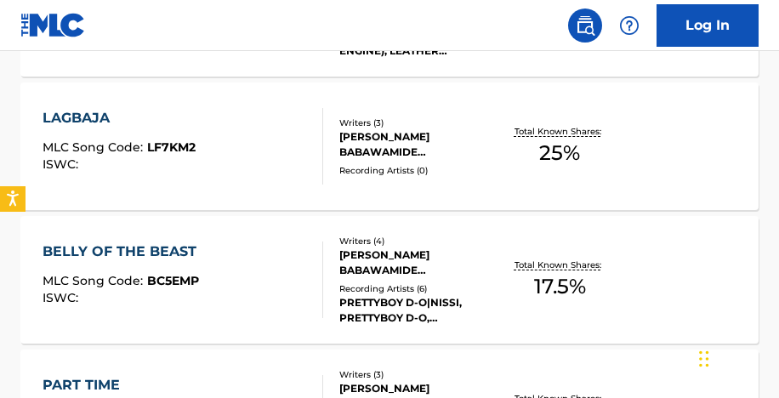
click at [430, 314] on div "PRETTYBOY D-O|NISSI, PRETTYBOY D-O,[PERSON_NAME], PRETTYBOY D-O, PRETTYBOY D-O …" at bounding box center [418, 310] width 159 height 31
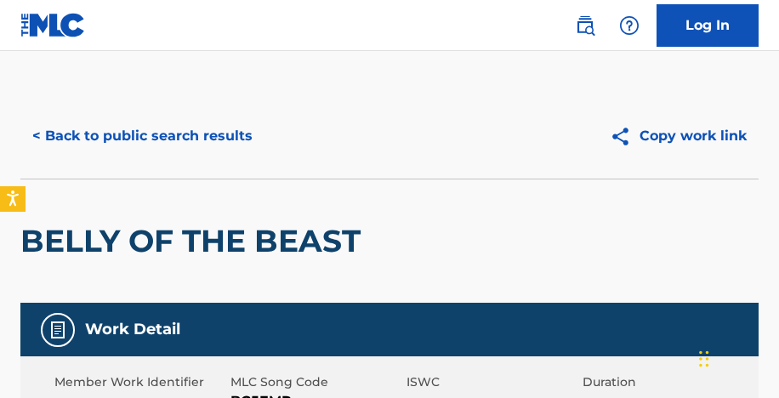
click at [168, 145] on button "< Back to public search results" at bounding box center [142, 136] width 244 height 42
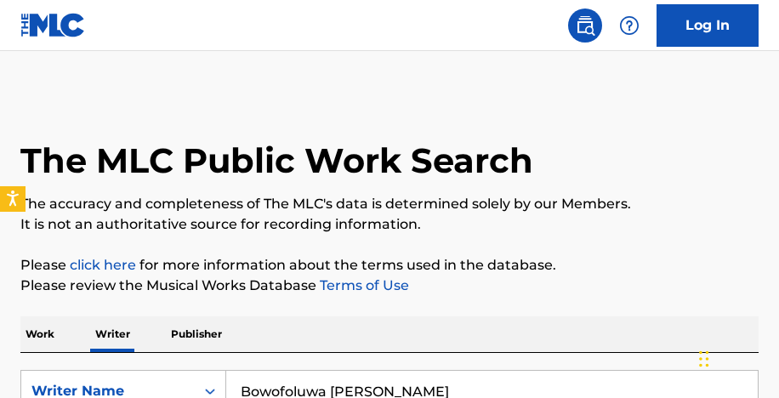
scroll to position [234, 0]
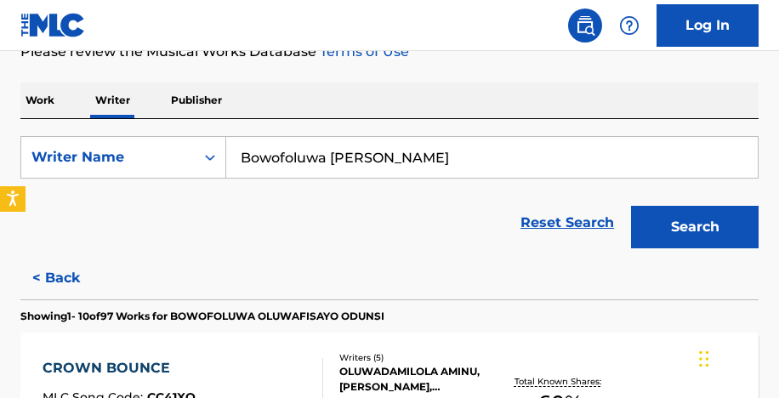
click at [300, 162] on input "Bowofoluwa [PERSON_NAME]" at bounding box center [491, 157] width 531 height 41
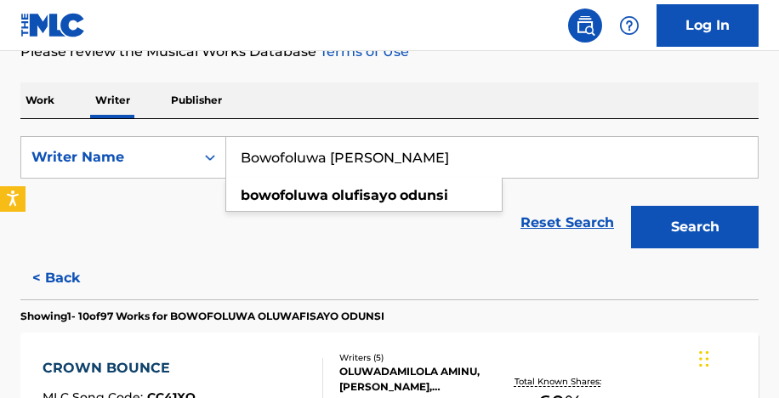
paste input "laji Showunmi."
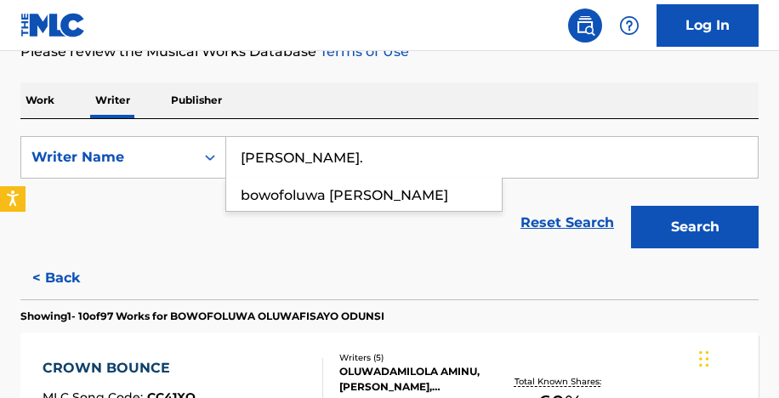
click at [631, 206] on button "Search" at bounding box center [694, 227] width 127 height 42
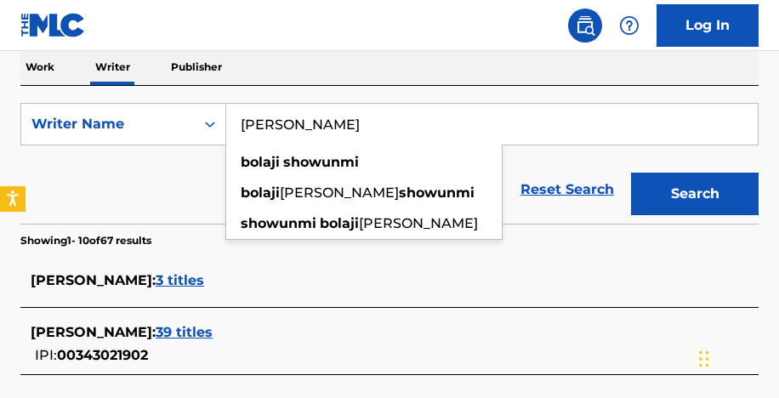
scroll to position [278, 0]
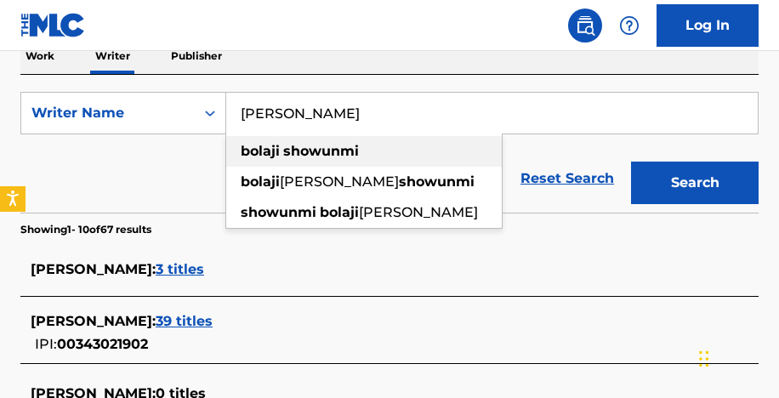
click at [379, 147] on div "[PERSON_NAME]" at bounding box center [363, 151] width 275 height 31
type input "[PERSON_NAME]"
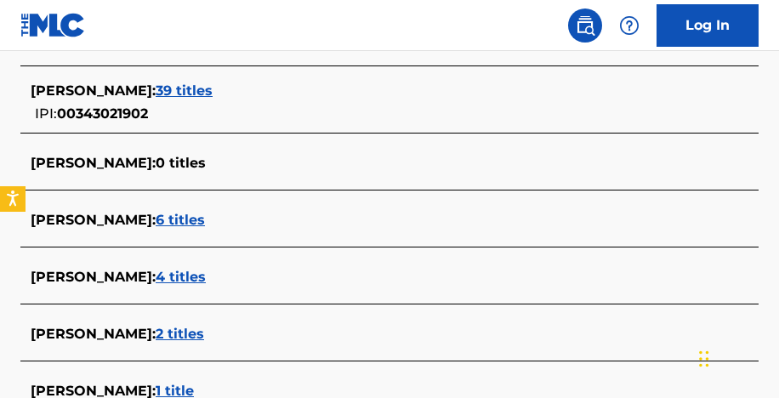
scroll to position [499, 0]
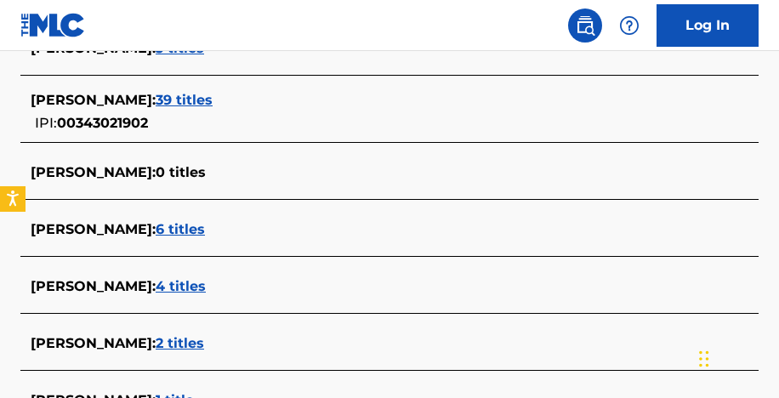
click at [206, 286] on span "4 titles" at bounding box center [181, 286] width 50 height 16
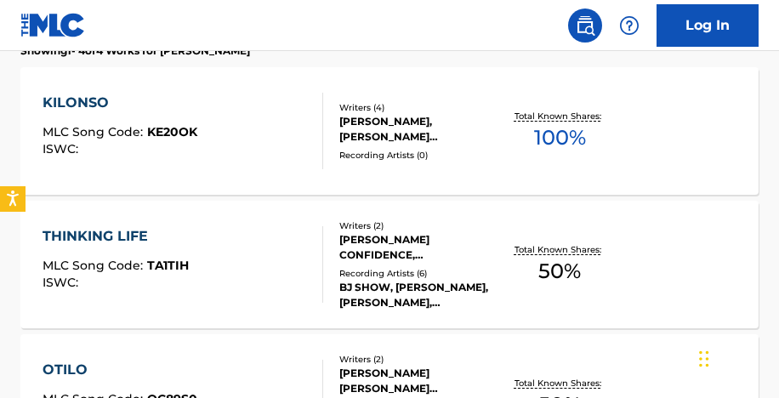
click at [375, 133] on div "[PERSON_NAME], [PERSON_NAME] [PERSON_NAME], [PERSON_NAME] CONFIDENCE" at bounding box center [418, 129] width 159 height 31
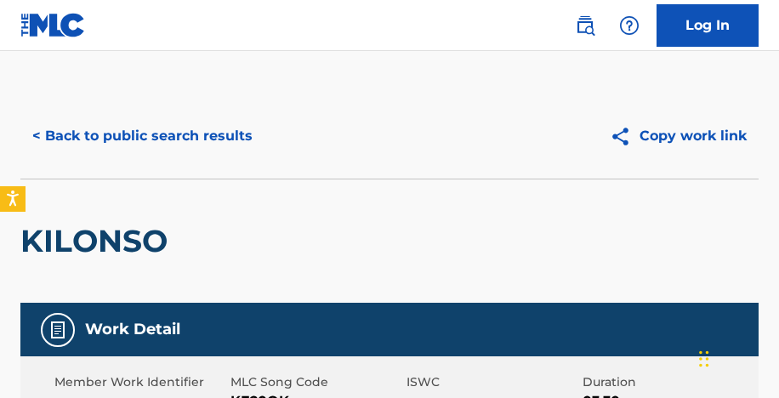
click at [179, 127] on button "< Back to public search results" at bounding box center [142, 136] width 244 height 42
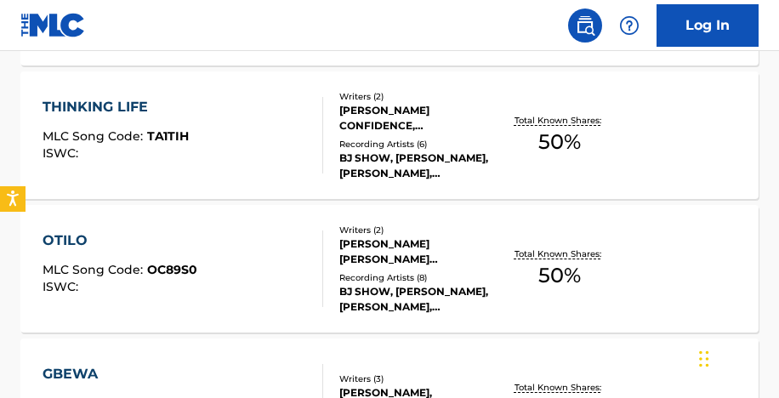
scroll to position [601, 0]
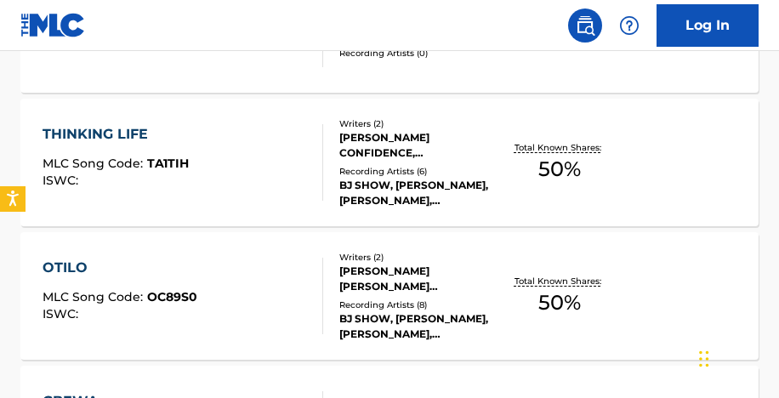
click at [394, 299] on div "Recording Artists ( 8 )" at bounding box center [418, 304] width 159 height 13
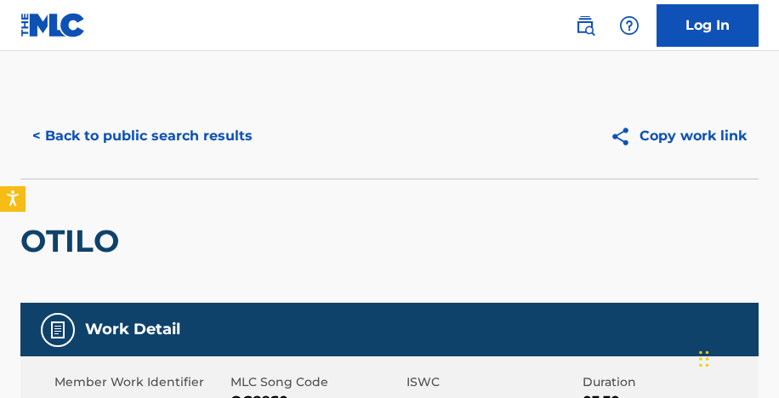
click at [182, 130] on button "< Back to public search results" at bounding box center [142, 136] width 244 height 42
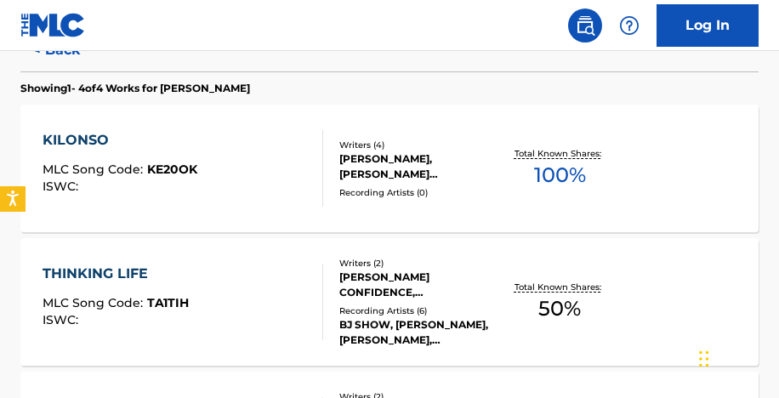
scroll to position [466, 0]
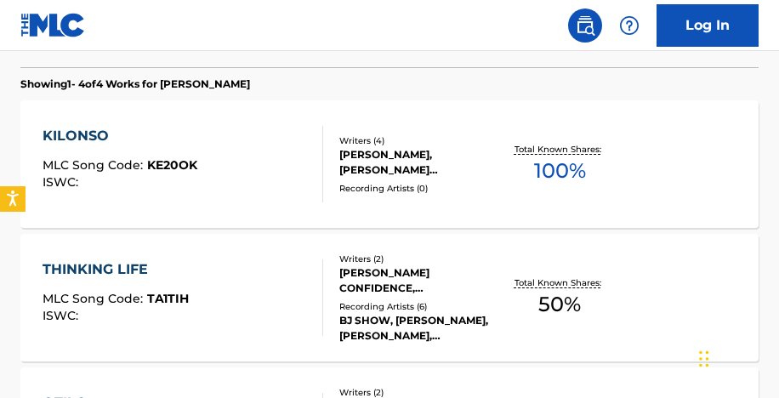
click at [355, 190] on div "Recording Artists ( 0 )" at bounding box center [418, 188] width 159 height 13
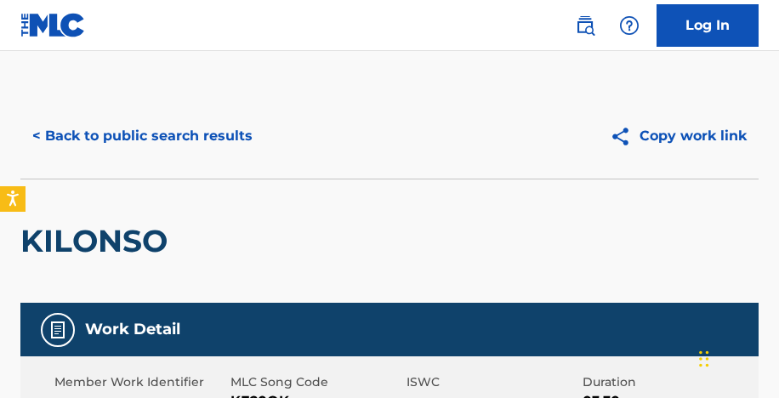
click at [189, 138] on button "< Back to public search results" at bounding box center [142, 136] width 244 height 42
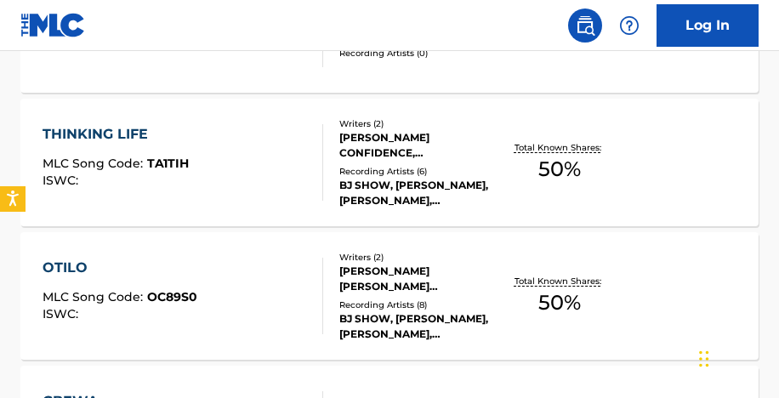
scroll to position [607, 0]
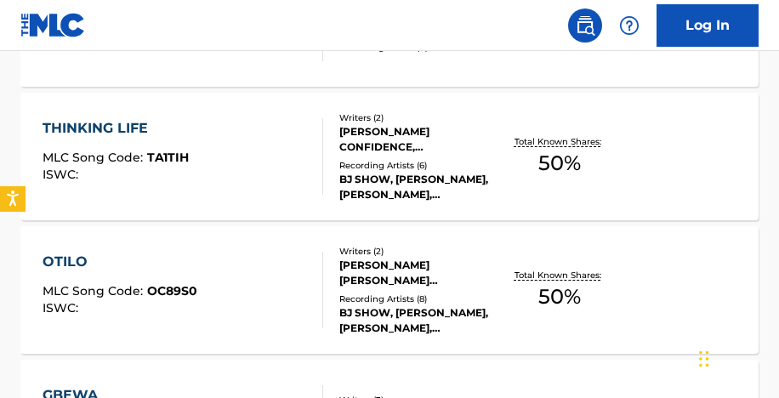
click at [417, 133] on div "[PERSON_NAME] CONFIDENCE, [PERSON_NAME]" at bounding box center [418, 139] width 159 height 31
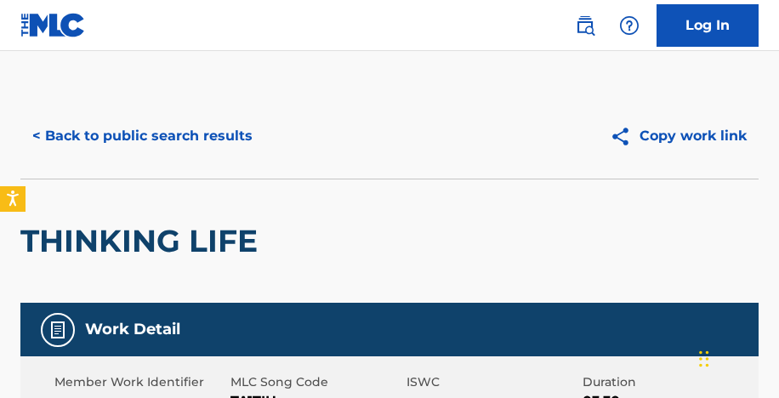
click at [207, 139] on button "< Back to public search results" at bounding box center [142, 136] width 244 height 42
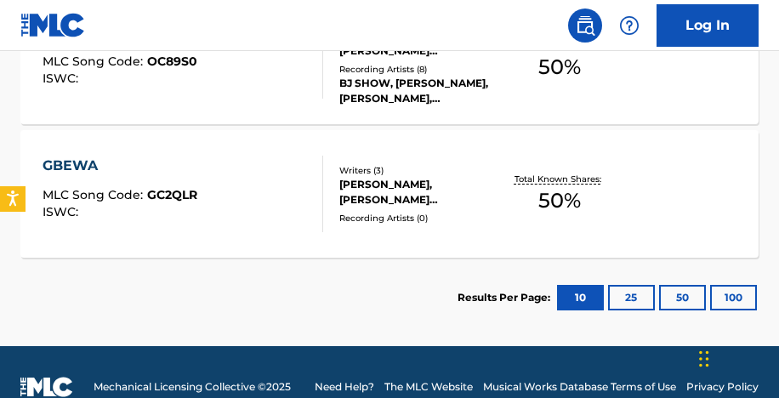
scroll to position [865, 0]
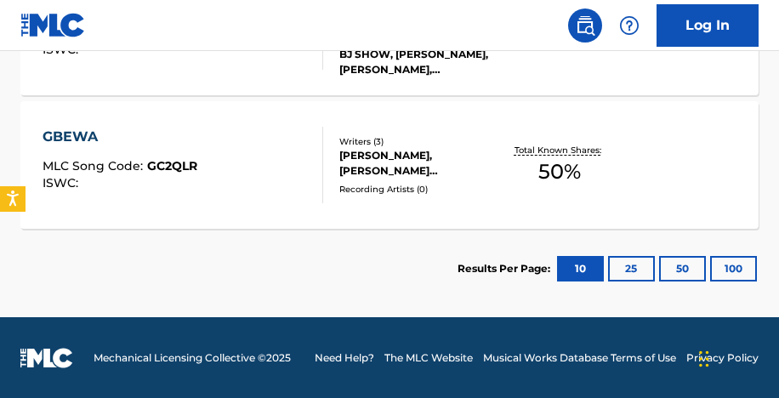
click at [288, 155] on div "GBEWA MLC Song Code : GC2QLR ISWC :" at bounding box center [182, 165] width 280 height 76
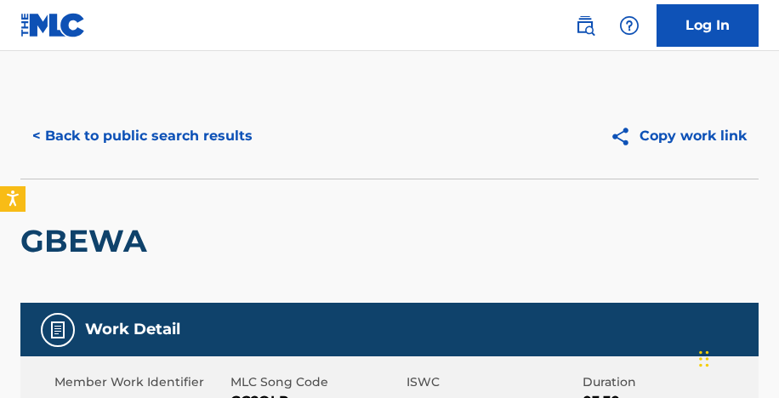
click at [165, 144] on button "< Back to public search results" at bounding box center [142, 136] width 244 height 42
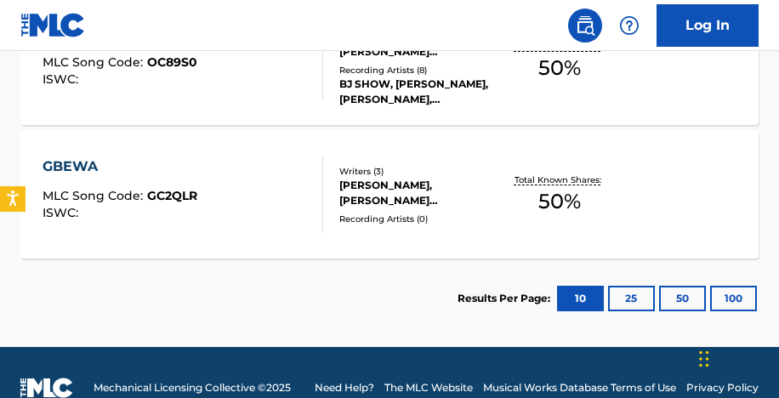
click at [634, 301] on button "25" at bounding box center [631, 298] width 47 height 25
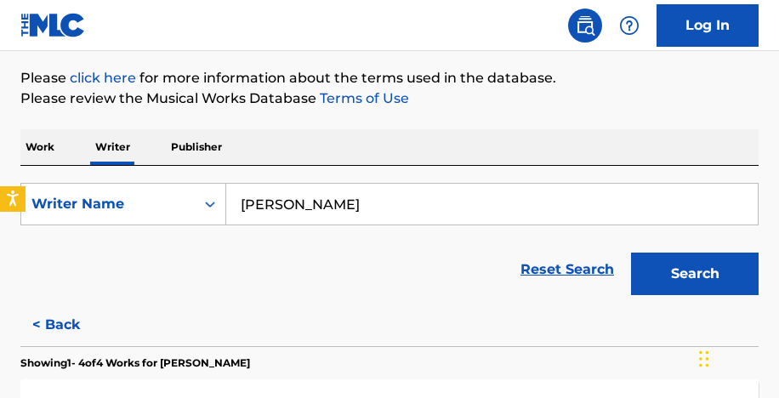
scroll to position [218, 0]
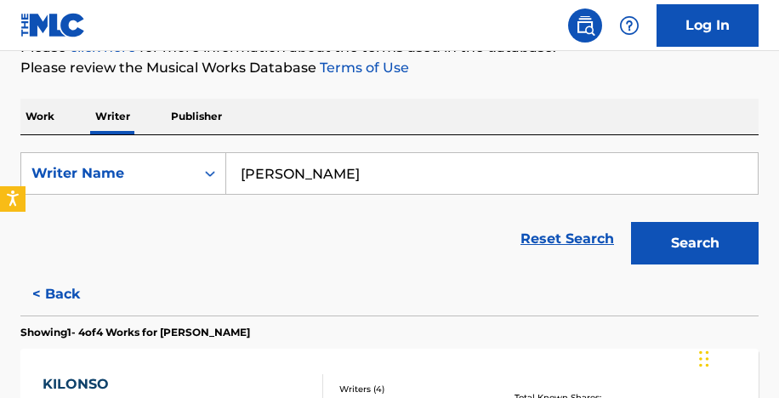
click at [45, 117] on p "Work" at bounding box center [39, 117] width 39 height 36
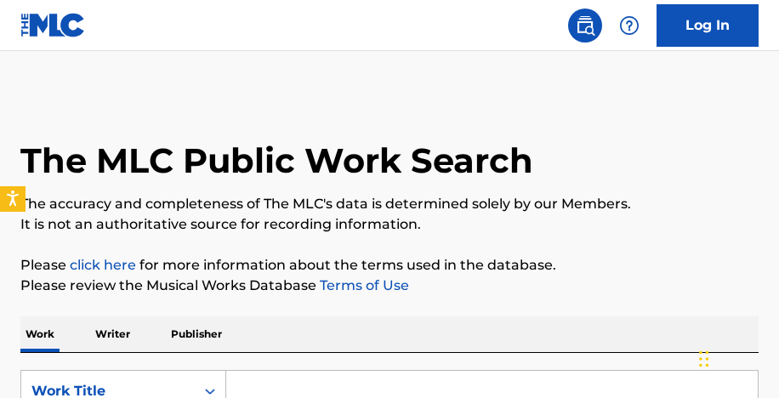
scroll to position [242, 0]
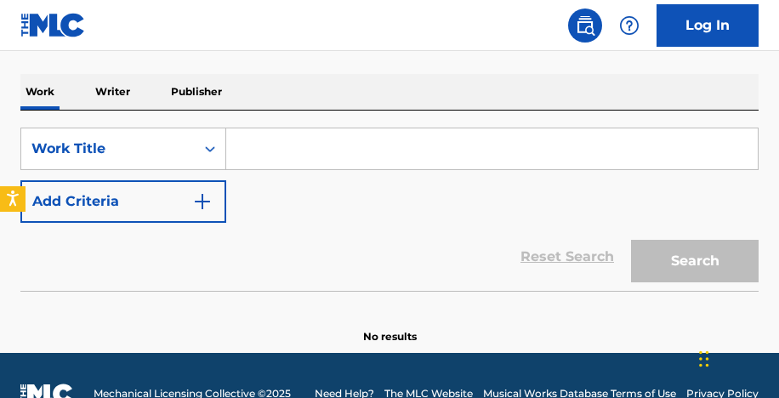
click at [276, 157] on input "Search Form" at bounding box center [491, 148] width 531 height 41
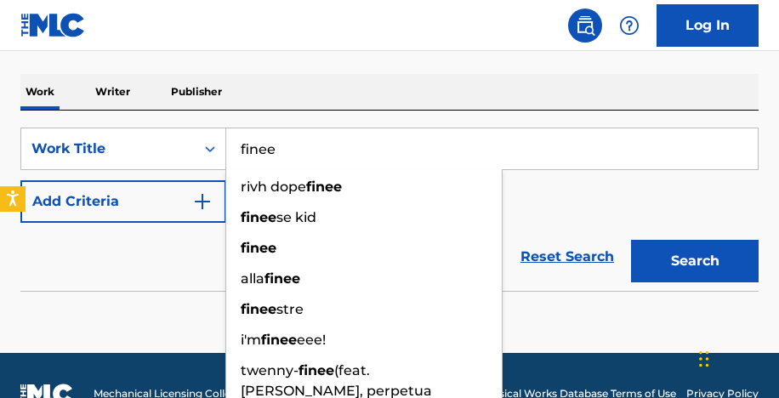
type input "finee"
click at [131, 244] on div "Reset Search Search" at bounding box center [389, 257] width 738 height 68
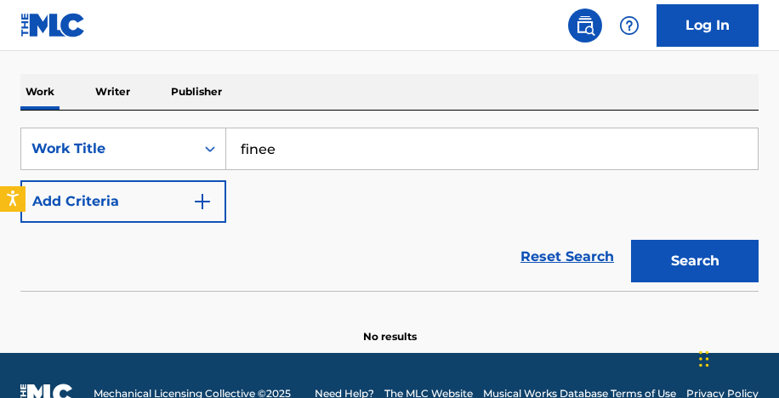
click at [194, 215] on button "Add Criteria" at bounding box center [123, 201] width 206 height 42
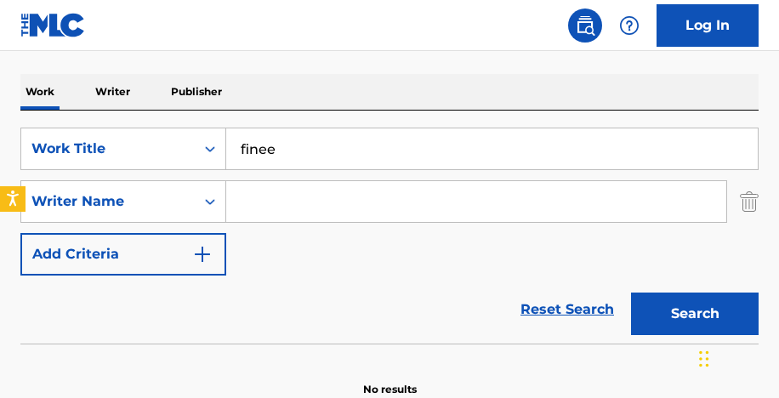
click at [265, 198] on input "Search Form" at bounding box center [476, 201] width 500 height 41
paste input "[PERSON_NAME]."
type input "[PERSON_NAME]."
click at [685, 326] on button "Search" at bounding box center [694, 313] width 127 height 42
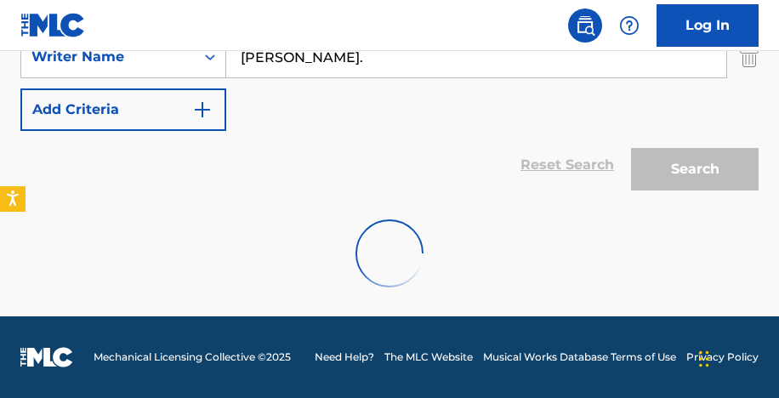
scroll to position [518, 0]
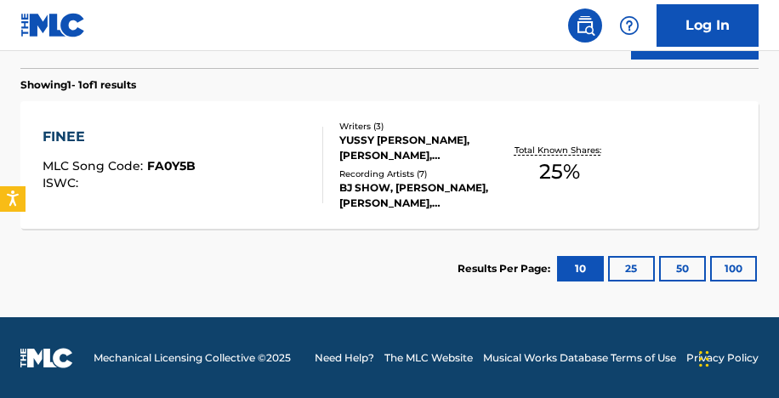
click at [460, 144] on div "YUSSY [PERSON_NAME], [PERSON_NAME], [PERSON_NAME]" at bounding box center [418, 148] width 159 height 31
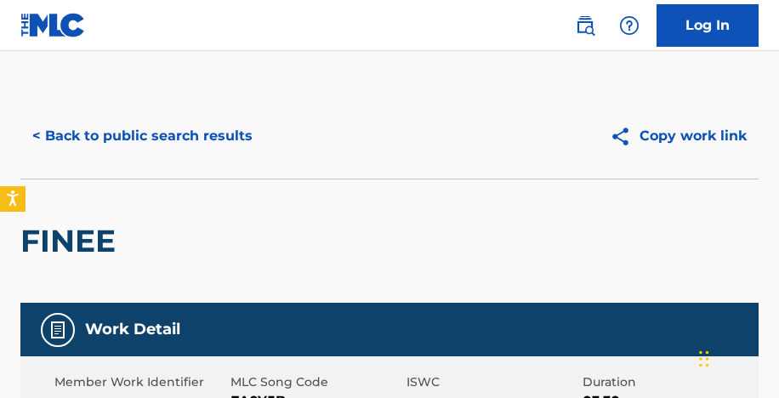
click at [184, 132] on button "< Back to public search results" at bounding box center [142, 136] width 244 height 42
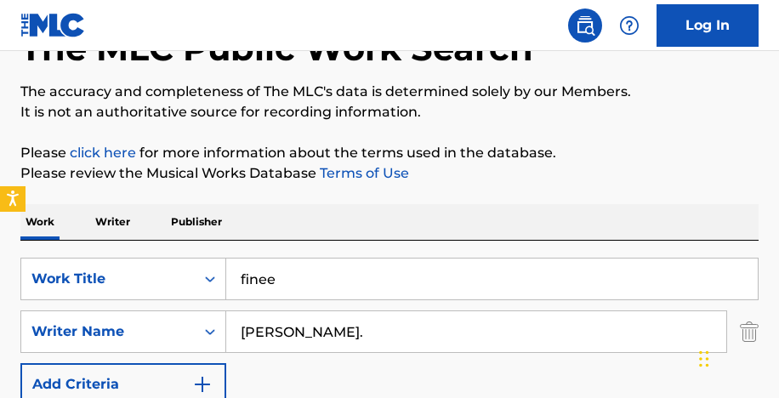
scroll to position [130, 0]
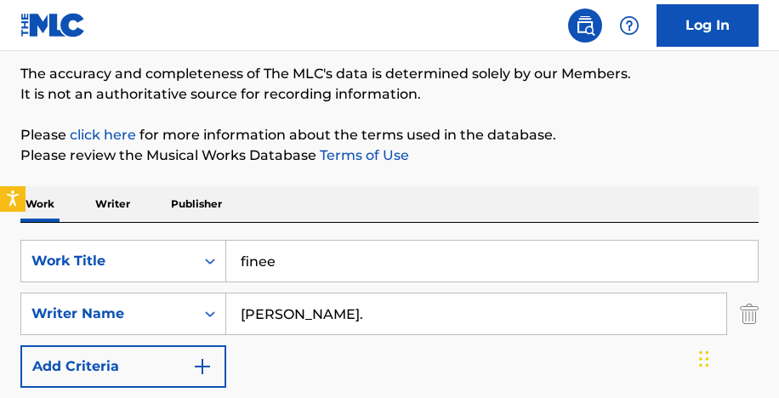
click at [124, 210] on p "Writer" at bounding box center [112, 204] width 45 height 36
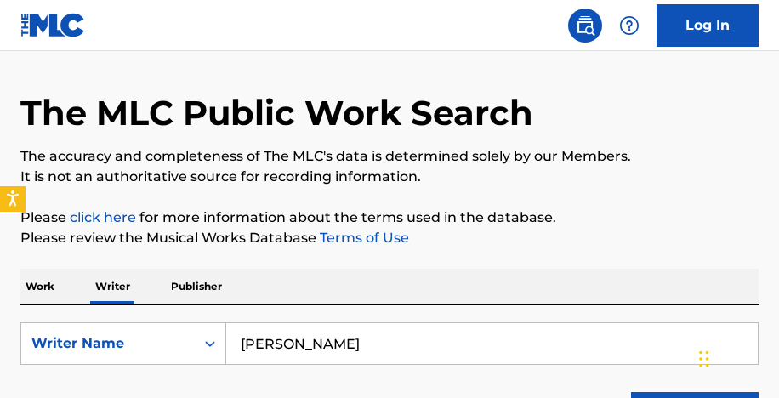
scroll to position [120, 0]
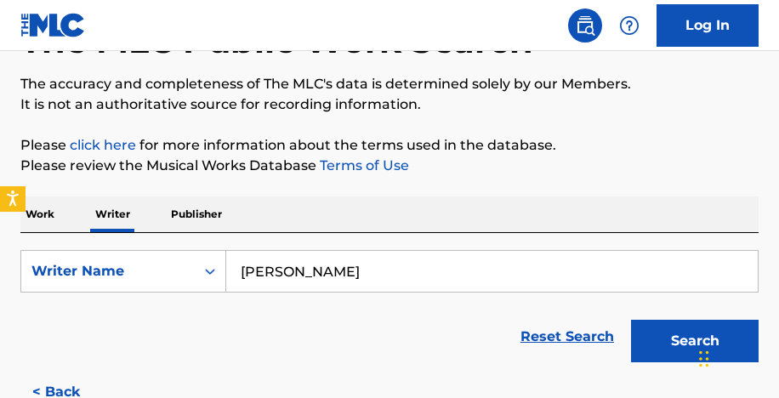
click at [348, 274] on input "[PERSON_NAME]" at bounding box center [491, 271] width 531 height 41
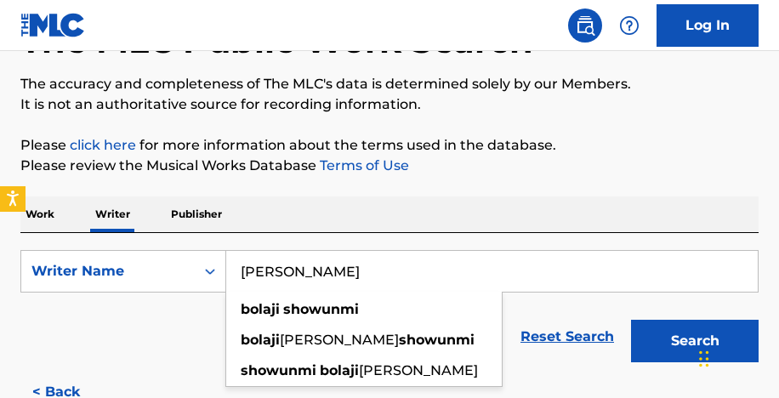
paste input "[PERSON_NAME]"
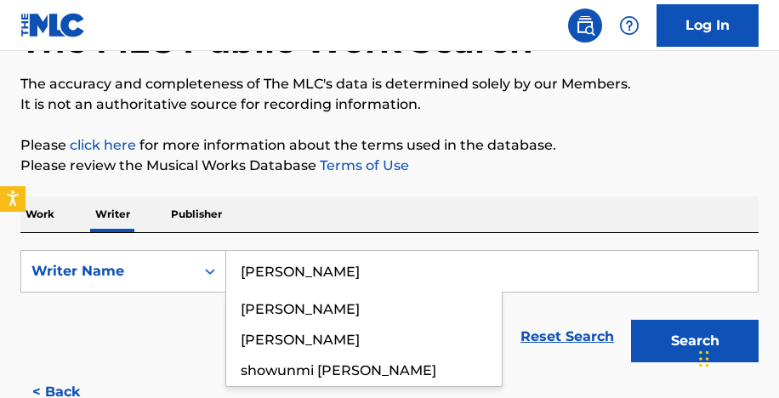
type input "[PERSON_NAME]"
click at [631, 320] on button "Search" at bounding box center [694, 341] width 127 height 42
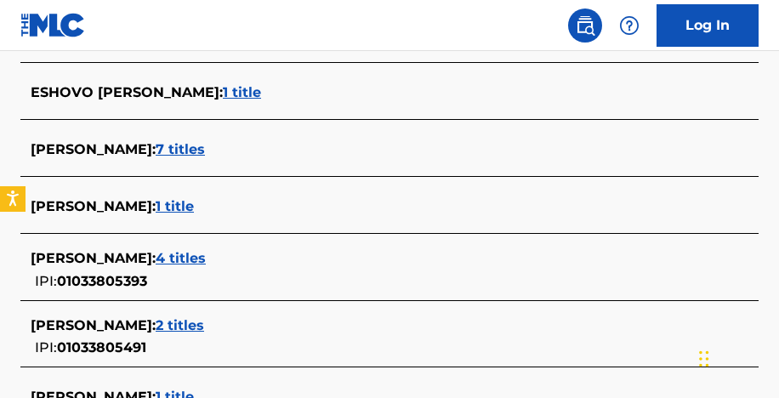
scroll to position [631, 0]
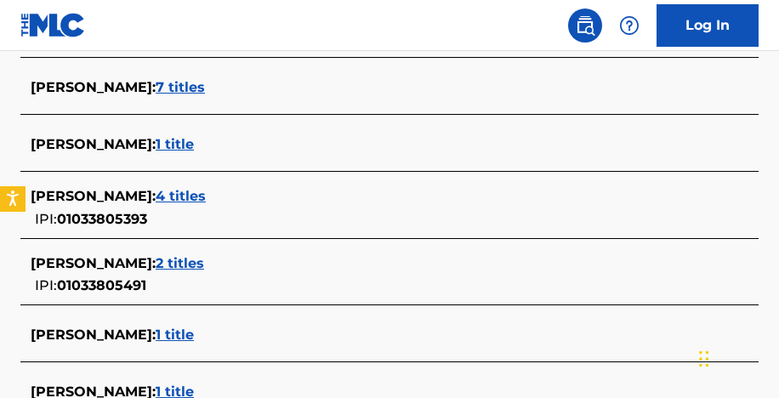
click at [204, 265] on span "2 titles" at bounding box center [180, 263] width 48 height 16
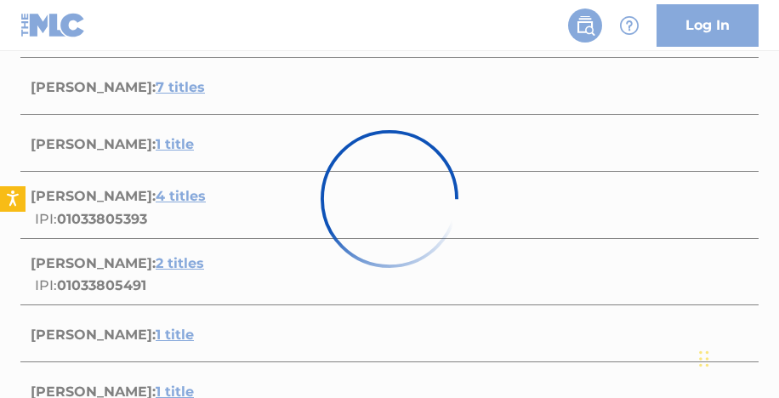
scroll to position [598, 0]
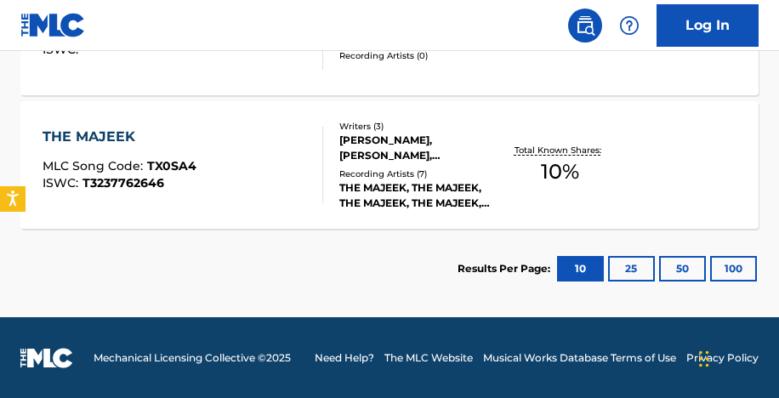
click at [388, 155] on div "[PERSON_NAME], [PERSON_NAME], [PERSON_NAME]" at bounding box center [418, 148] width 159 height 31
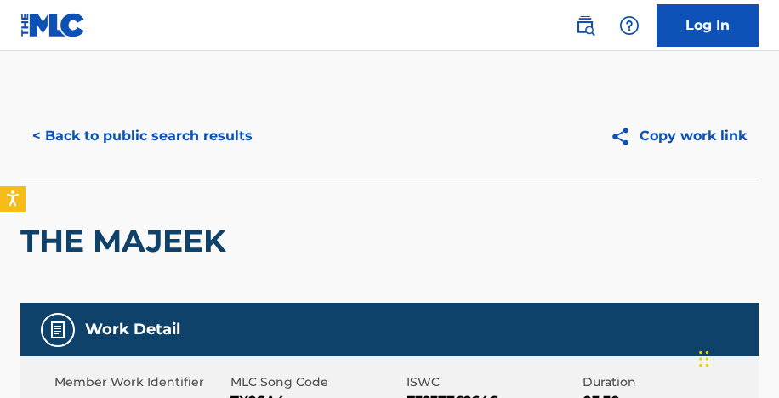
click at [138, 139] on button "< Back to public search results" at bounding box center [142, 136] width 244 height 42
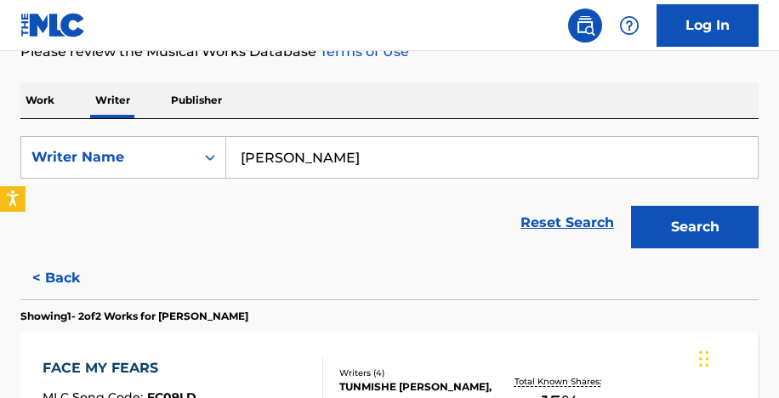
click at [243, 149] on input "[PERSON_NAME]" at bounding box center [491, 157] width 531 height 41
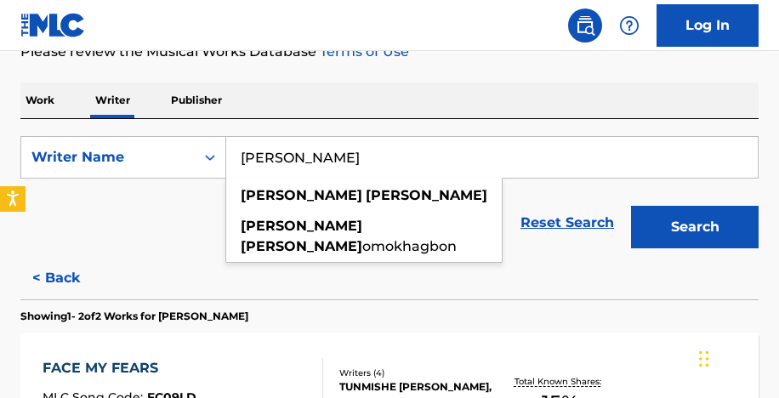
paste input "[PERSON_NAME]"
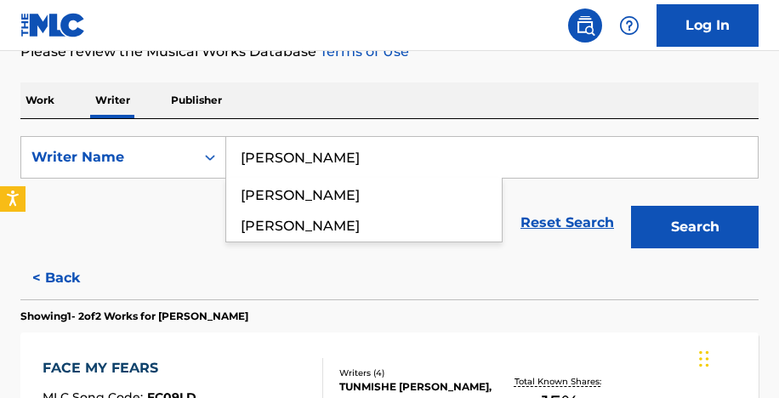
type input "[PERSON_NAME]"
click at [631, 206] on button "Search" at bounding box center [694, 227] width 127 height 42
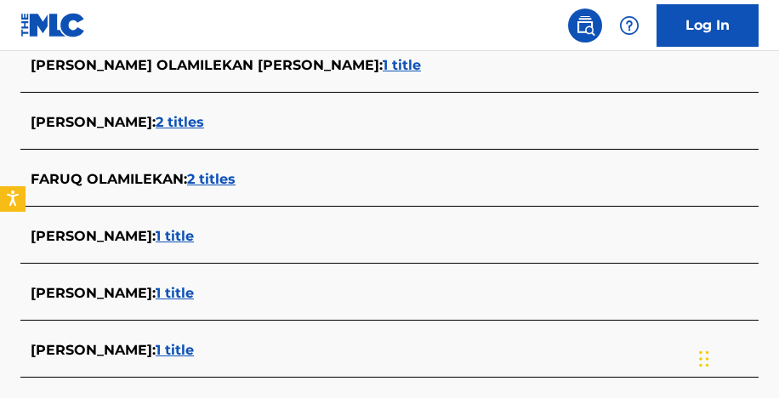
scroll to position [688, 0]
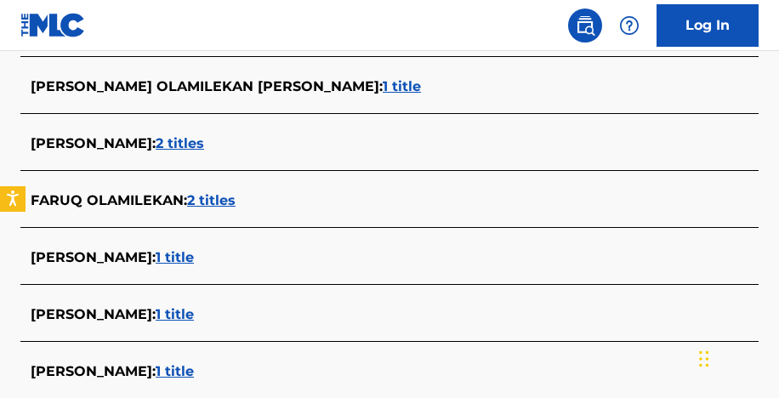
click at [271, 96] on div "[PERSON_NAME] OLAMILEKAN [PERSON_NAME] : 1 title" at bounding box center [367, 87] width 673 height 23
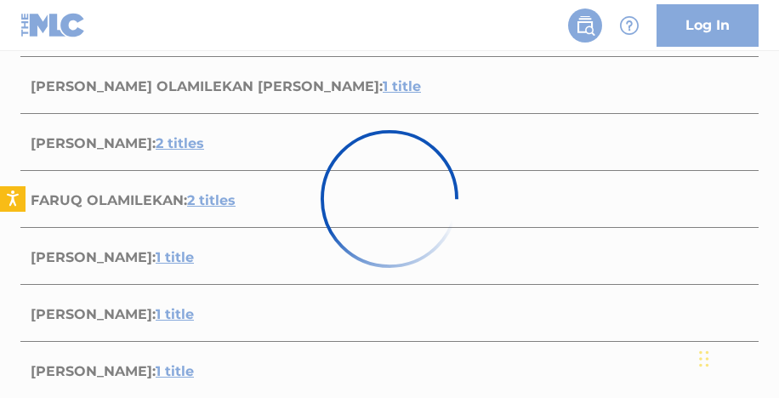
click at [271, 96] on div at bounding box center [389, 199] width 779 height 398
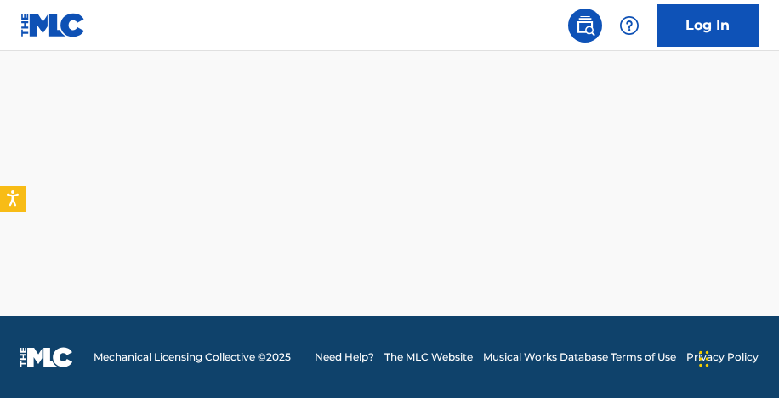
scroll to position [465, 0]
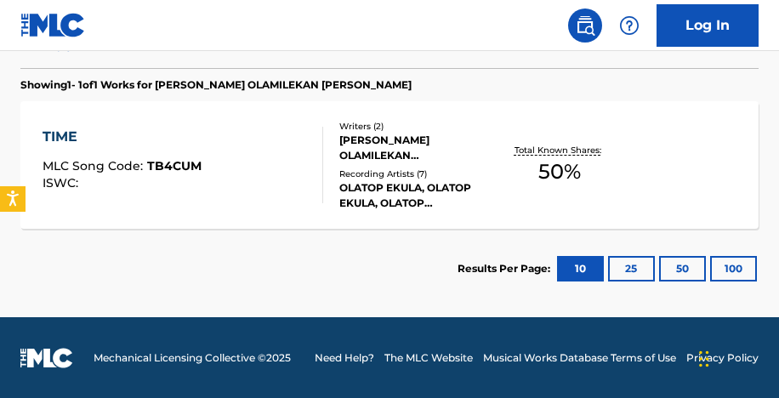
click at [376, 156] on div "[PERSON_NAME] OLAMILEKAN [PERSON_NAME] IFEDAYO" at bounding box center [418, 148] width 159 height 31
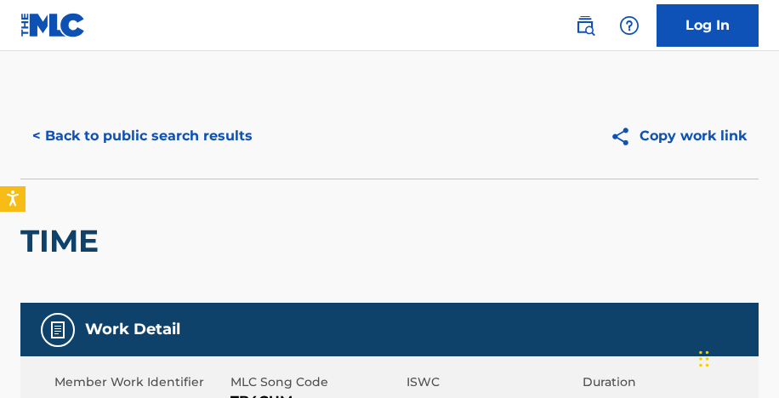
click at [152, 137] on button "< Back to public search results" at bounding box center [142, 136] width 244 height 42
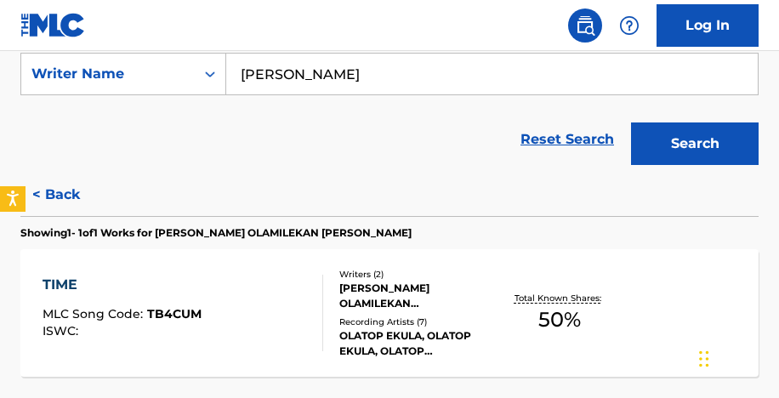
scroll to position [258, 0]
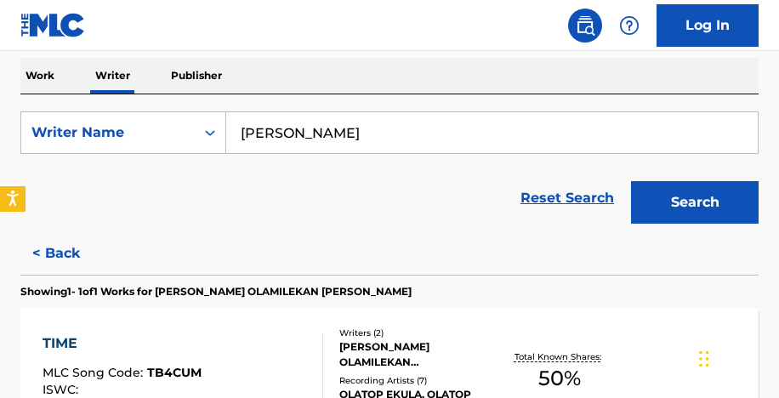
click at [58, 253] on button "< Back" at bounding box center [71, 253] width 102 height 42
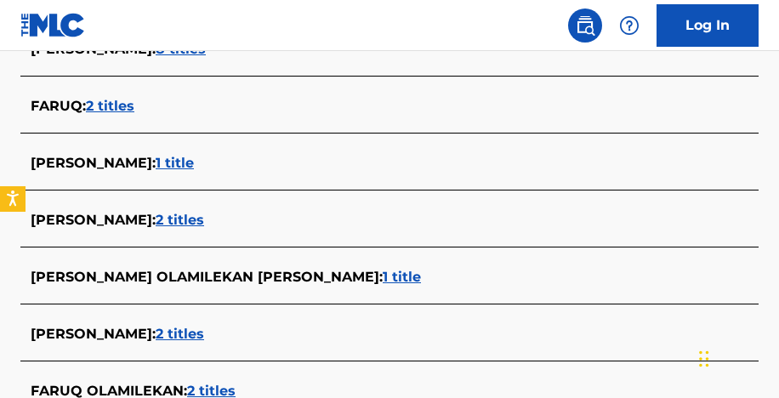
scroll to position [496, 0]
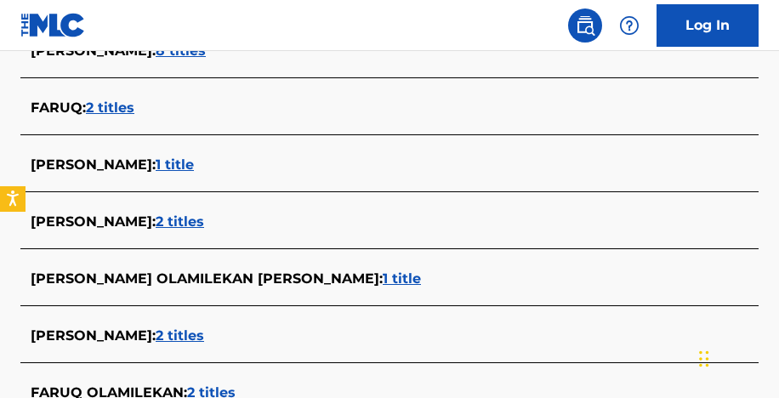
click at [382, 277] on span "1 title" at bounding box center [401, 278] width 38 height 16
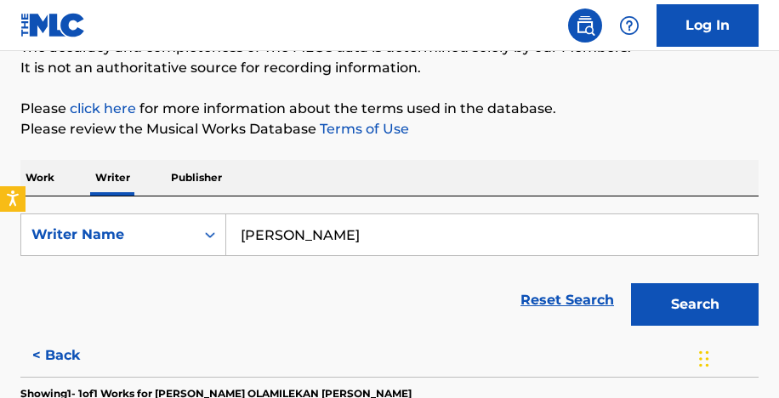
scroll to position [241, 0]
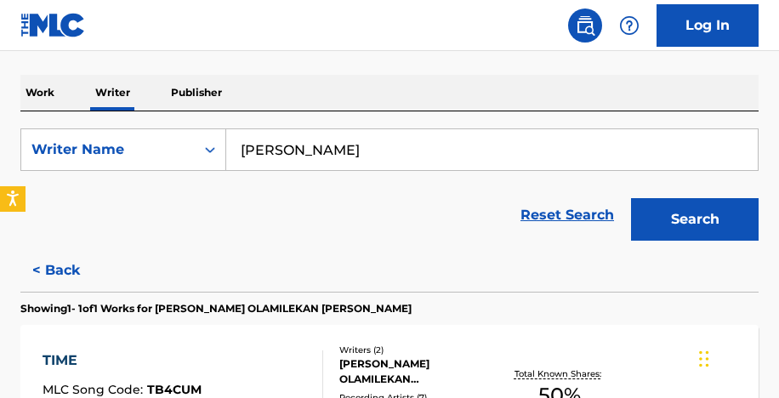
click at [70, 274] on button "< Back" at bounding box center [71, 270] width 102 height 42
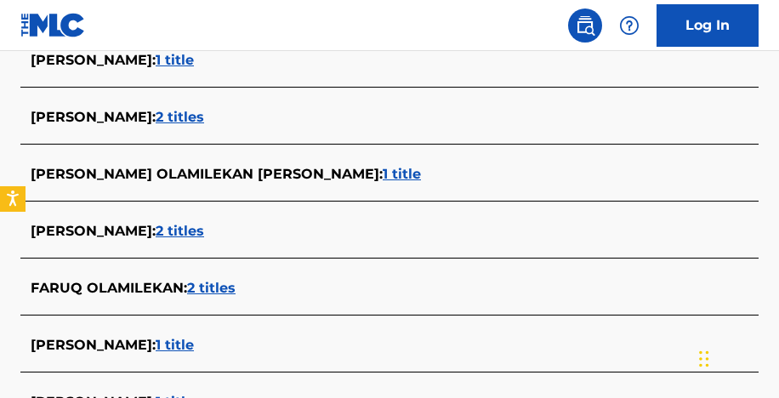
scroll to position [628, 0]
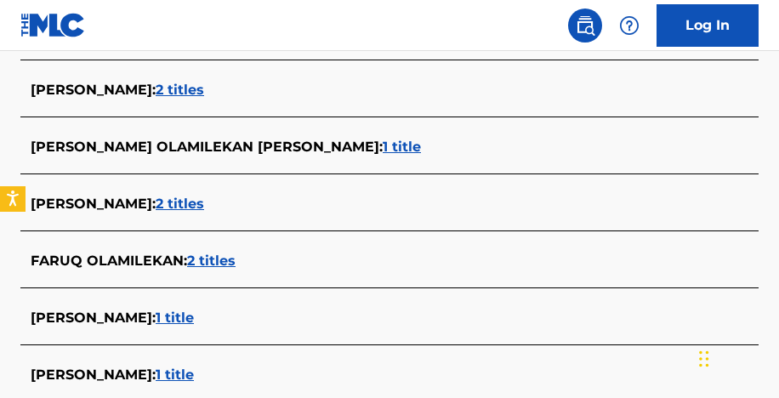
click at [204, 96] on span "2 titles" at bounding box center [180, 90] width 48 height 16
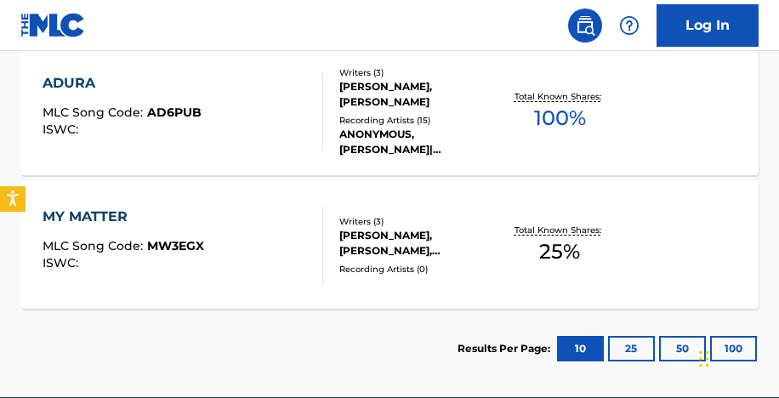
scroll to position [498, 0]
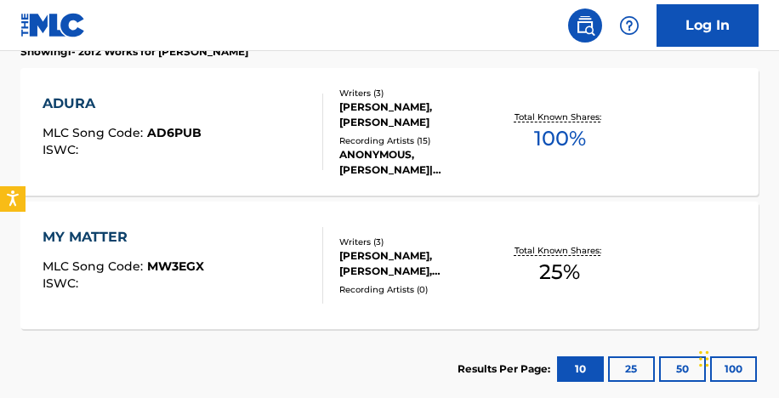
click at [375, 129] on div "Writers ( 3 ) [PERSON_NAME], [PERSON_NAME] Recording Artists ( 15 ) ANONYMOUS, …" at bounding box center [410, 132] width 175 height 91
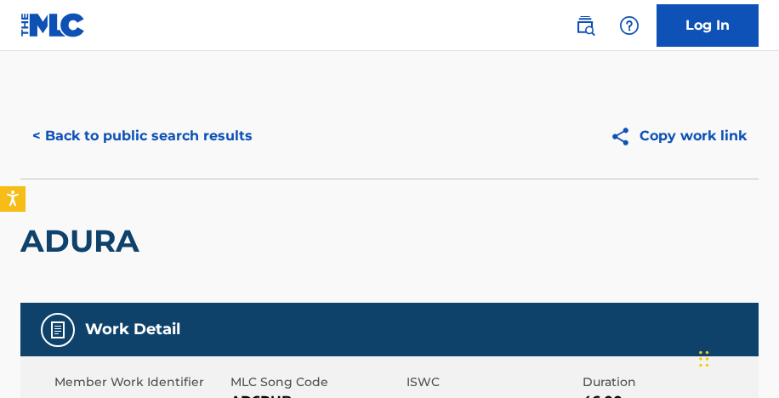
click at [219, 126] on button "< Back to public search results" at bounding box center [142, 136] width 244 height 42
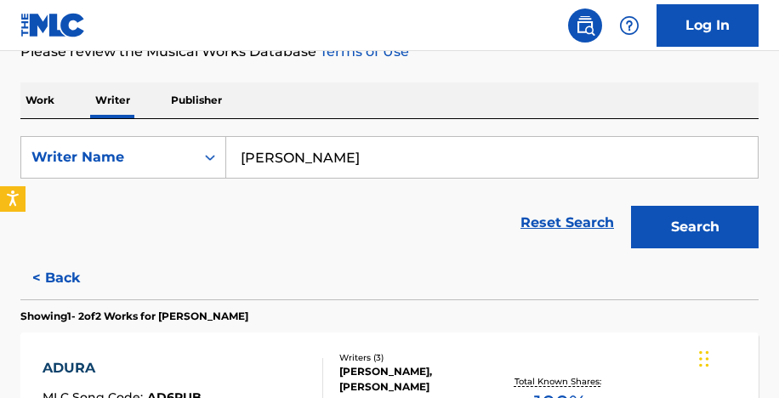
click at [347, 147] on input "[PERSON_NAME]" at bounding box center [491, 157] width 531 height 41
paste input "[PERSON_NAME]"
type input "[PERSON_NAME]"
click at [631, 206] on button "Search" at bounding box center [694, 227] width 127 height 42
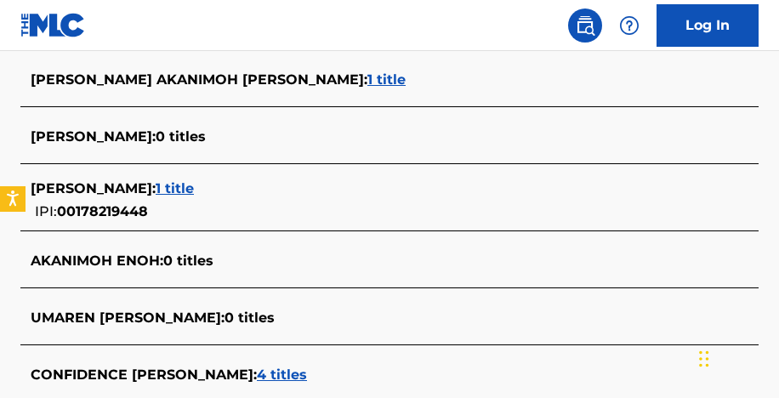
scroll to position [658, 0]
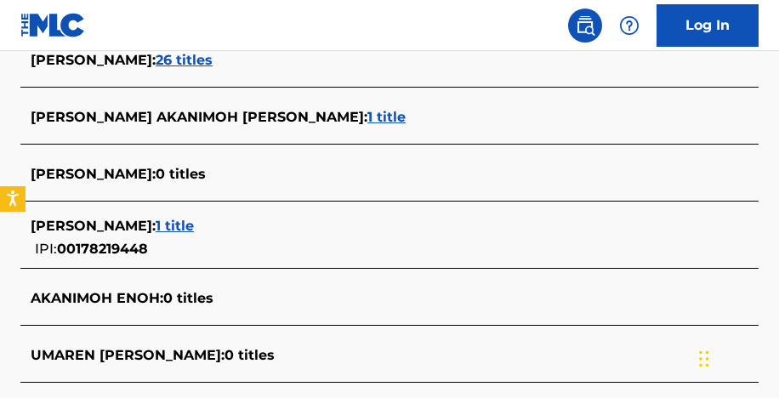
click at [367, 122] on span "1 title" at bounding box center [386, 117] width 38 height 16
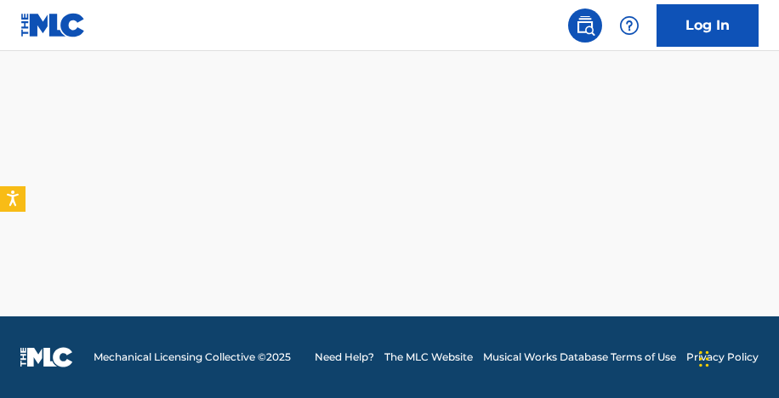
scroll to position [465, 0]
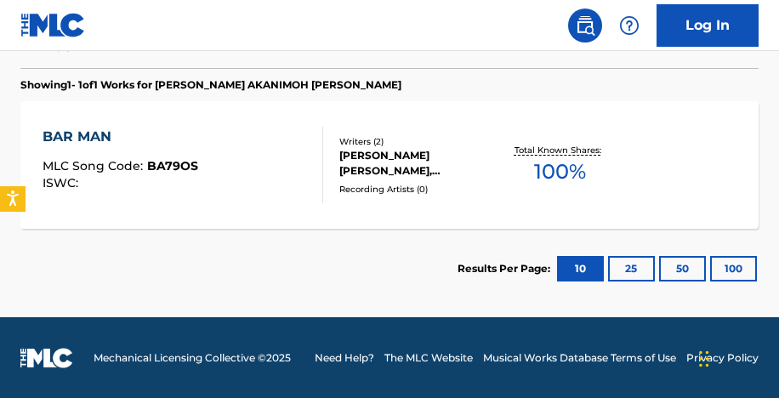
click at [364, 139] on div "Writers ( 2 )" at bounding box center [418, 141] width 159 height 13
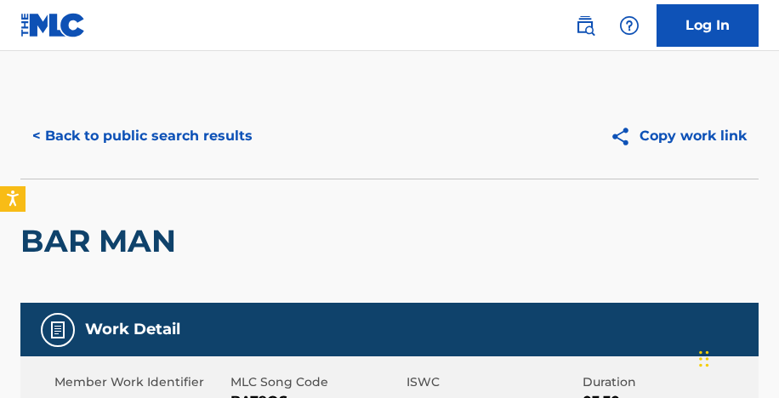
click at [205, 144] on button "< Back to public search results" at bounding box center [142, 136] width 244 height 42
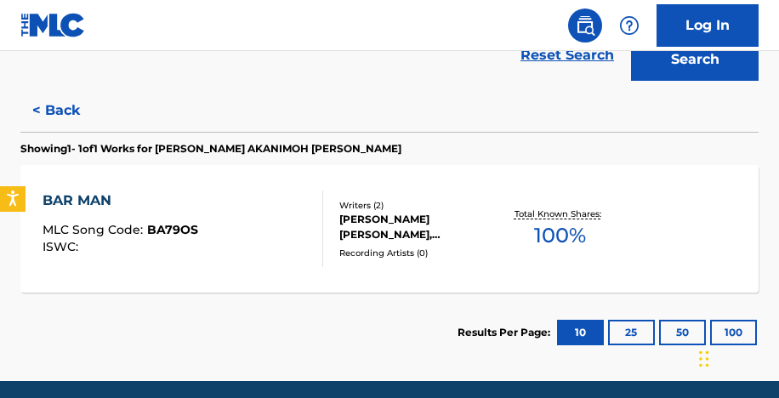
scroll to position [279, 0]
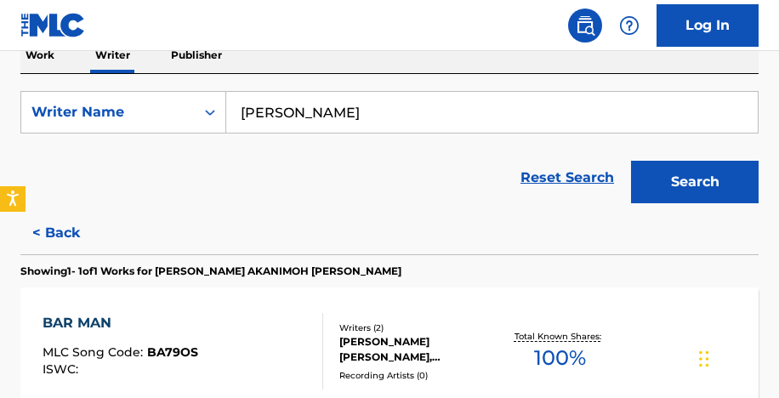
click at [66, 235] on button "< Back" at bounding box center [71, 233] width 102 height 42
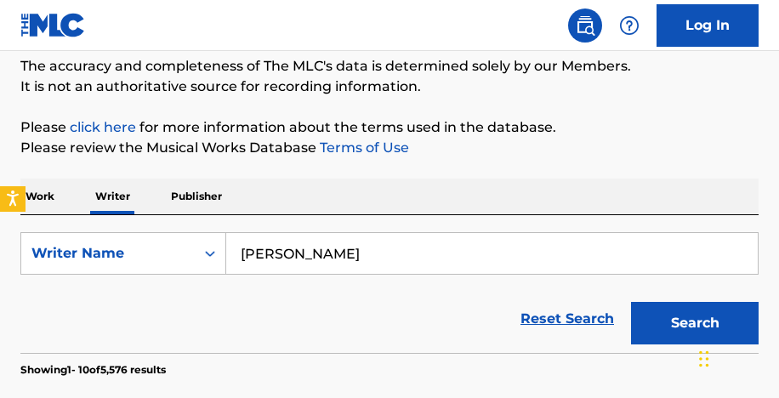
scroll to position [151, 0]
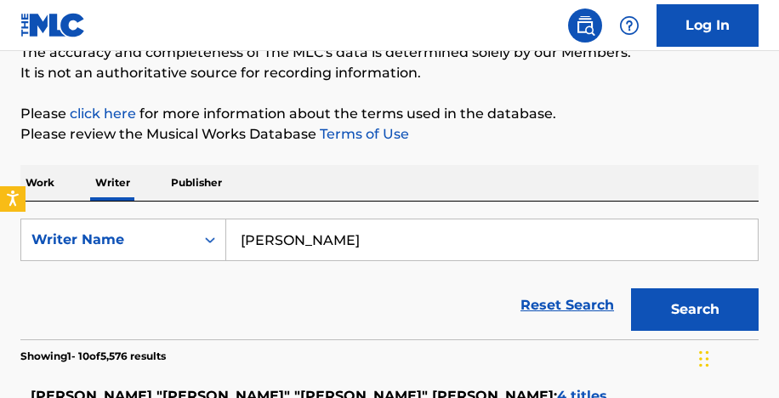
click at [314, 234] on input "[PERSON_NAME]" at bounding box center [491, 239] width 531 height 41
paste input "Awotungase [PERSON_NAME]."
type input "Awotungase [PERSON_NAME]."
click at [666, 301] on button "Search" at bounding box center [694, 309] width 127 height 42
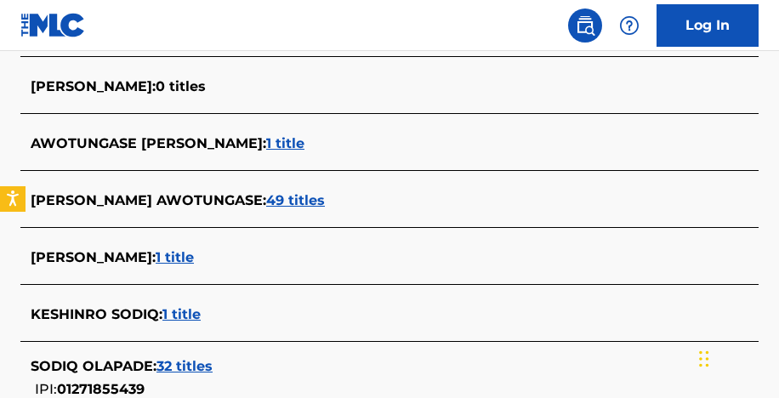
scroll to position [663, 0]
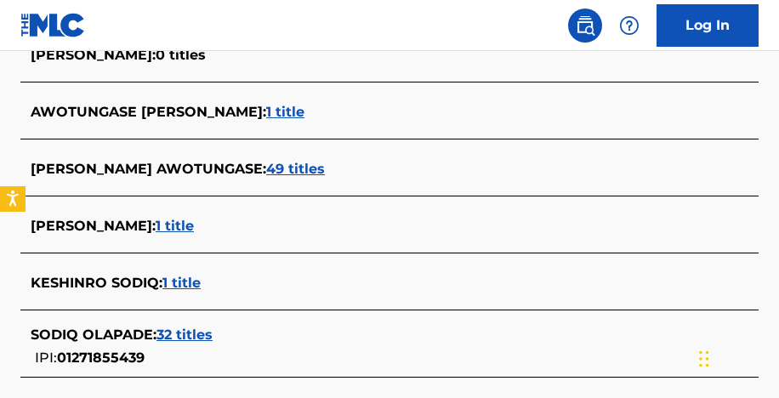
click at [297, 176] on div "[PERSON_NAME] AWOTUNGASE : 49 titles" at bounding box center [367, 169] width 673 height 20
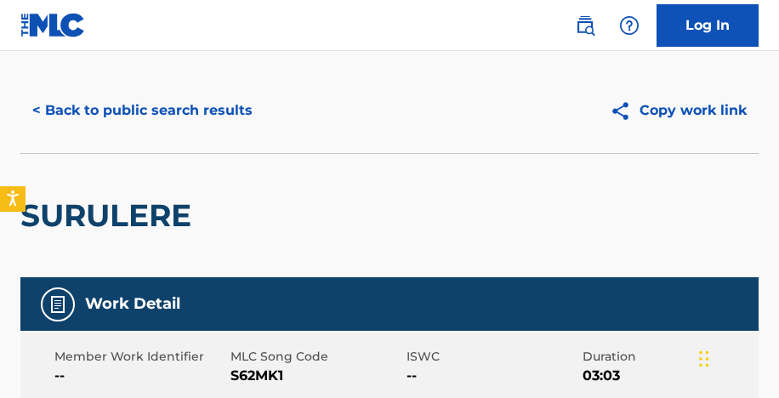
scroll to position [8, 0]
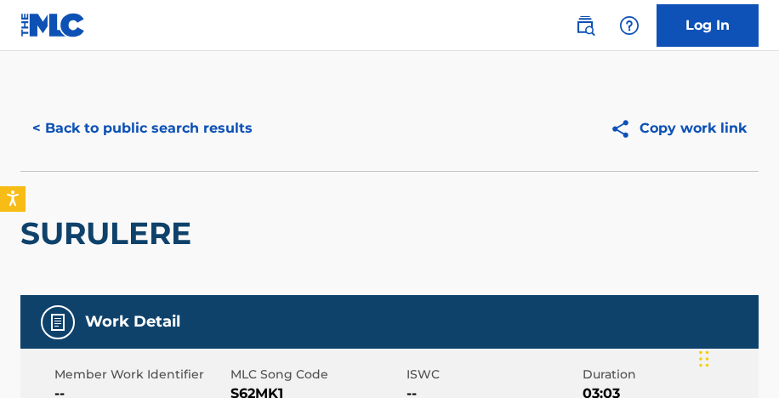
click at [150, 139] on button "< Back to public search results" at bounding box center [142, 128] width 244 height 42
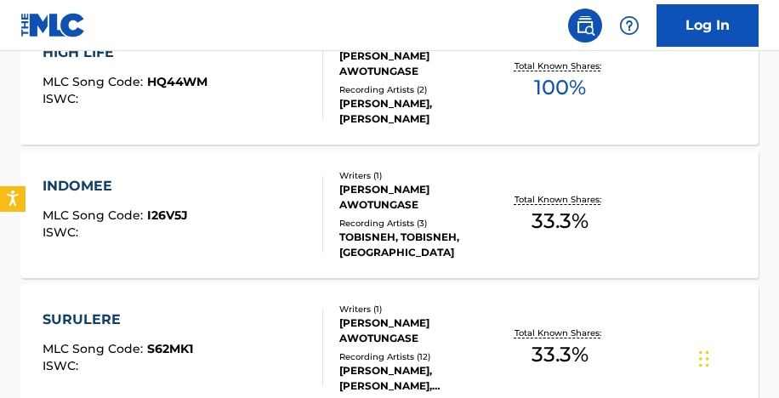
scroll to position [556, 0]
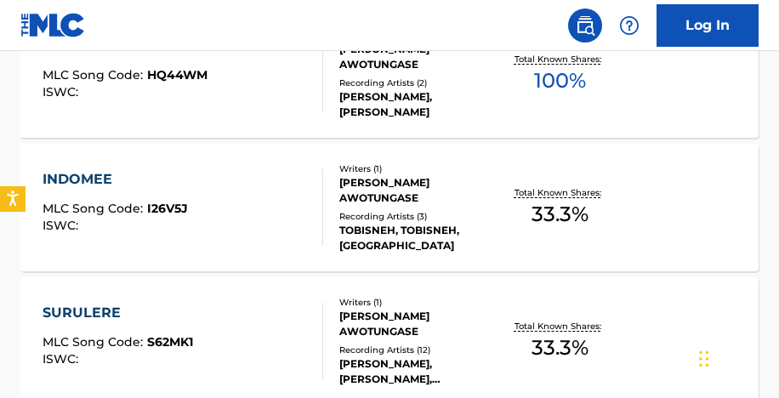
click at [450, 89] on div "Recording Artists ( 2 )" at bounding box center [418, 82] width 159 height 13
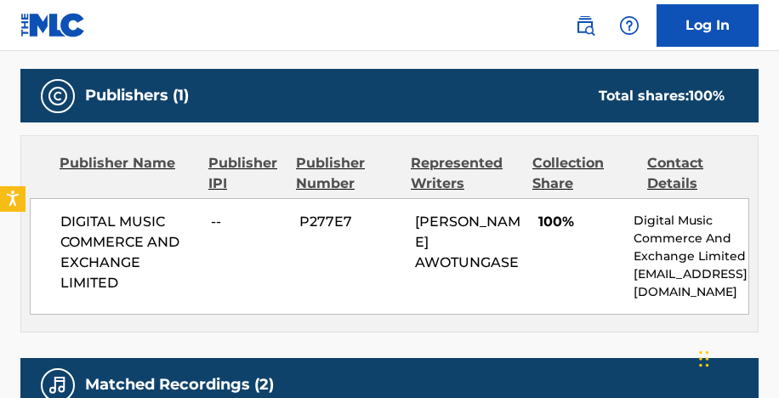
scroll to position [830, 0]
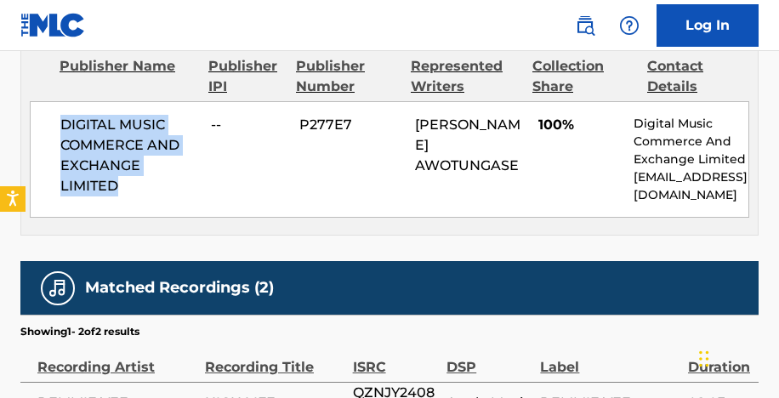
drag, startPoint x: 58, startPoint y: 122, endPoint x: 122, endPoint y: 186, distance: 91.3
click at [122, 186] on div "DIGITAL MUSIC COMMERCE AND EXCHANGE LIMITED -- P277E7 [PERSON_NAME] AWOTUNGASE …" at bounding box center [389, 159] width 719 height 116
copy span "DIGITAL MUSIC COMMERCE AND EXCHANGE LIMITED"
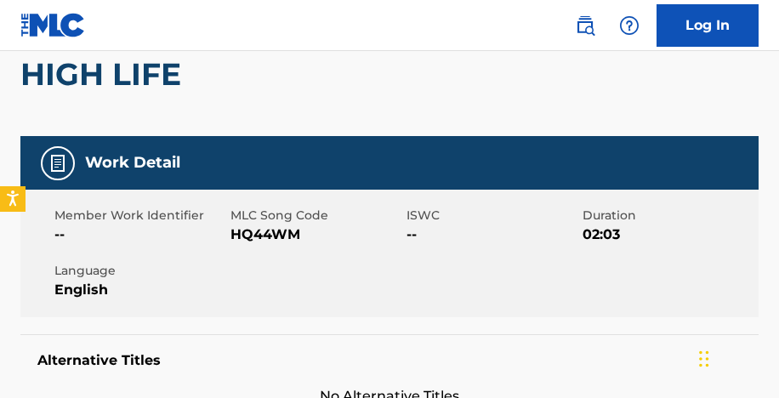
scroll to position [0, 0]
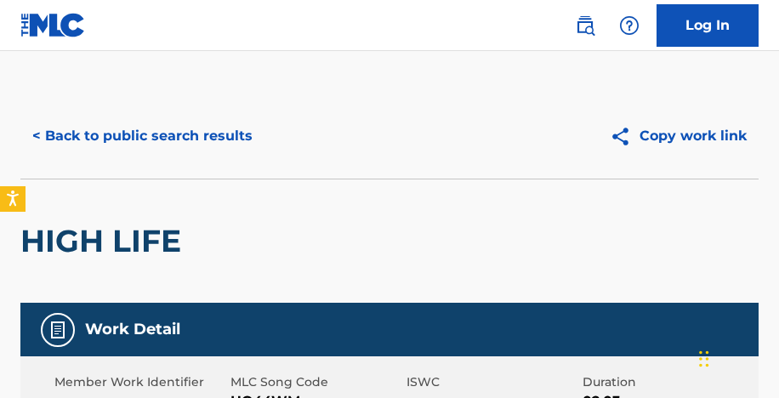
click at [116, 133] on button "< Back to public search results" at bounding box center [142, 136] width 244 height 42
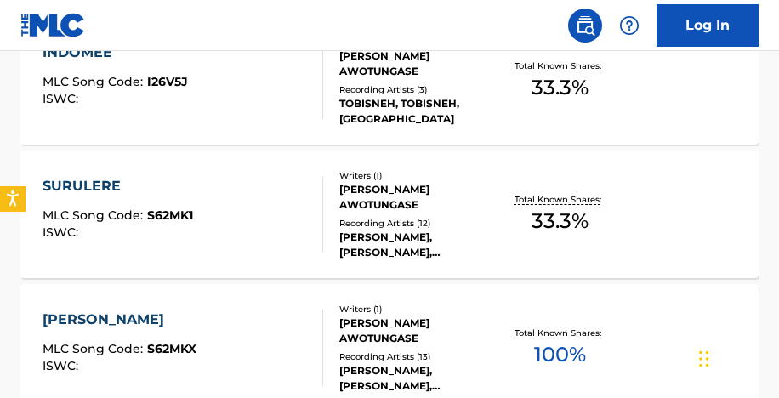
scroll to position [685, 0]
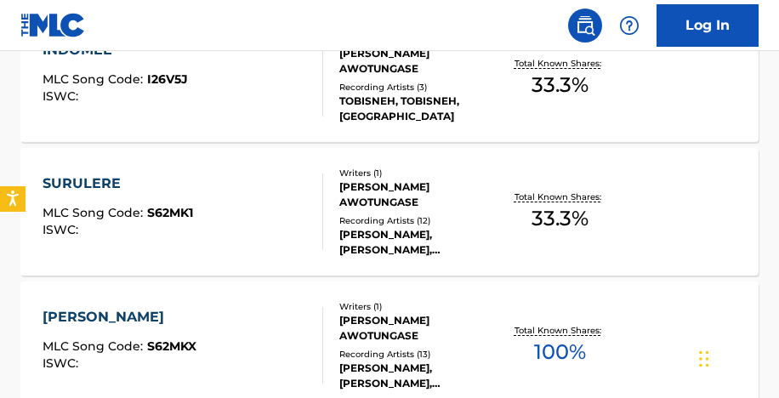
click at [378, 234] on div "[PERSON_NAME], [PERSON_NAME], [PERSON_NAME], [PERSON_NAME], [PERSON_NAME] VEE" at bounding box center [418, 242] width 159 height 31
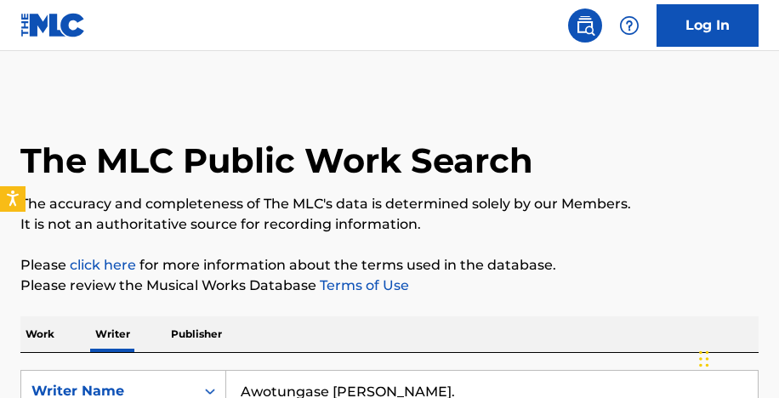
scroll to position [110, 0]
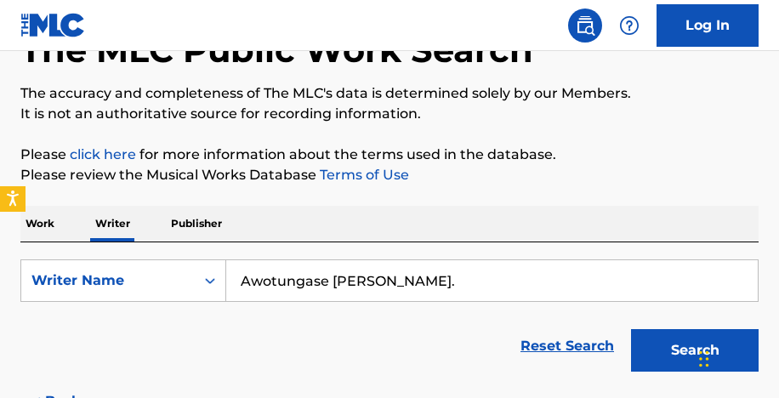
click at [271, 266] on input "Awotungase [PERSON_NAME]." at bounding box center [491, 280] width 531 height 41
paste input "[PERSON_NAME]"
type input "[PERSON_NAME]"
click at [631, 329] on button "Search" at bounding box center [694, 350] width 127 height 42
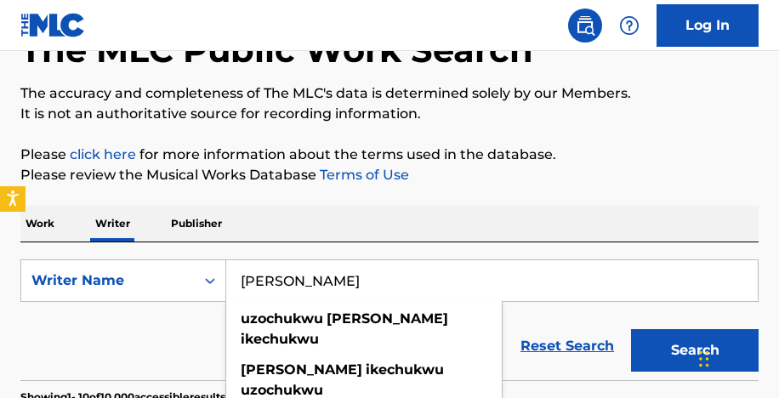
click at [201, 346] on div "Reset Search Search" at bounding box center [389, 346] width 738 height 68
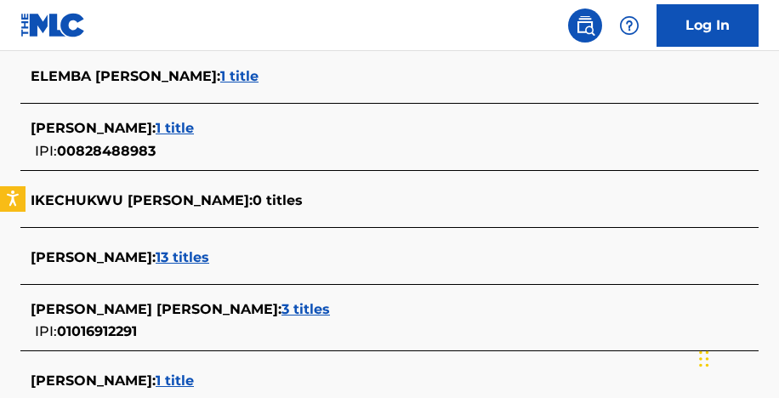
scroll to position [488, 0]
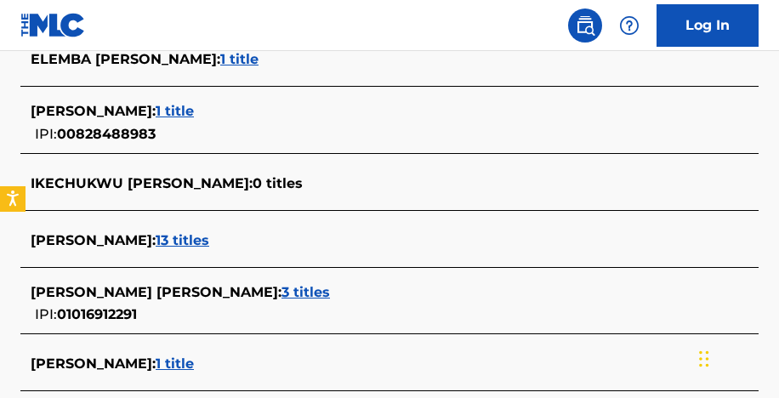
click at [209, 237] on span "13 titles" at bounding box center [183, 240] width 54 height 16
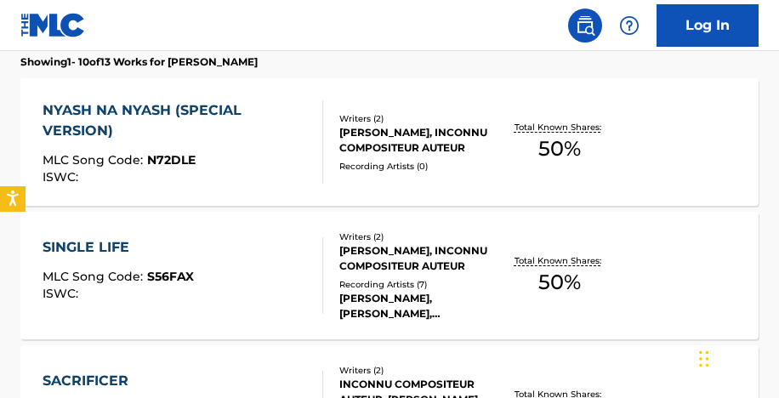
click at [382, 245] on div "[PERSON_NAME], INCONNU COMPOSITEUR AUTEUR" at bounding box center [418, 258] width 159 height 31
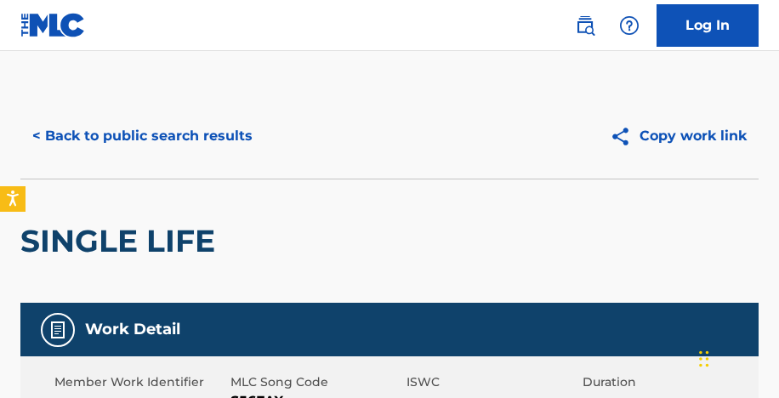
click at [171, 138] on button "< Back to public search results" at bounding box center [142, 136] width 244 height 42
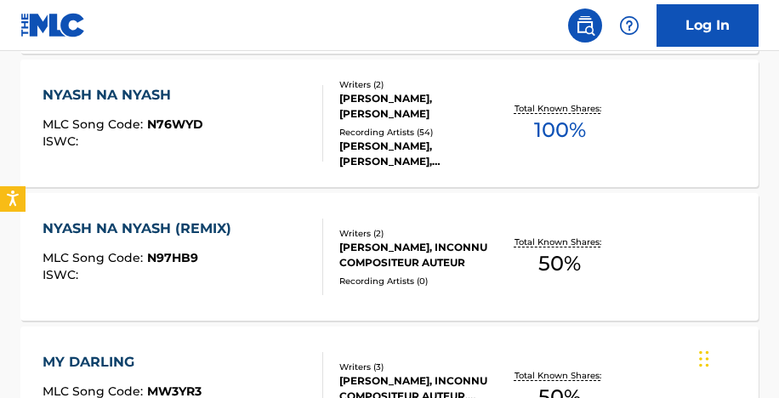
scroll to position [1027, 0]
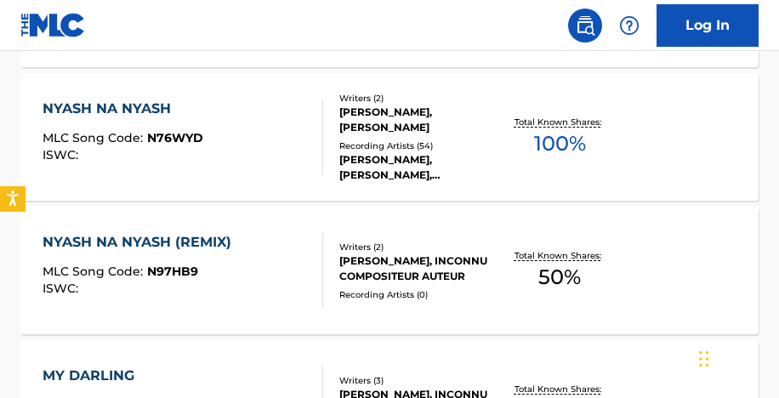
click at [365, 152] on div "[PERSON_NAME], [PERSON_NAME], [PERSON_NAME]" at bounding box center [418, 167] width 159 height 31
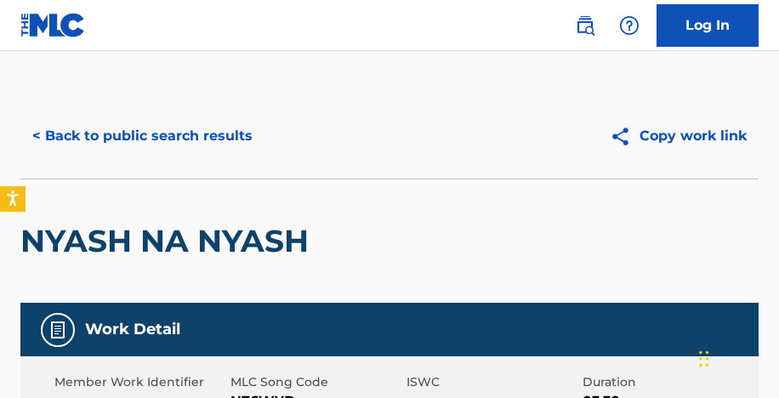
click at [201, 140] on button "< Back to public search results" at bounding box center [142, 136] width 244 height 42
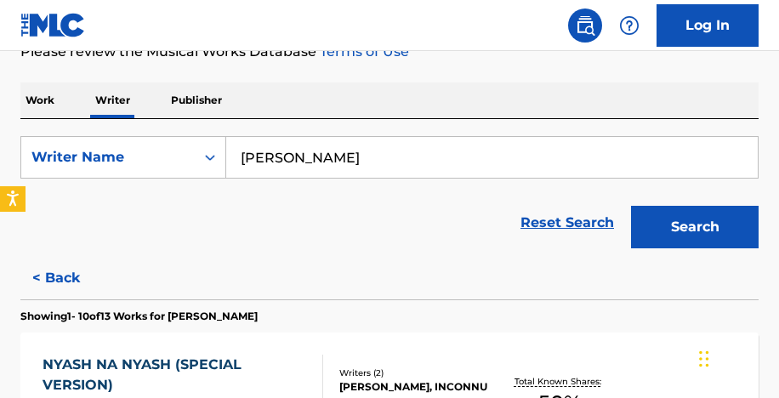
click at [329, 163] on input "[PERSON_NAME]" at bounding box center [491, 157] width 531 height 41
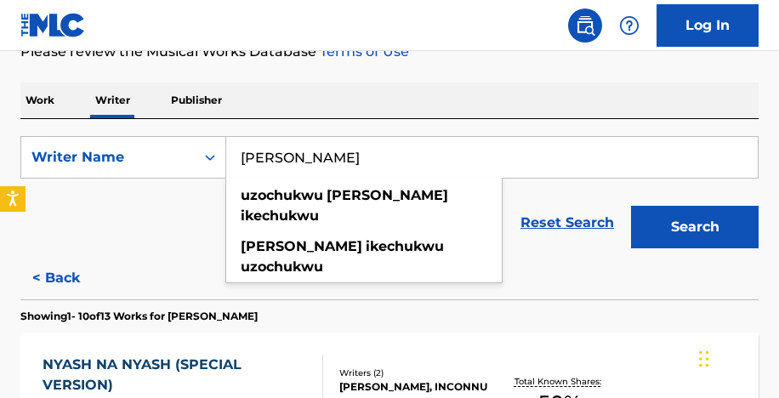
paste input "Bassa Zerehoué Diyilem"
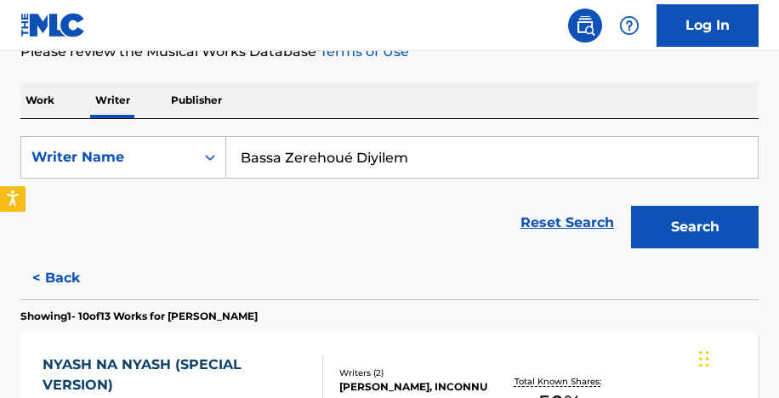
type input "Bassa Zerehoué Diyilem"
click at [631, 206] on button "Search" at bounding box center [694, 227] width 127 height 42
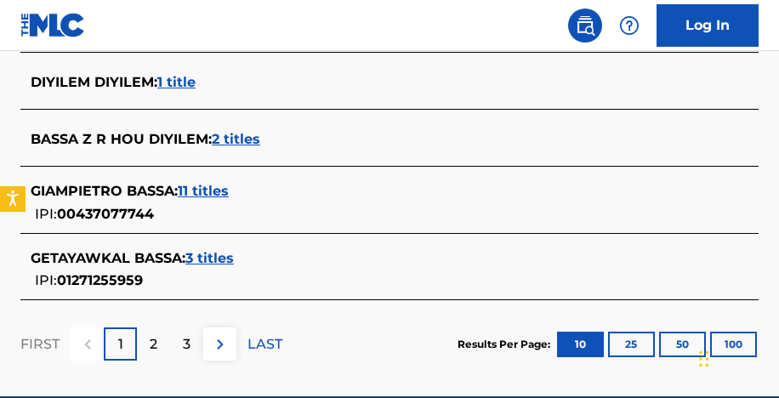
scroll to position [831, 0]
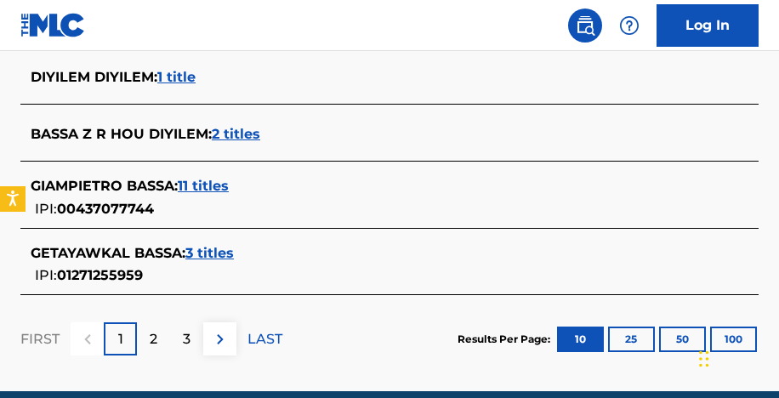
click at [243, 138] on span "2 titles" at bounding box center [236, 134] width 48 height 16
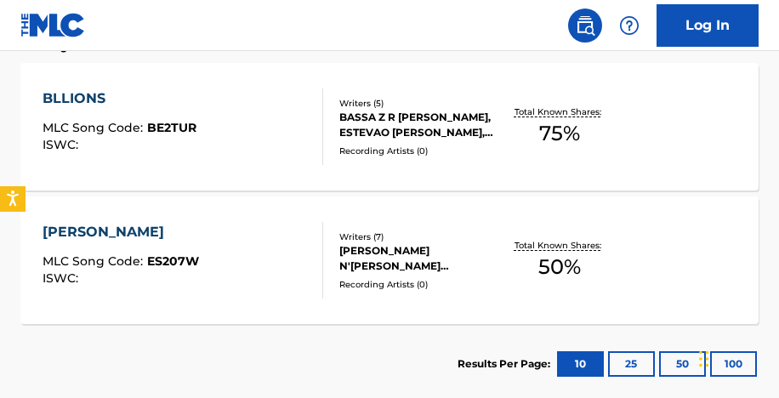
scroll to position [501, 0]
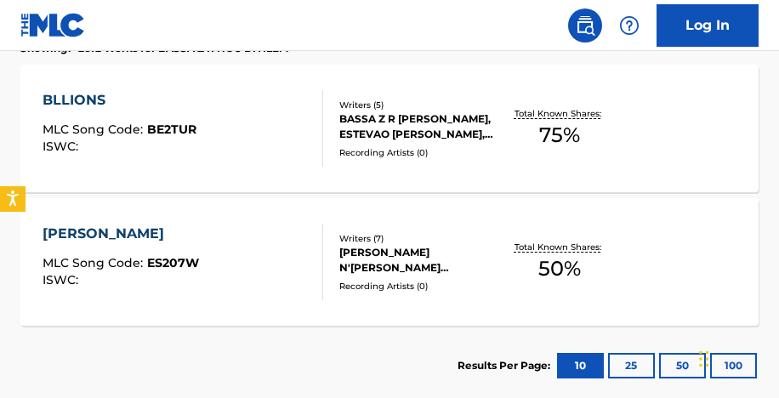
click at [352, 131] on div "BASSA Z R [PERSON_NAME], ESTEVAO [PERSON_NAME], [PERSON_NAME], [PERSON_NAME] [P…" at bounding box center [418, 126] width 159 height 31
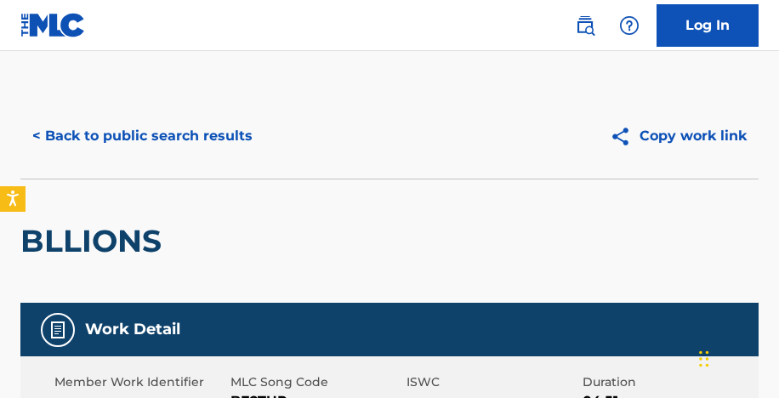
click at [102, 134] on button "< Back to public search results" at bounding box center [142, 136] width 244 height 42
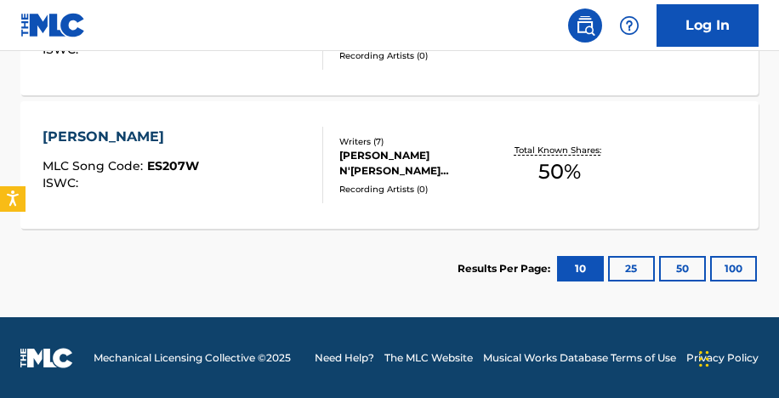
scroll to position [586, 0]
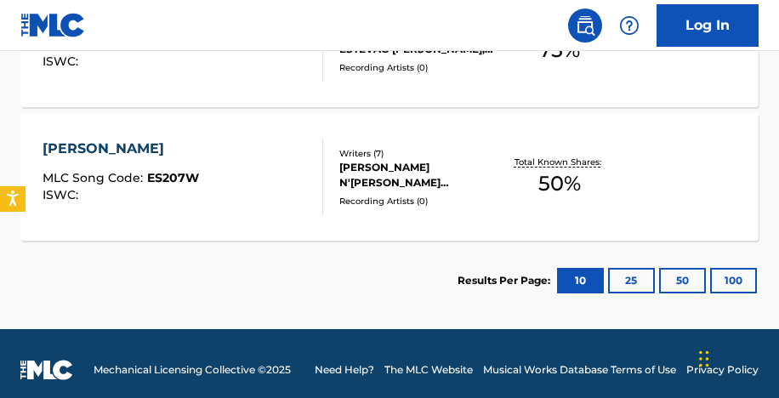
click at [122, 154] on div "[PERSON_NAME]" at bounding box center [120, 149] width 156 height 20
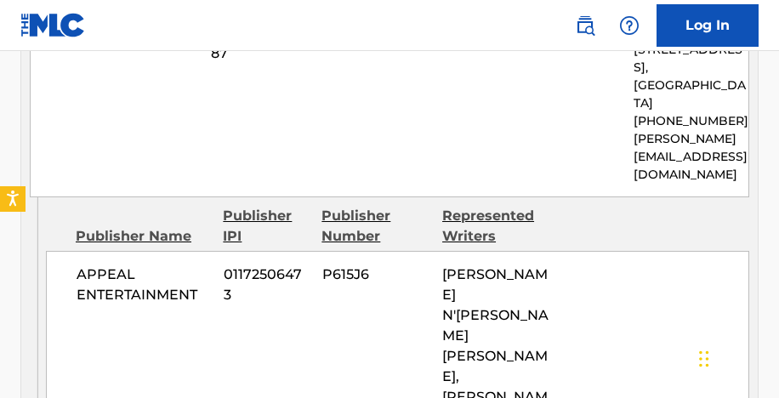
scroll to position [1108, 0]
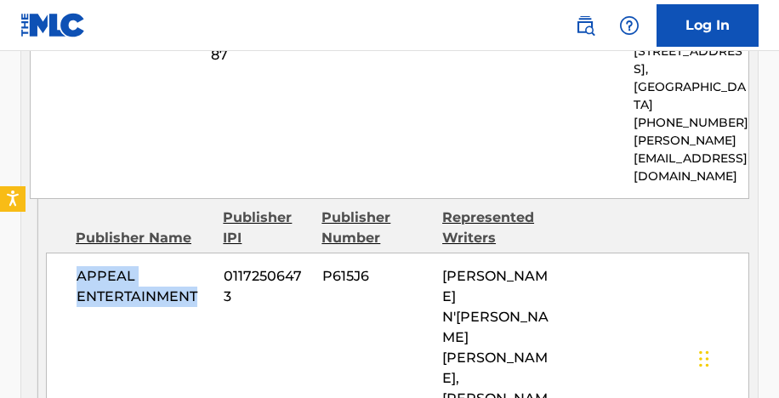
drag, startPoint x: 74, startPoint y: 194, endPoint x: 205, endPoint y: 221, distance: 133.7
copy span "APPEAL ENTERTAINMENT"
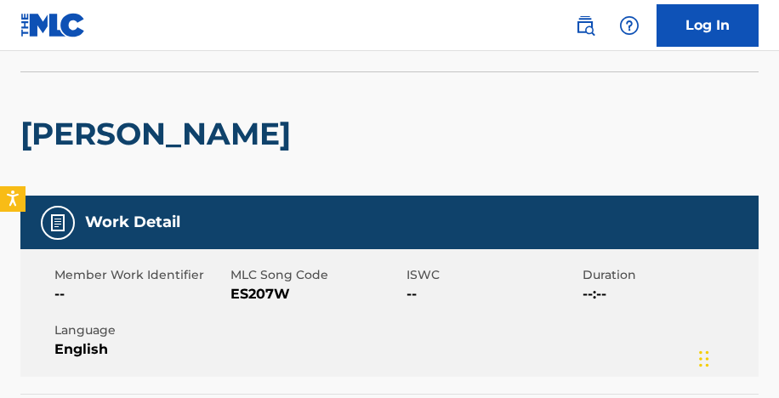
scroll to position [0, 0]
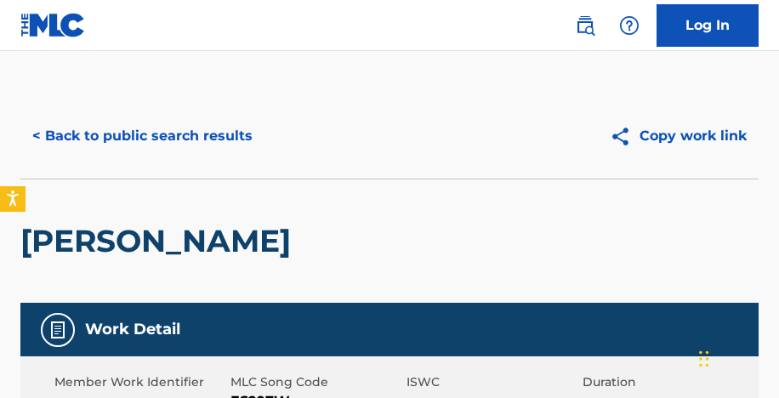
click at [220, 142] on button "< Back to public search results" at bounding box center [142, 136] width 244 height 42
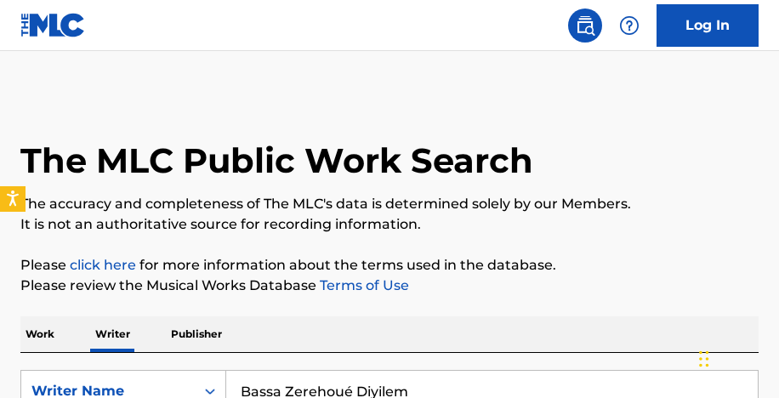
scroll to position [234, 0]
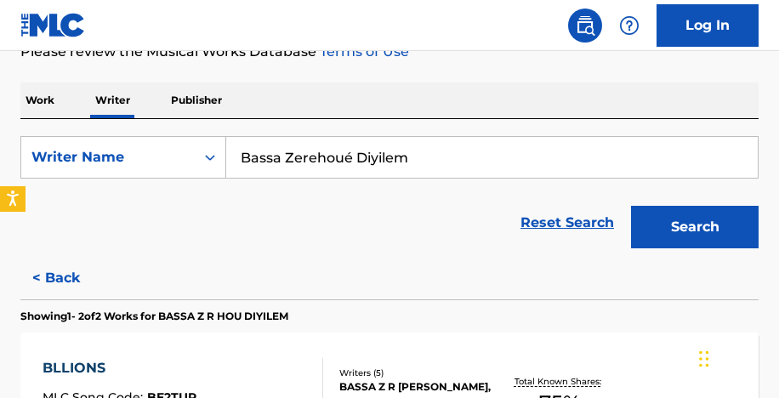
click at [309, 164] on input "Bassa Zerehoué Diyilem" at bounding box center [491, 157] width 531 height 41
paste input "[PERSON_NAME]"
type input "[PERSON_NAME]"
click at [631, 206] on button "Search" at bounding box center [694, 227] width 127 height 42
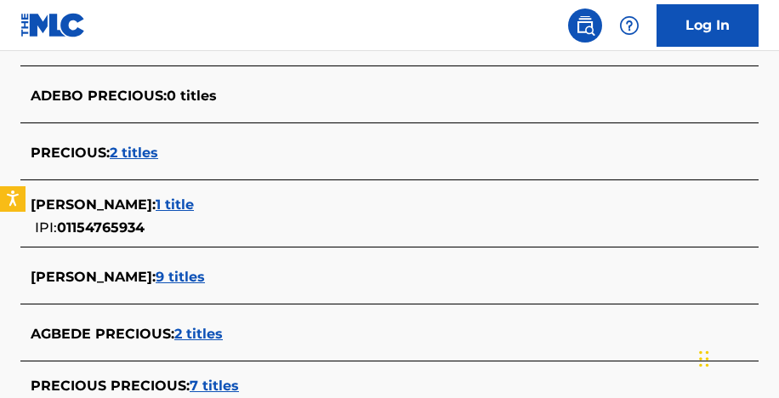
scroll to position [510, 0]
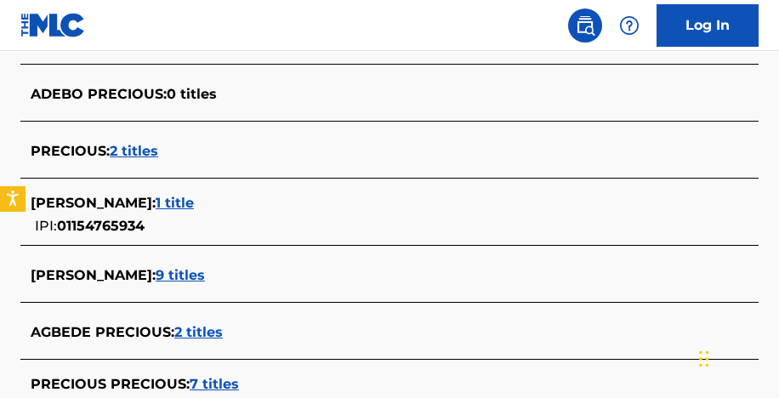
click at [197, 275] on span "9 titles" at bounding box center [180, 275] width 49 height 16
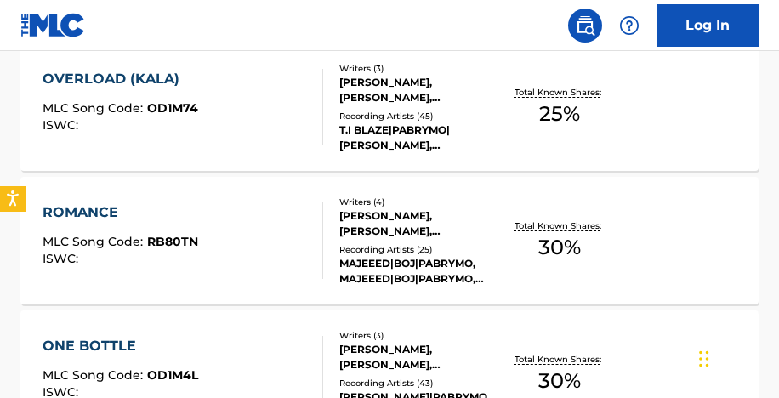
scroll to position [527, 0]
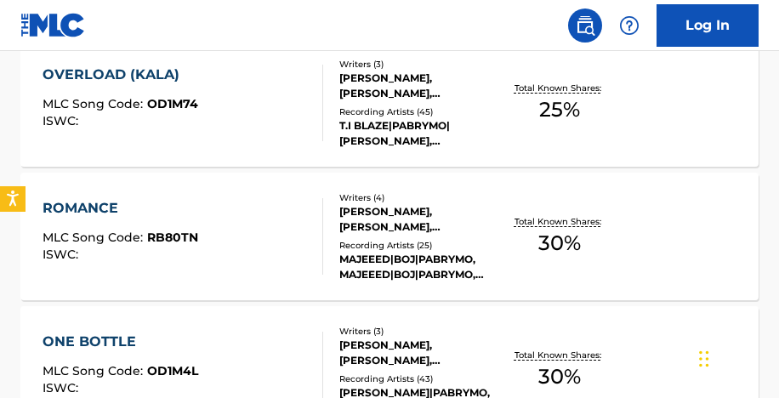
click at [433, 85] on div "[PERSON_NAME], [PERSON_NAME], [PERSON_NAME]" at bounding box center [418, 86] width 159 height 31
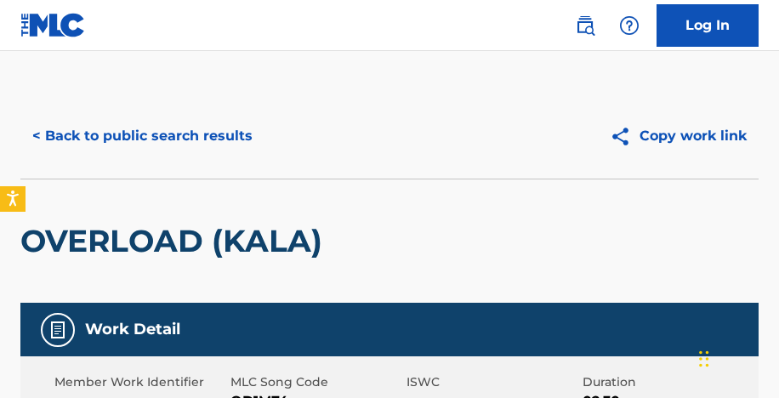
click at [200, 142] on button "< Back to public search results" at bounding box center [142, 136] width 244 height 42
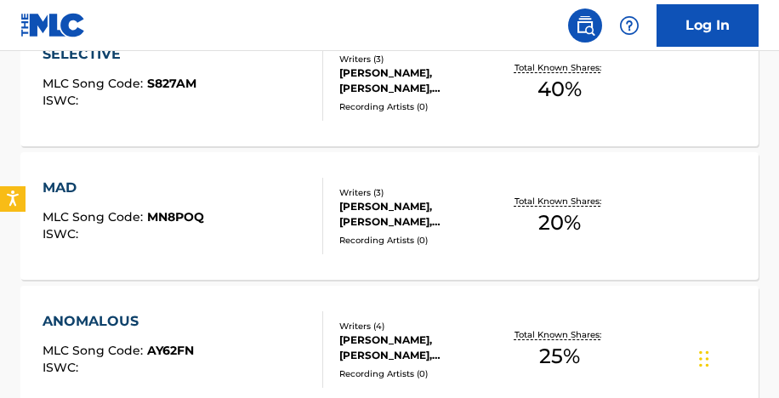
scroll to position [961, 0]
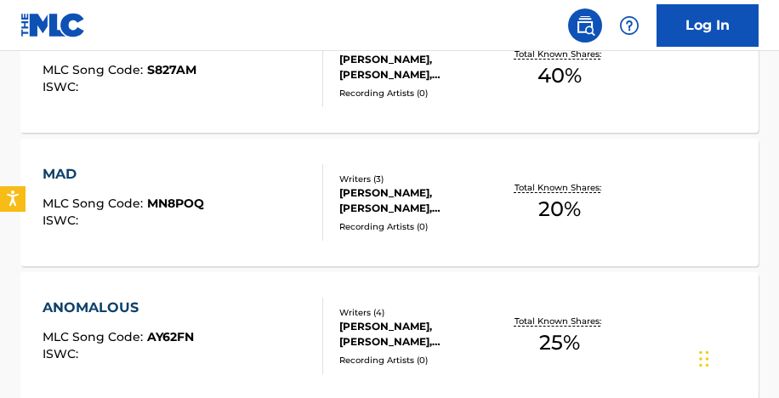
click at [408, 222] on div "Recording Artists ( 0 )" at bounding box center [418, 226] width 159 height 13
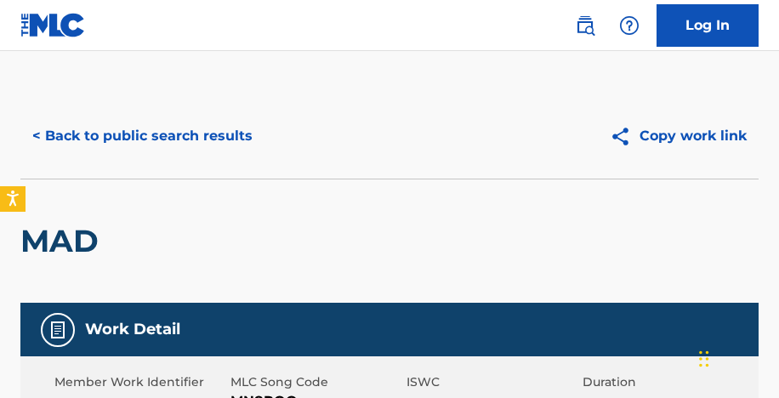
click at [236, 134] on button "< Back to public search results" at bounding box center [142, 136] width 244 height 42
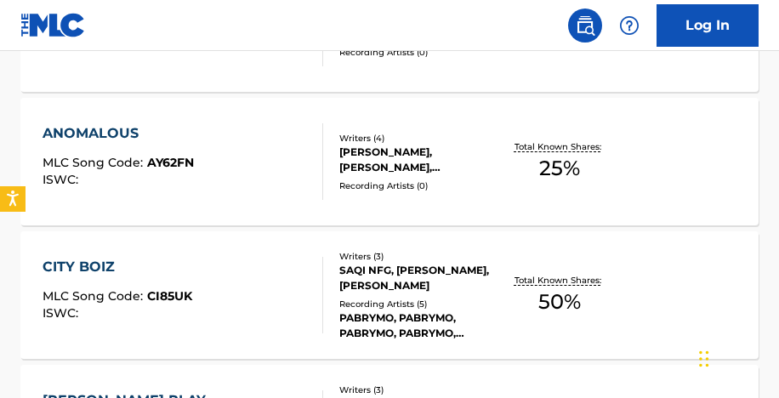
scroll to position [1199, 0]
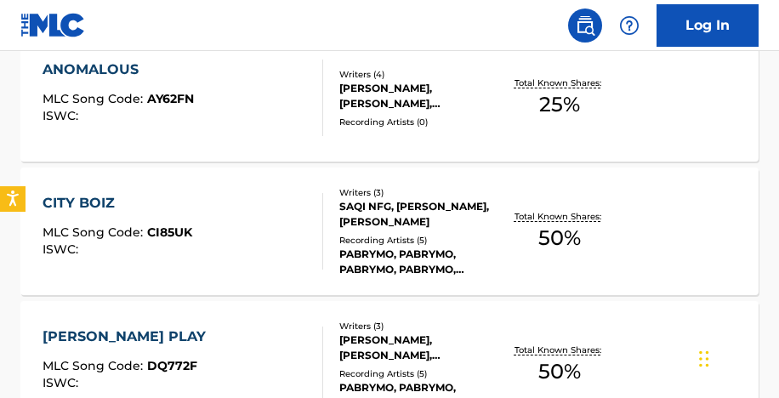
click at [422, 234] on div "Recording Artists ( 5 )" at bounding box center [418, 240] width 159 height 13
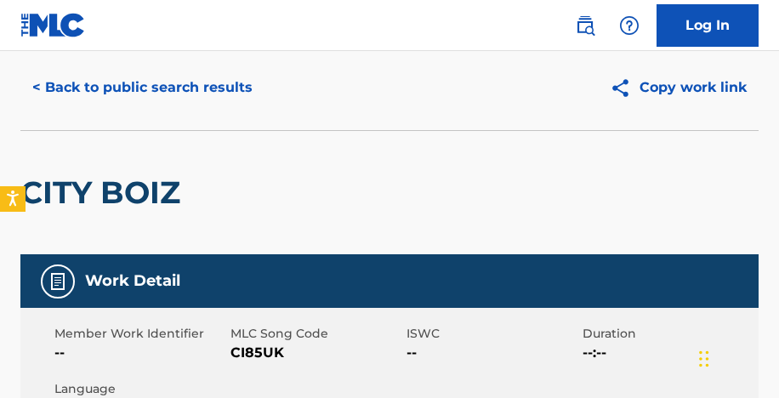
click at [228, 92] on button "< Back to public search results" at bounding box center [142, 87] width 244 height 42
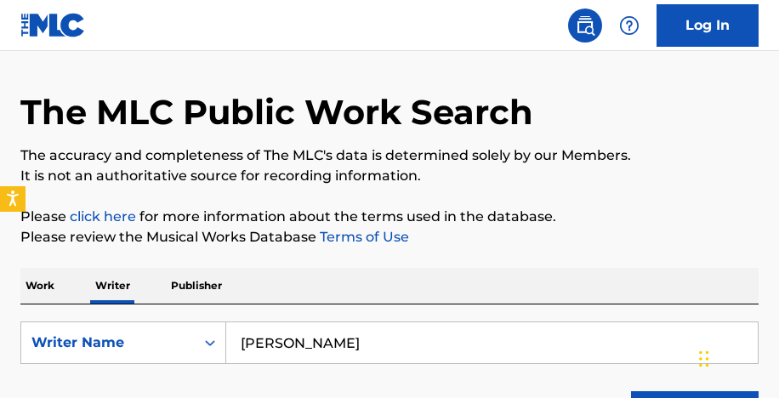
scroll to position [234, 0]
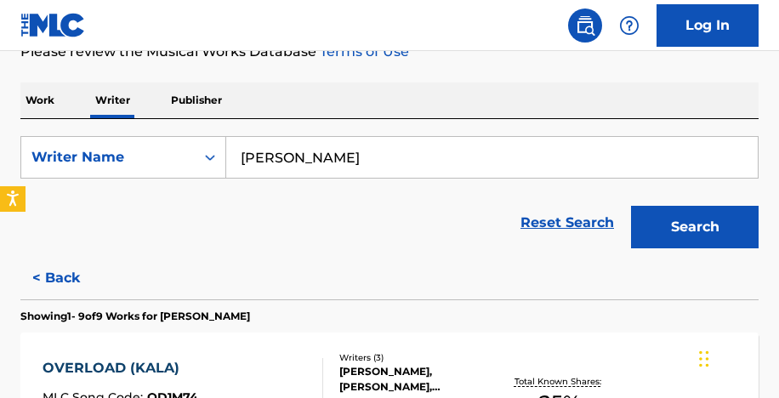
click at [320, 161] on input "[PERSON_NAME]" at bounding box center [491, 157] width 531 height 41
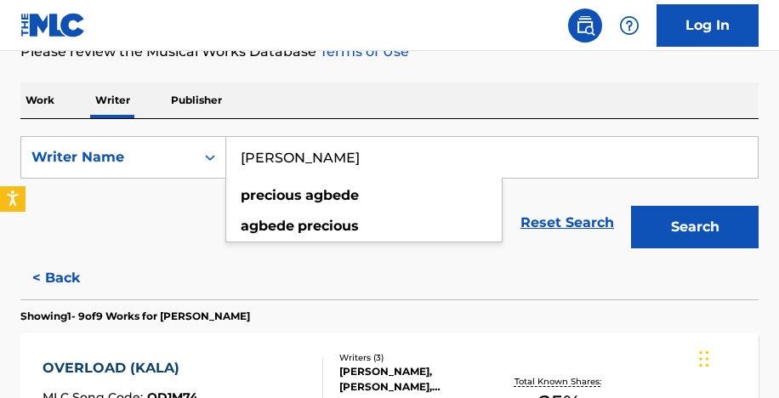
paste input "[PERSON_NAME] Marvellous [PERSON_NAME]"
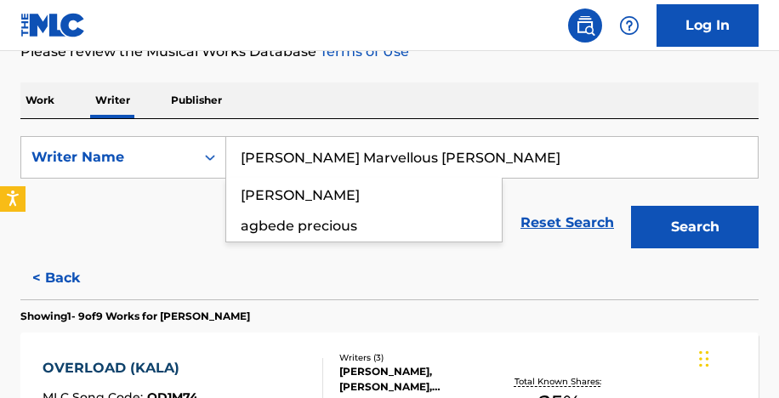
type input "[PERSON_NAME] Marvellous [PERSON_NAME]"
click at [631, 206] on button "Search" at bounding box center [694, 227] width 127 height 42
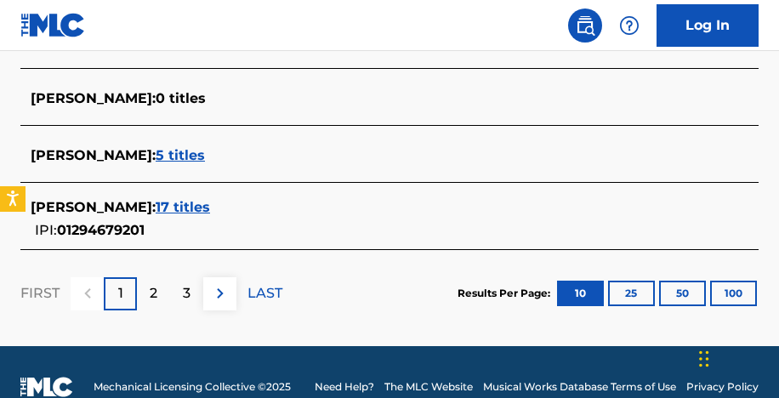
scroll to position [894, 0]
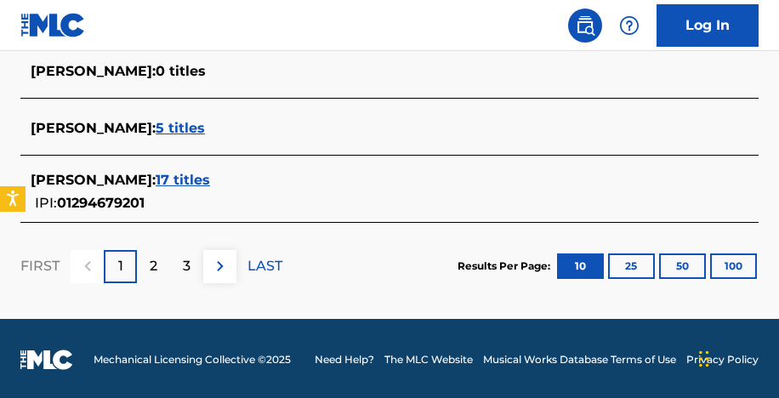
click at [210, 176] on span "17 titles" at bounding box center [183, 180] width 54 height 16
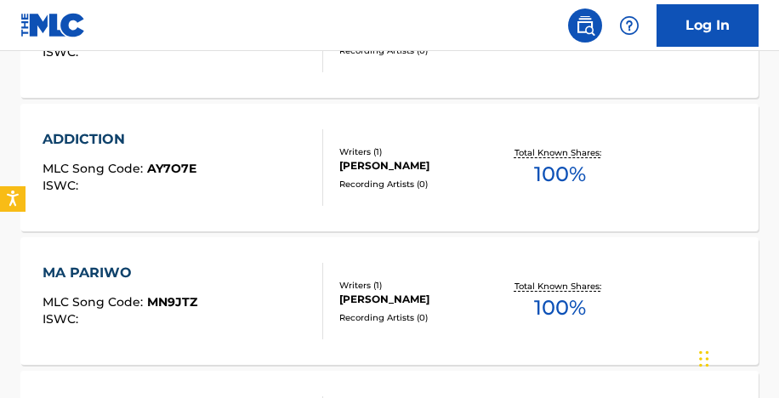
scroll to position [992, 0]
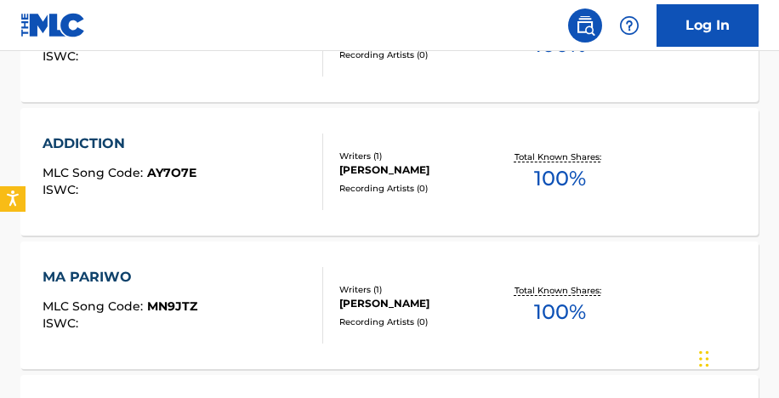
click at [373, 173] on div "[PERSON_NAME]" at bounding box center [418, 169] width 159 height 15
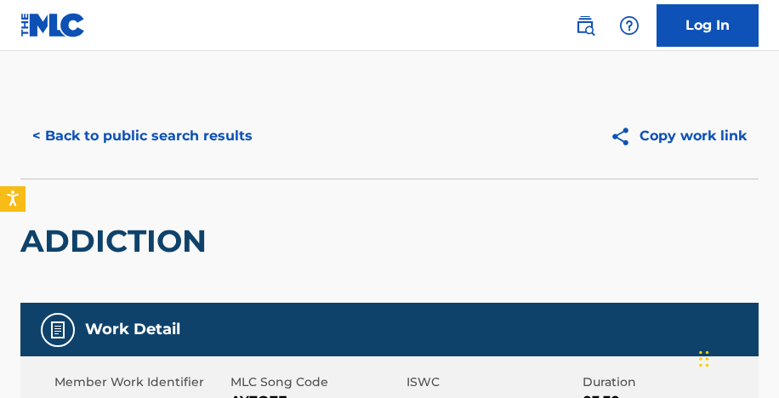
click at [148, 136] on button "< Back to public search results" at bounding box center [142, 136] width 244 height 42
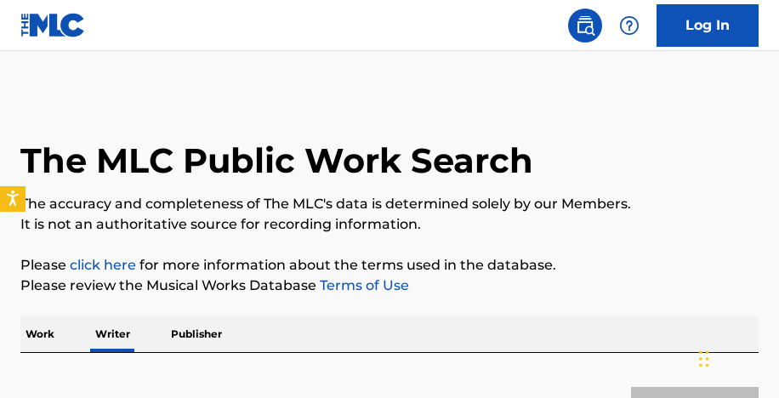
scroll to position [234, 0]
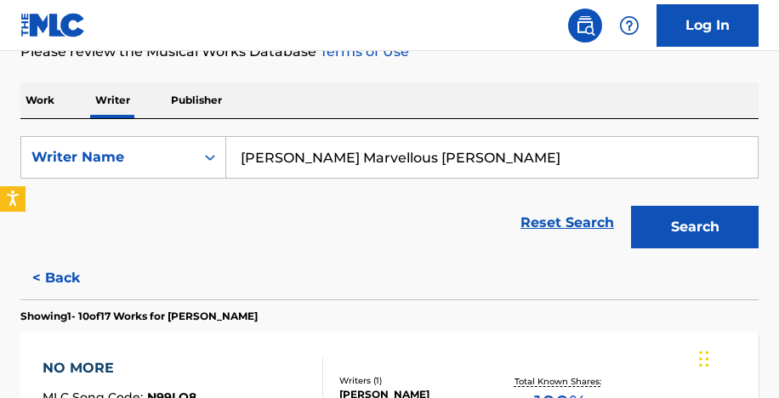
click at [324, 164] on input "[PERSON_NAME] Marvellous [PERSON_NAME]" at bounding box center [491, 157] width 531 height 41
paste input "[PERSON_NAME]"
type input "[PERSON_NAME]"
click at [631, 206] on button "Search" at bounding box center [694, 227] width 127 height 42
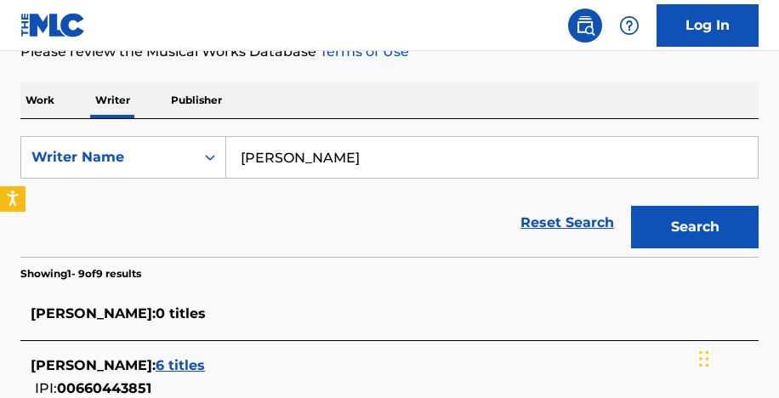
click at [678, 207] on button "Search" at bounding box center [694, 227] width 127 height 42
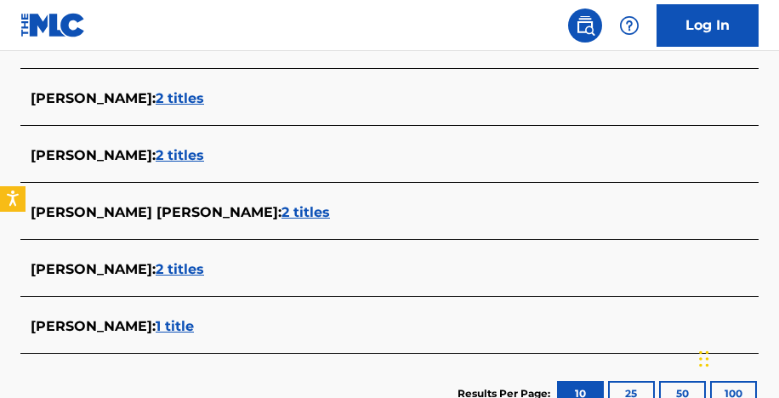
scroll to position [755, 0]
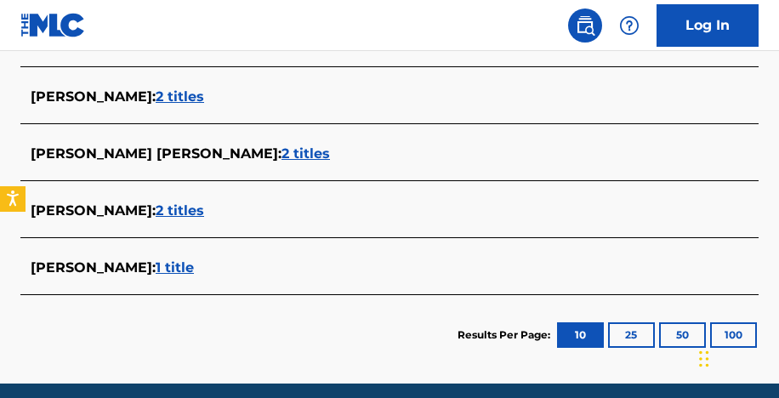
click at [204, 213] on span "2 titles" at bounding box center [180, 210] width 48 height 16
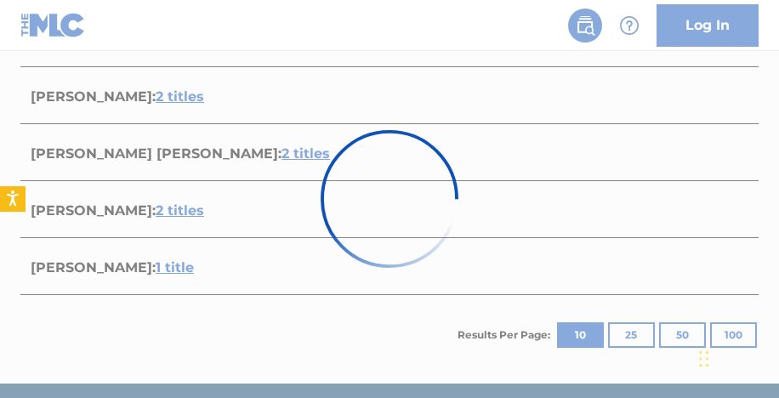
scroll to position [598, 0]
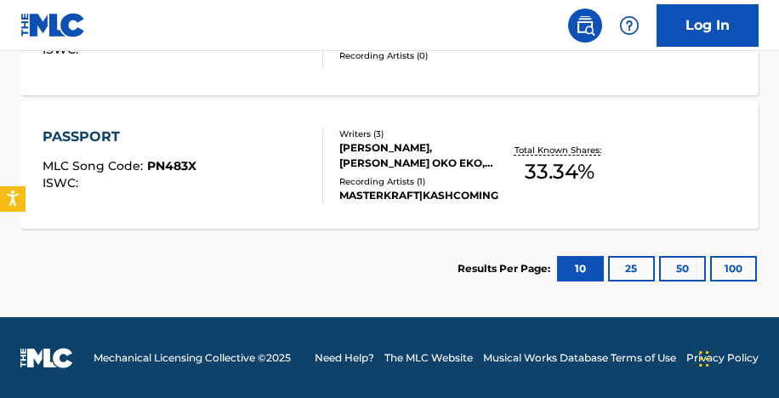
click at [295, 210] on div "PASSPORT MLC Song Code : PN483X ISWC : Writers ( 3 ) [PERSON_NAME], [PERSON_NAM…" at bounding box center [389, 164] width 738 height 127
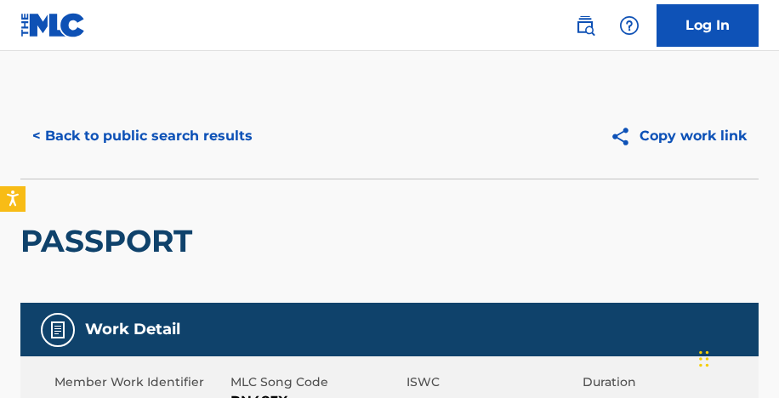
click at [109, 138] on button "< Back to public search results" at bounding box center [142, 136] width 244 height 42
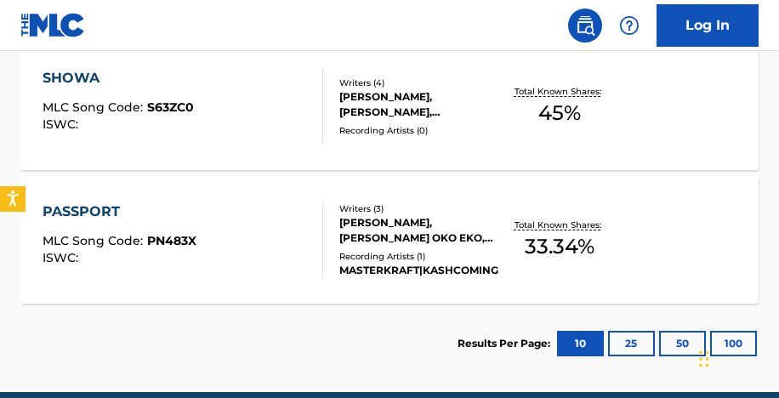
scroll to position [512, 0]
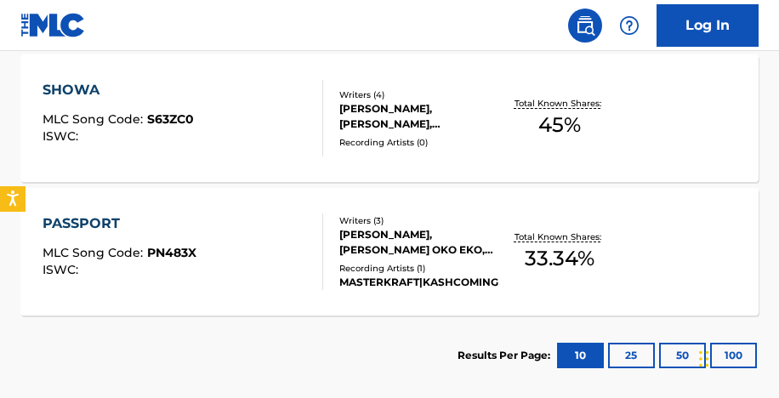
click at [374, 153] on div "SHOWA MLC Song Code : S63ZC0 ISWC : Writers ( 4 ) [PERSON_NAME], [PERSON_NAME],…" at bounding box center [389, 117] width 738 height 127
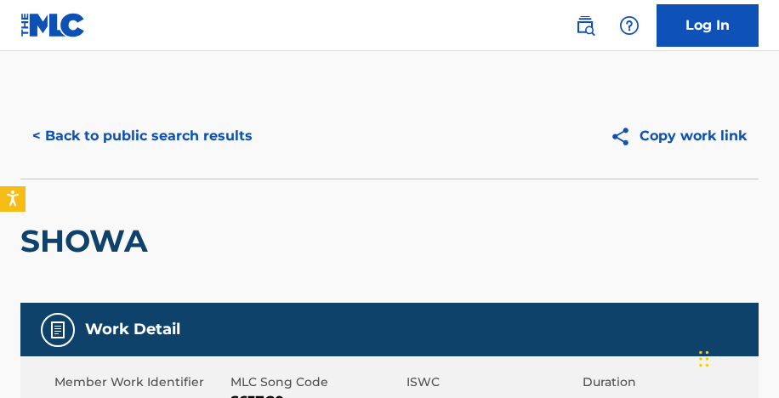
click at [158, 138] on button "< Back to public search results" at bounding box center [142, 136] width 244 height 42
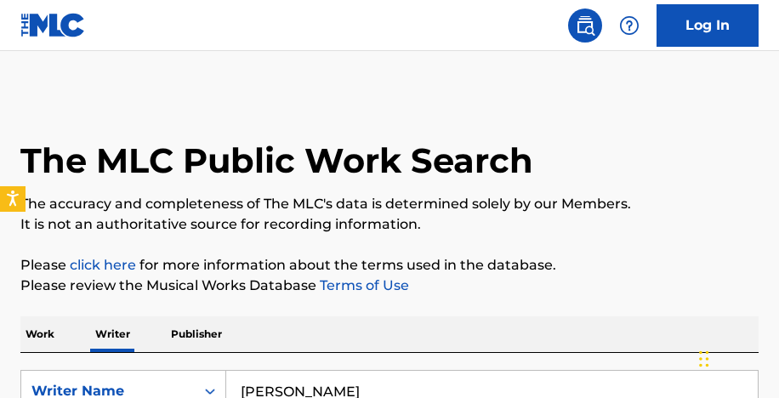
scroll to position [234, 0]
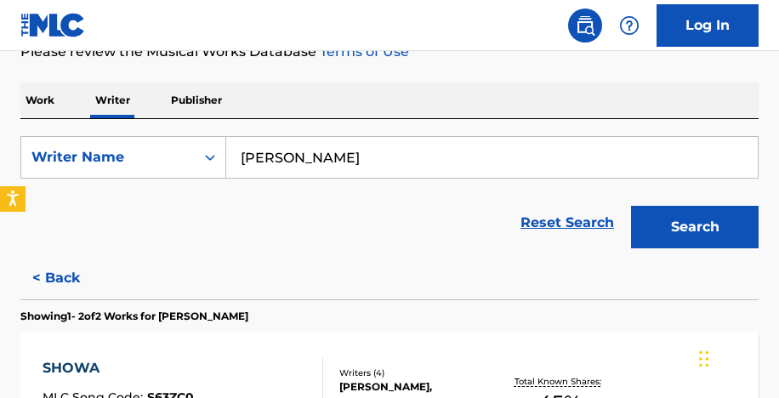
click at [382, 164] on input "[PERSON_NAME]" at bounding box center [491, 157] width 531 height 41
paste input "[PERSON_NAME] [PERSON_NAME]"
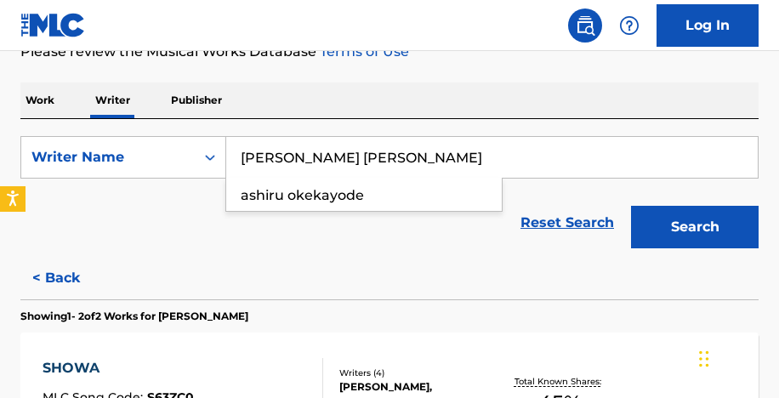
type input "[PERSON_NAME] [PERSON_NAME]"
click at [631, 206] on button "Search" at bounding box center [694, 227] width 127 height 42
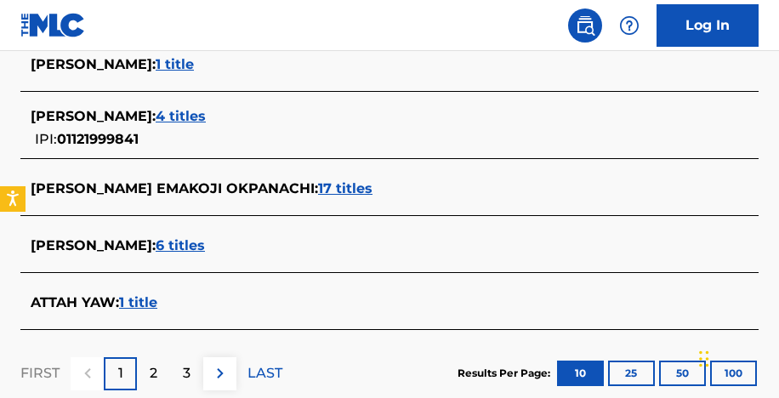
scroll to position [780, 0]
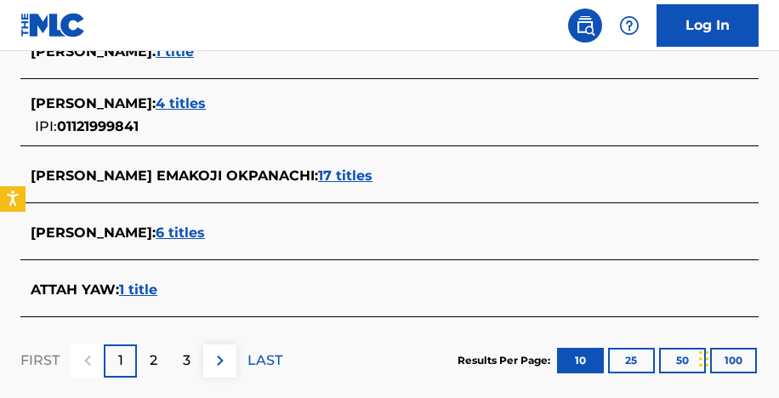
click at [354, 181] on span "17 titles" at bounding box center [345, 175] width 54 height 16
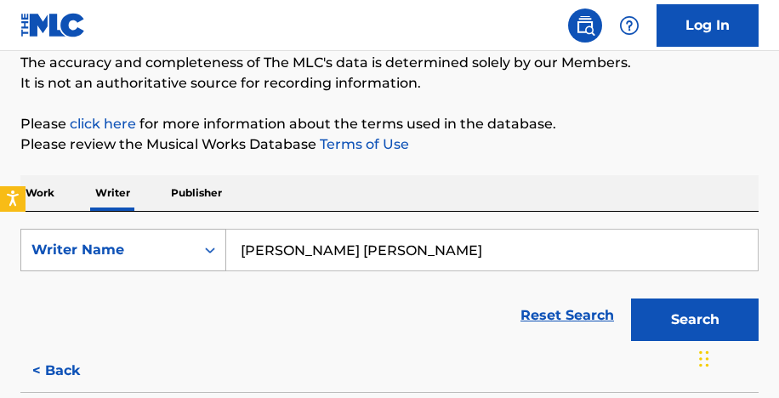
scroll to position [163, 0]
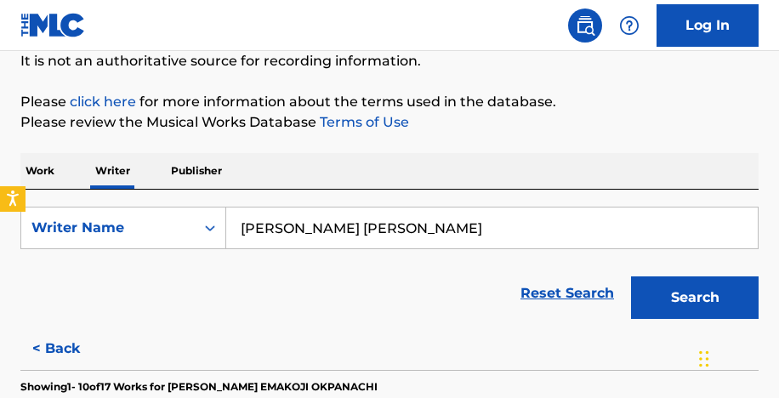
click at [57, 344] on button "< Back" at bounding box center [71, 348] width 102 height 42
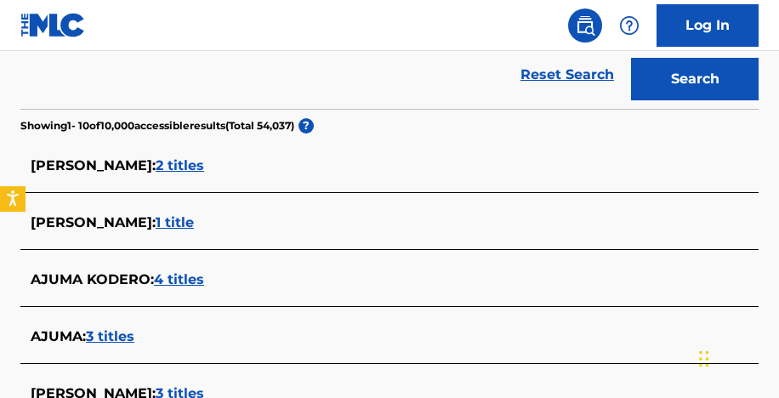
scroll to position [622, 0]
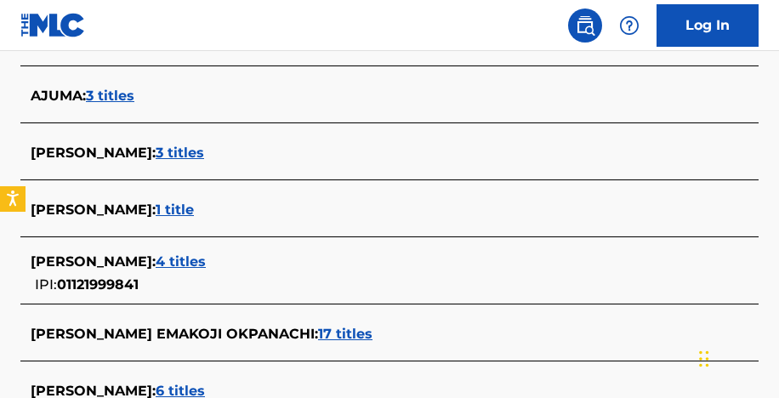
click at [194, 210] on span "1 title" at bounding box center [175, 209] width 38 height 16
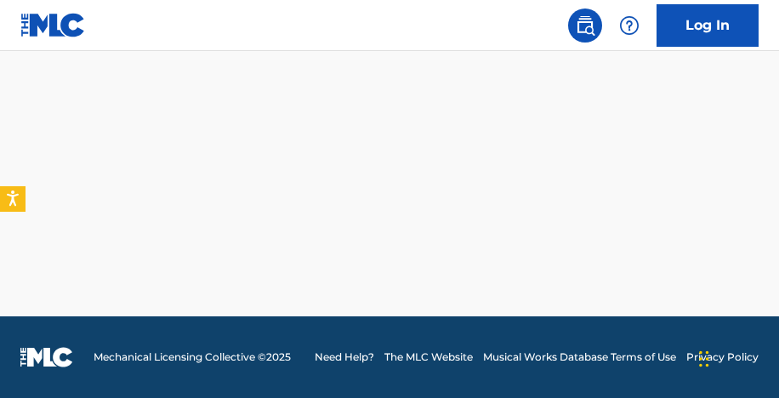
scroll to position [465, 0]
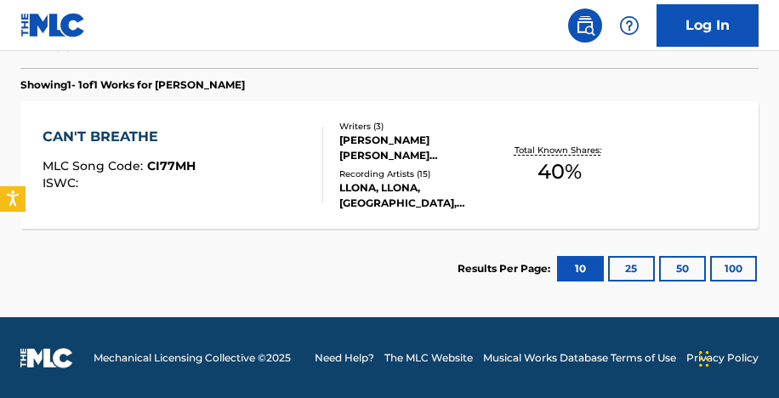
click at [371, 185] on div "LLONA, LLONA, [GEOGRAPHIC_DATA], [GEOGRAPHIC_DATA], [GEOGRAPHIC_DATA]" at bounding box center [418, 195] width 159 height 31
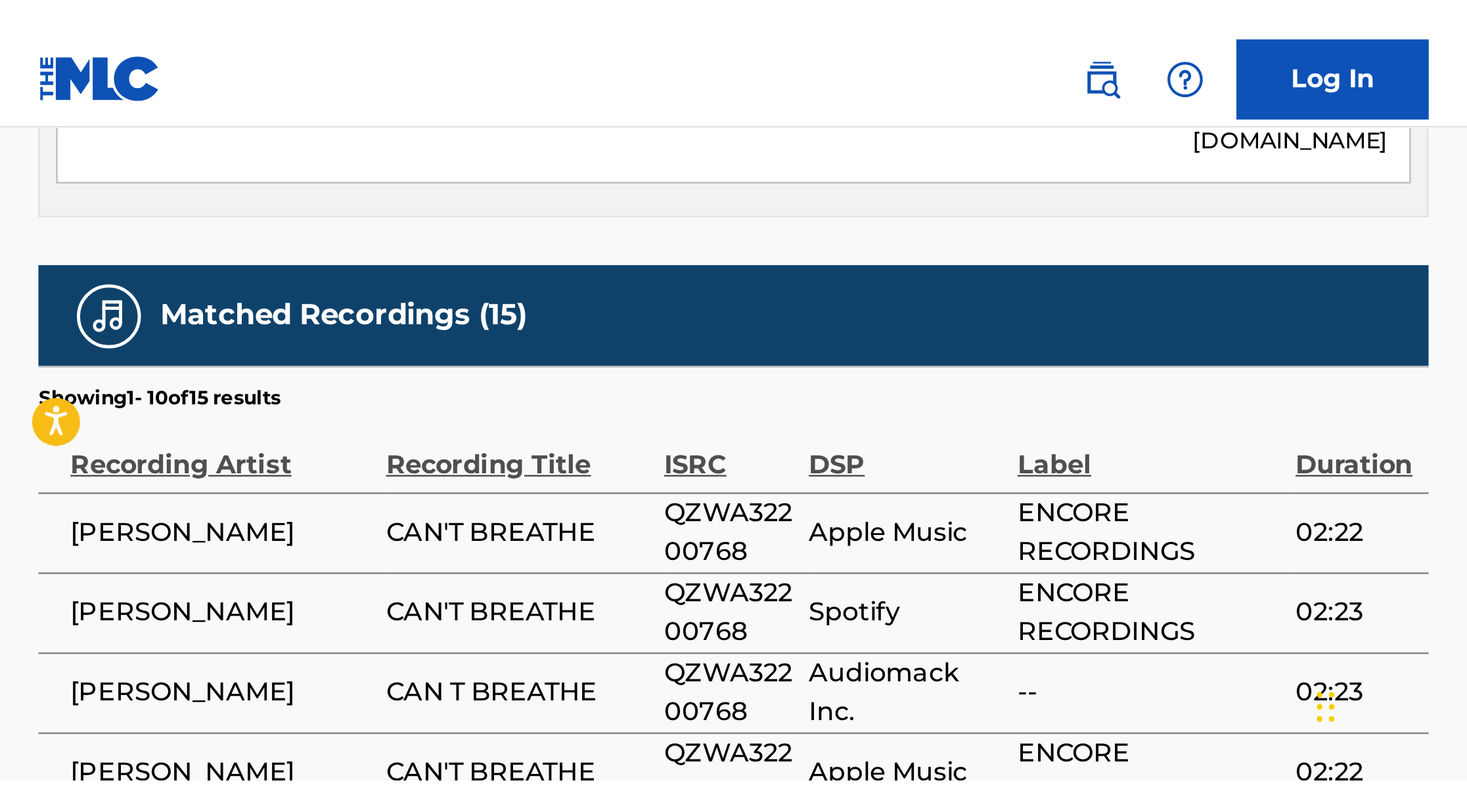
scroll to position [600, 0]
